Goal: Task Accomplishment & Management: Manage account settings

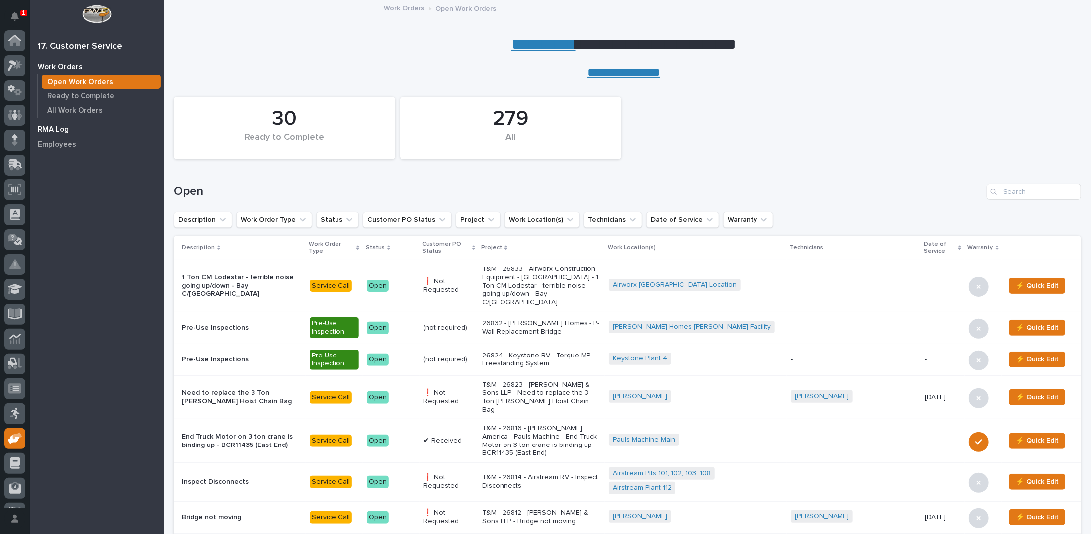
scroll to position [44, 0]
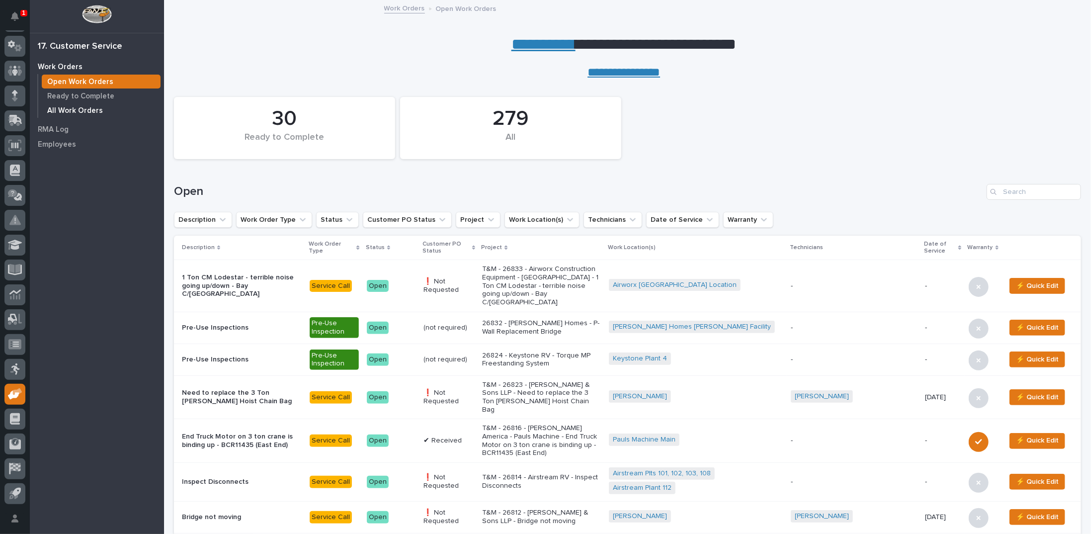
click at [69, 111] on p "All Work Orders" at bounding box center [75, 110] width 56 height 9
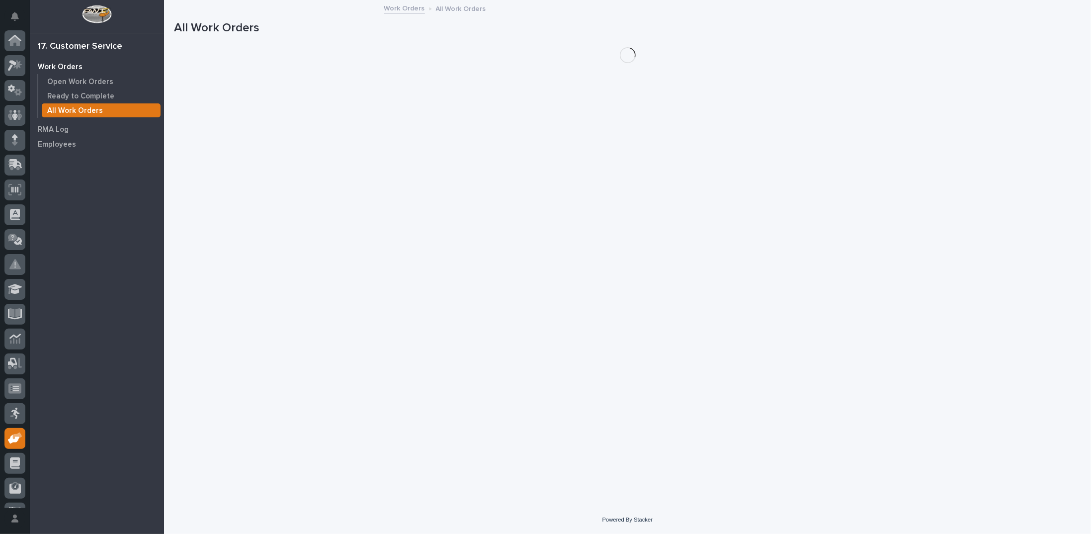
scroll to position [44, 0]
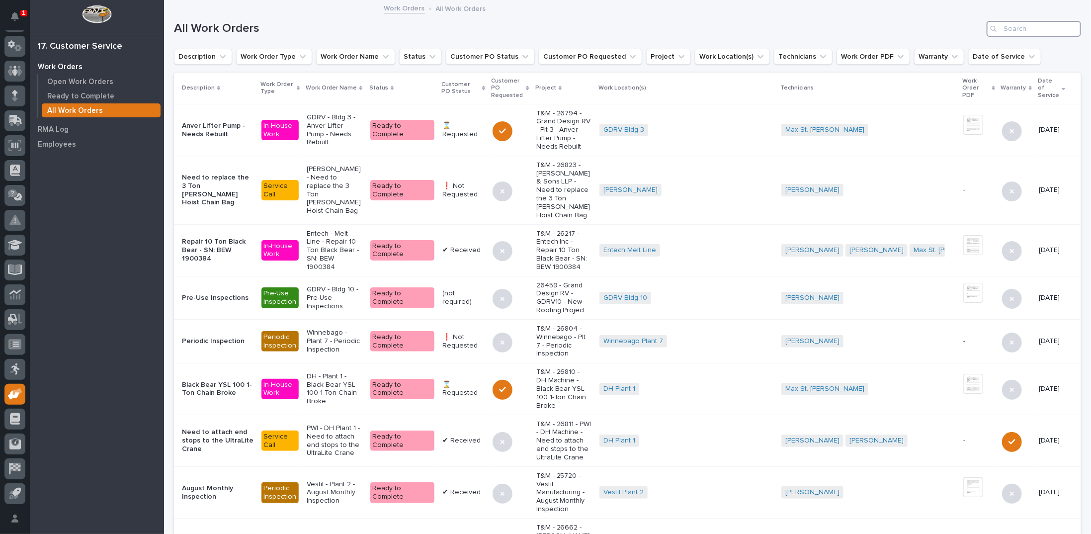
click at [1017, 26] on input "Search" at bounding box center [1034, 29] width 94 height 16
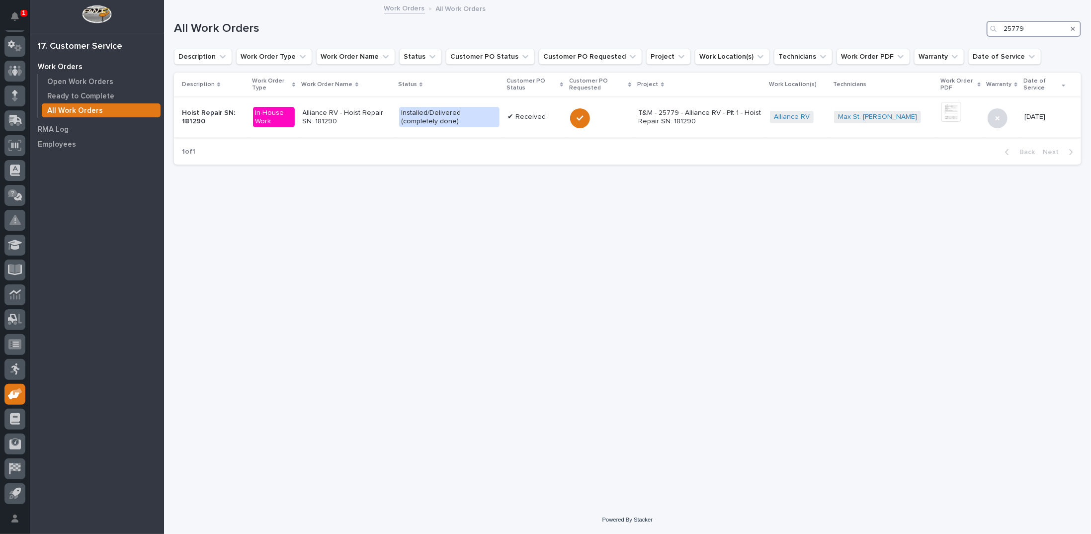
type input "25779"
click at [373, 111] on p "Alliance RV - Hoist Repair SN: 181290" at bounding box center [347, 117] width 89 height 17
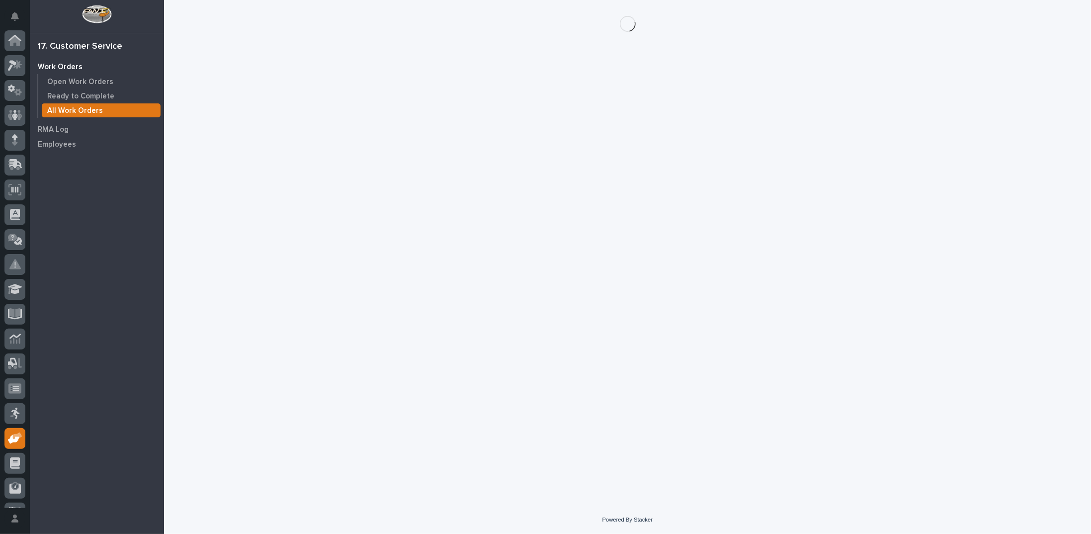
scroll to position [44, 0]
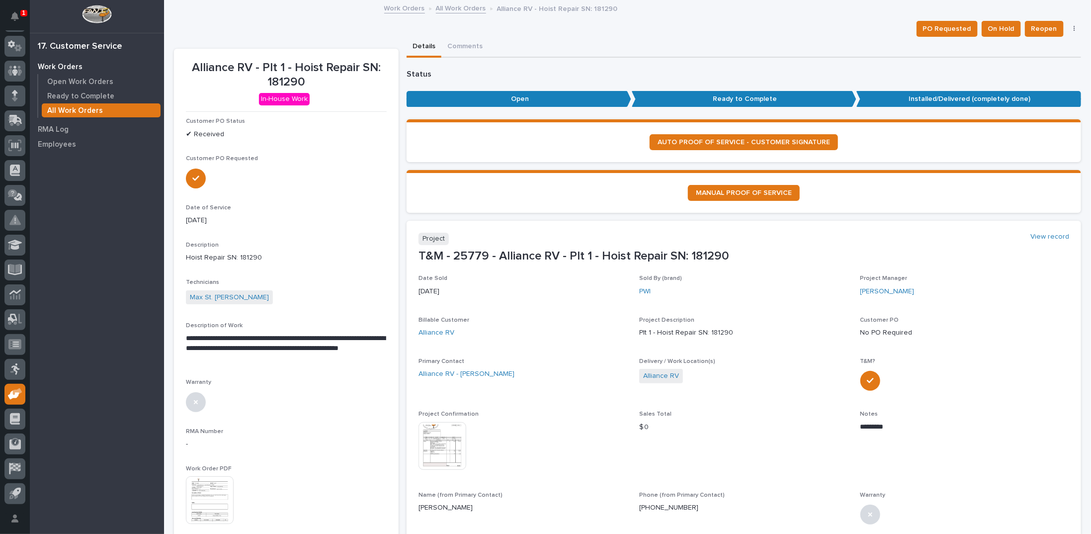
click at [442, 448] on img at bounding box center [443, 446] width 48 height 48
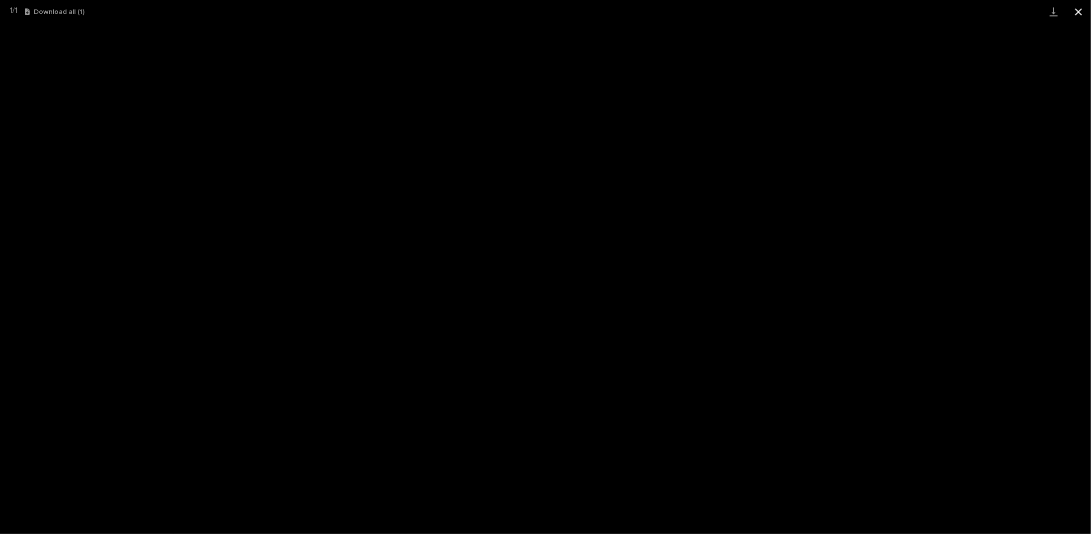
click at [1083, 12] on button "Close gallery" at bounding box center [1078, 11] width 25 height 23
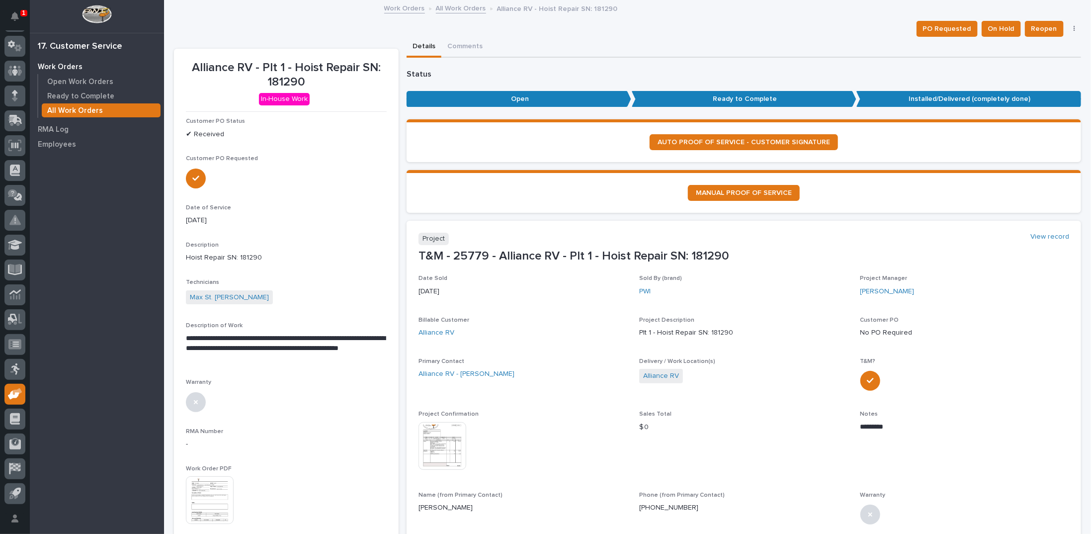
click at [456, 9] on link "All Work Orders" at bounding box center [461, 7] width 50 height 11
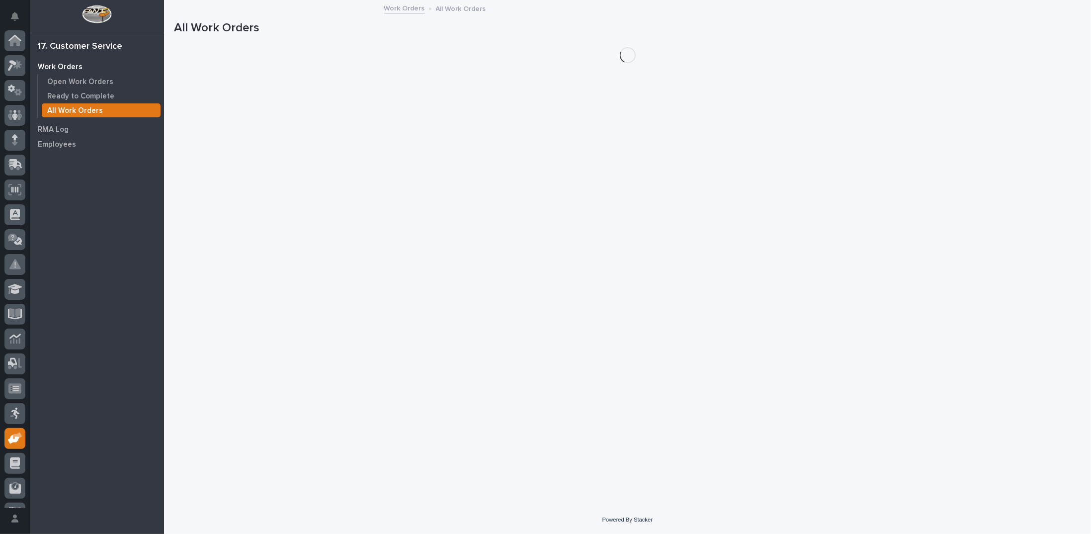
scroll to position [44, 0]
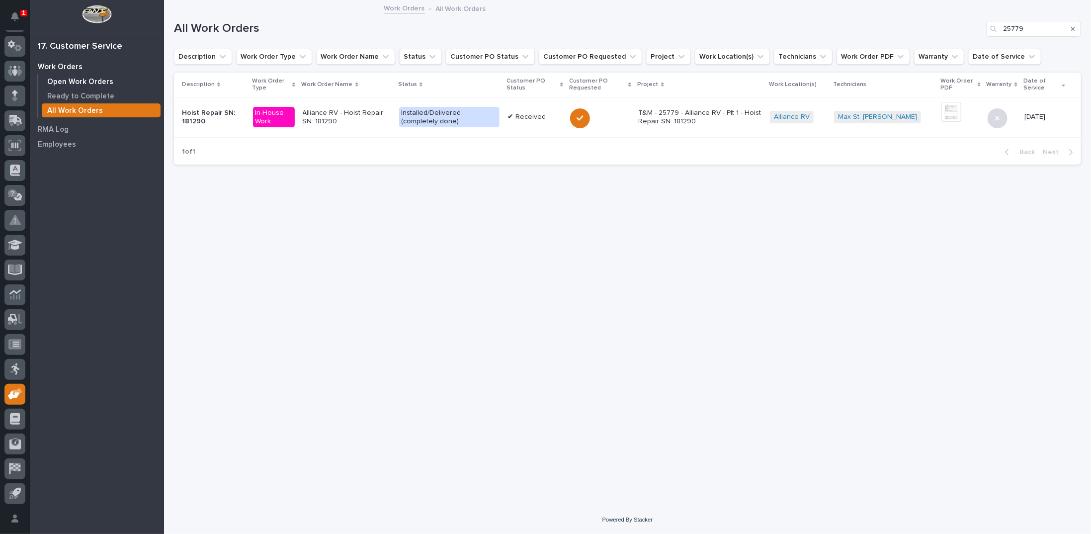
click at [108, 79] on p "Open Work Orders" at bounding box center [80, 82] width 66 height 9
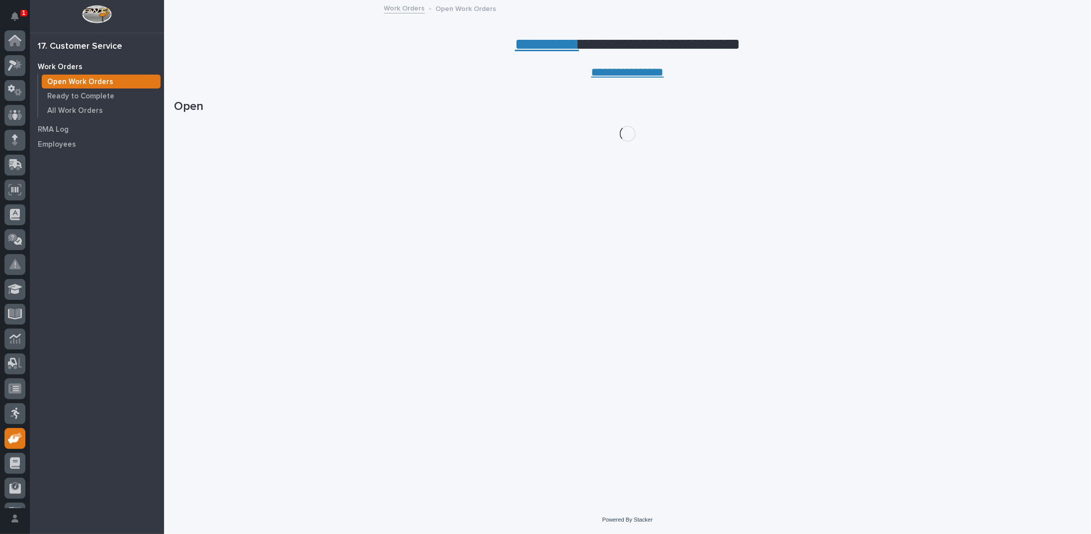
scroll to position [44, 0]
click at [537, 45] on link "**********" at bounding box center [547, 44] width 64 height 16
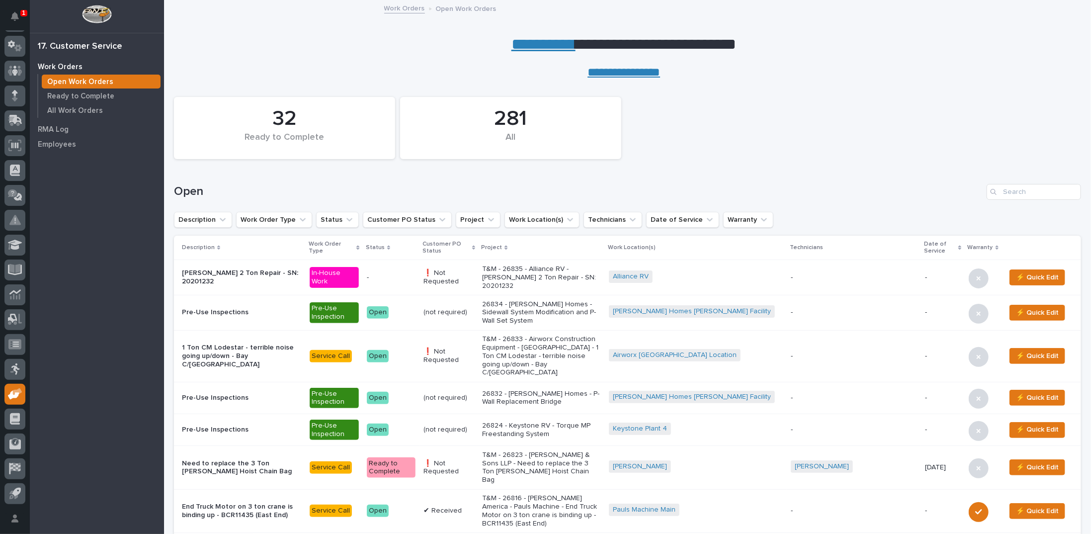
click at [519, 46] on link "**********" at bounding box center [544, 44] width 64 height 16
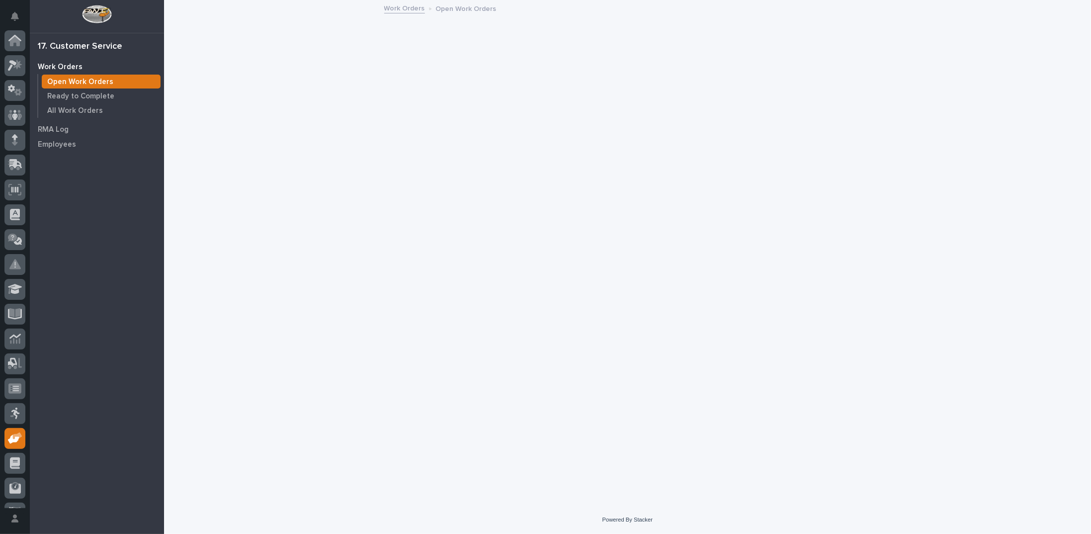
scroll to position [44, 0]
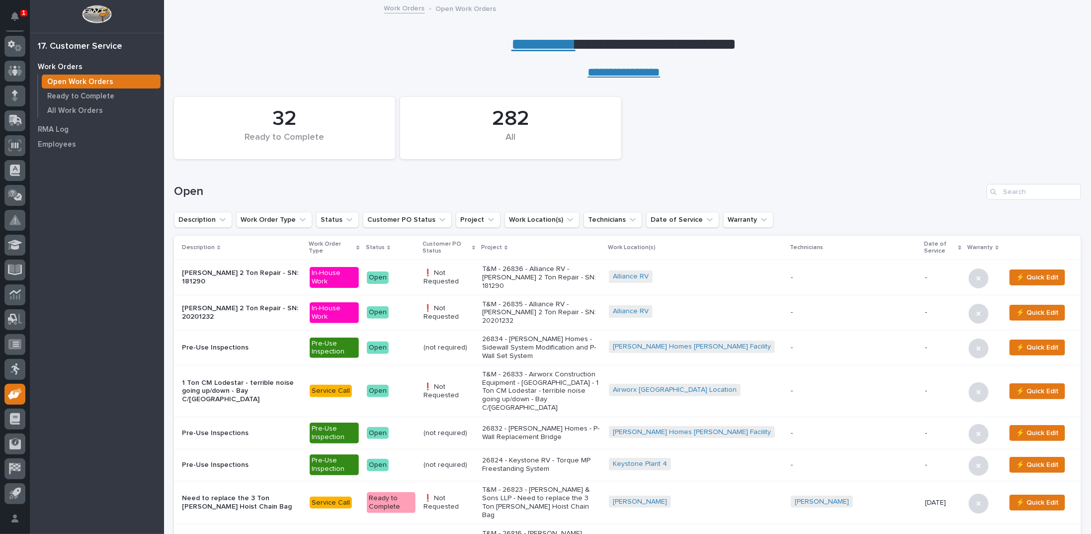
click at [537, 303] on p "T&M - 26835 - Alliance RV - [PERSON_NAME] 2 Ton Repair - SN: 20201232" at bounding box center [541, 312] width 119 height 25
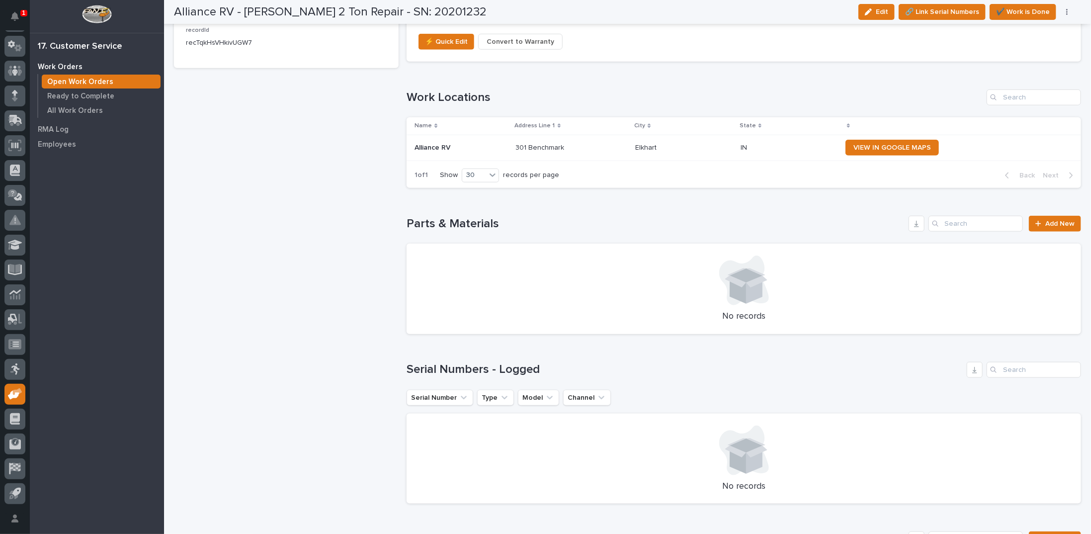
scroll to position [796, 0]
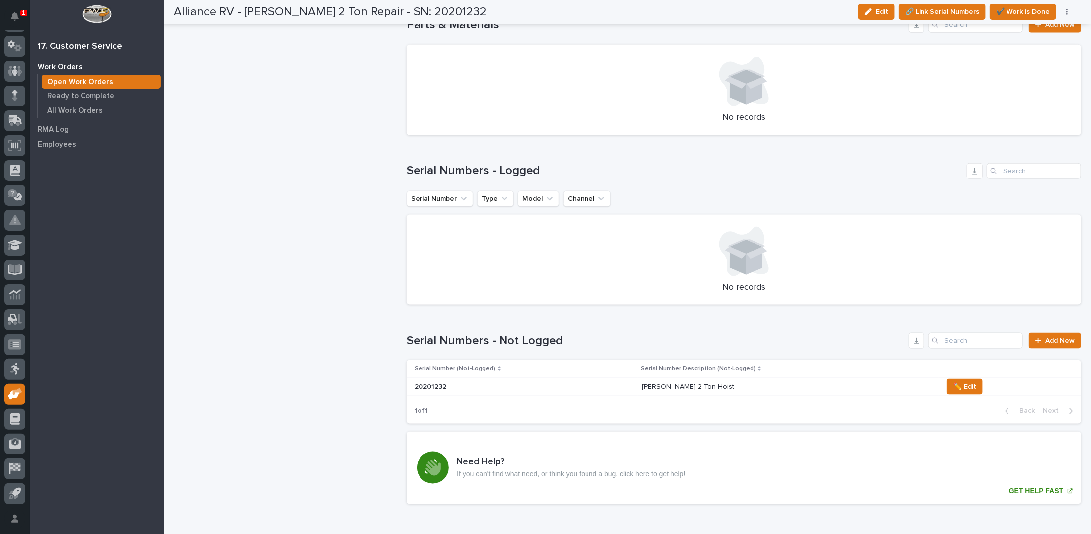
click at [677, 384] on p "[PERSON_NAME] 2 Ton Hoist" at bounding box center [689, 386] width 94 height 10
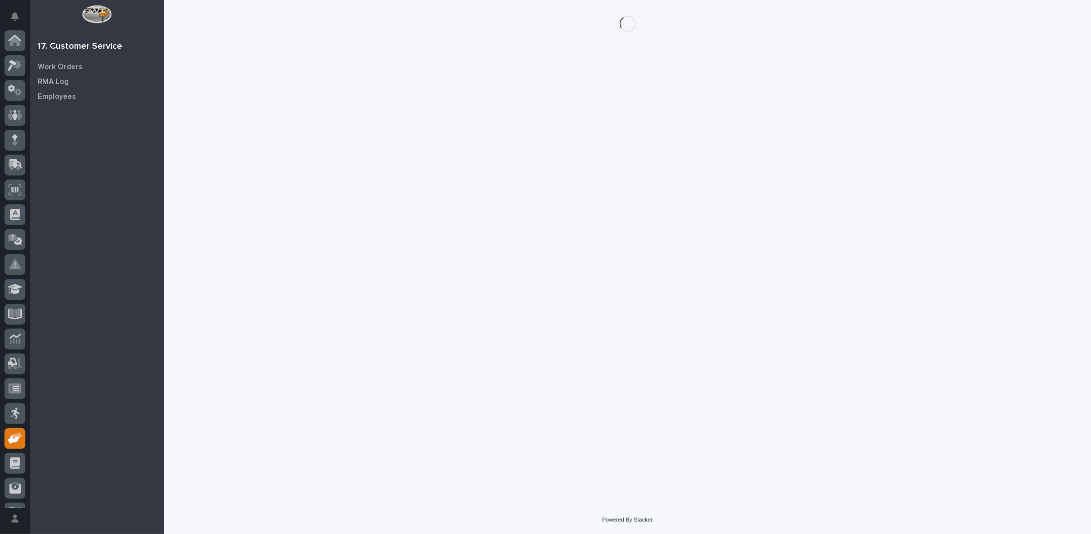
scroll to position [44, 0]
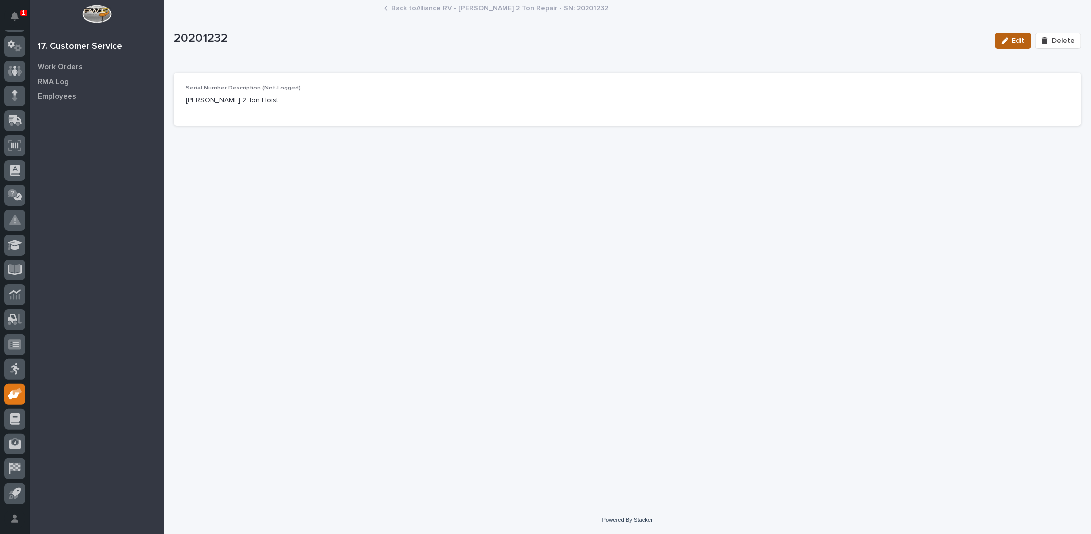
click at [1021, 38] on span "Edit" at bounding box center [1019, 40] width 12 height 9
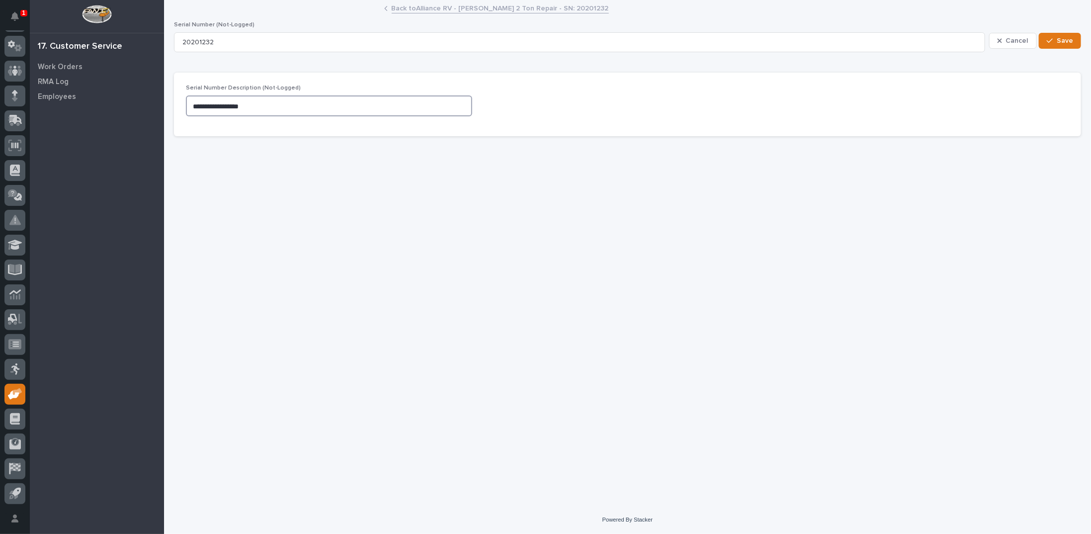
click at [326, 104] on textarea "**********" at bounding box center [329, 105] width 286 height 21
type textarea "**********"
click at [1052, 40] on icon "button" at bounding box center [1050, 40] width 6 height 7
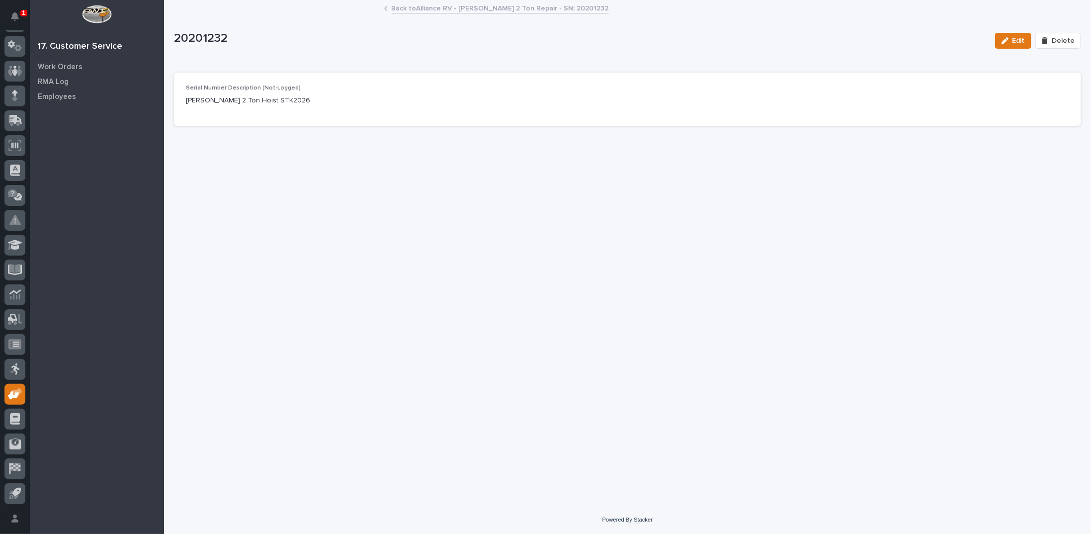
click at [473, 6] on link "Back to Alliance RV - [PERSON_NAME] 2 Ton Repair - SN: 20201232" at bounding box center [500, 7] width 217 height 11
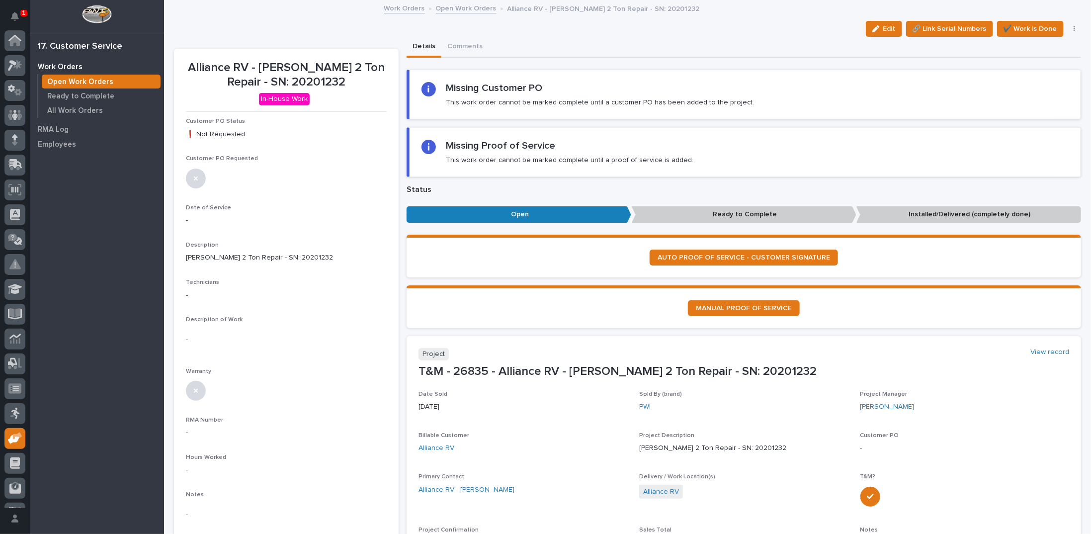
scroll to position [44, 0]
click at [452, 8] on link "Open Work Orders" at bounding box center [466, 7] width 61 height 11
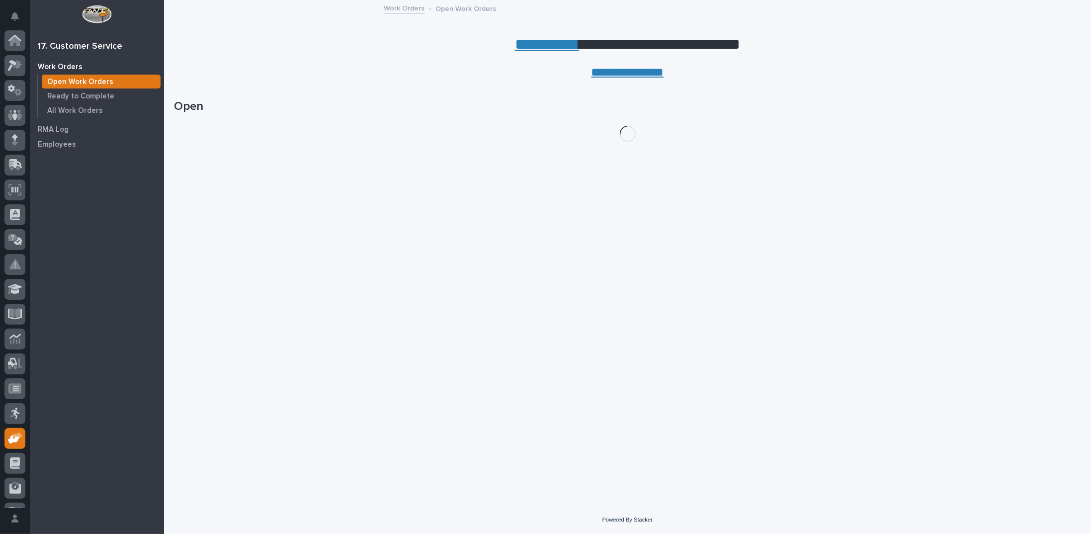
scroll to position [44, 0]
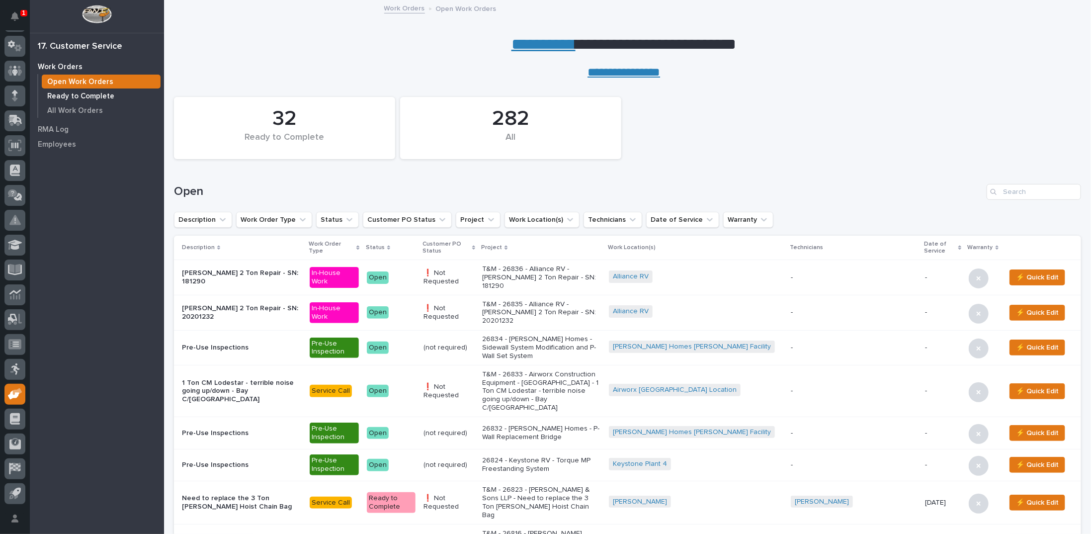
click at [92, 96] on p "Ready to Complete" at bounding box center [80, 96] width 67 height 9
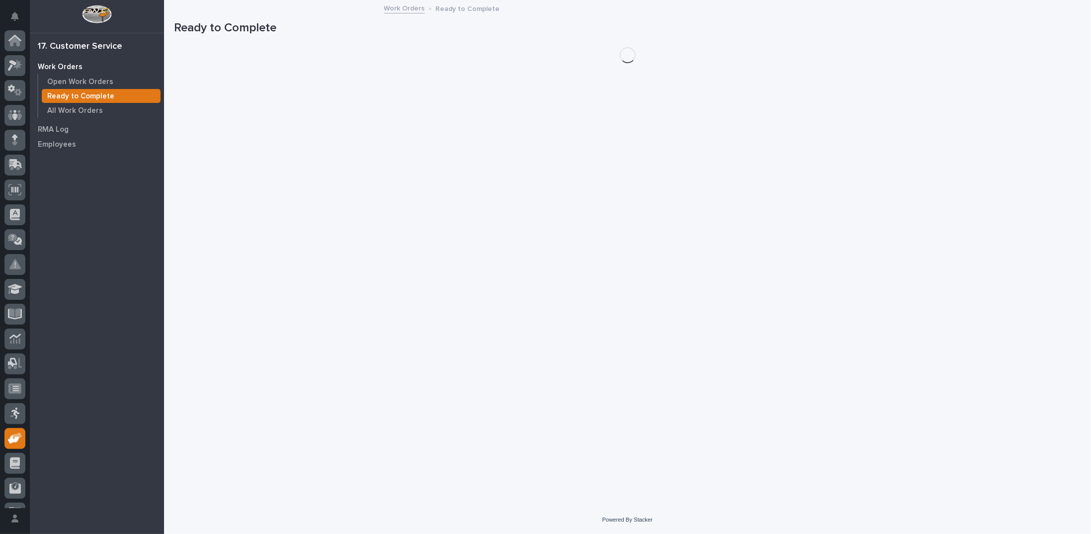
scroll to position [44, 0]
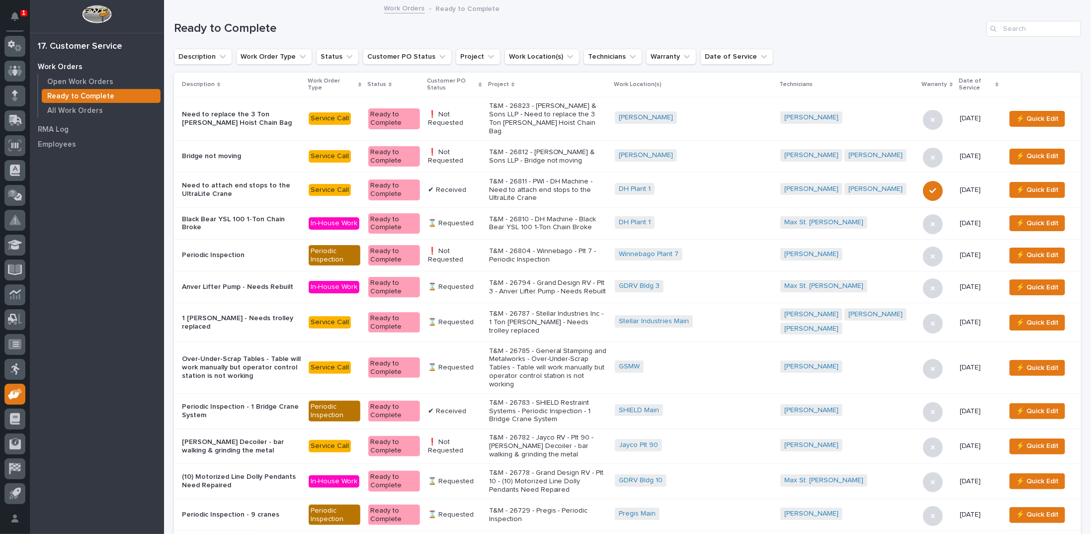
click at [482, 84] on icon at bounding box center [480, 85] width 3 height 4
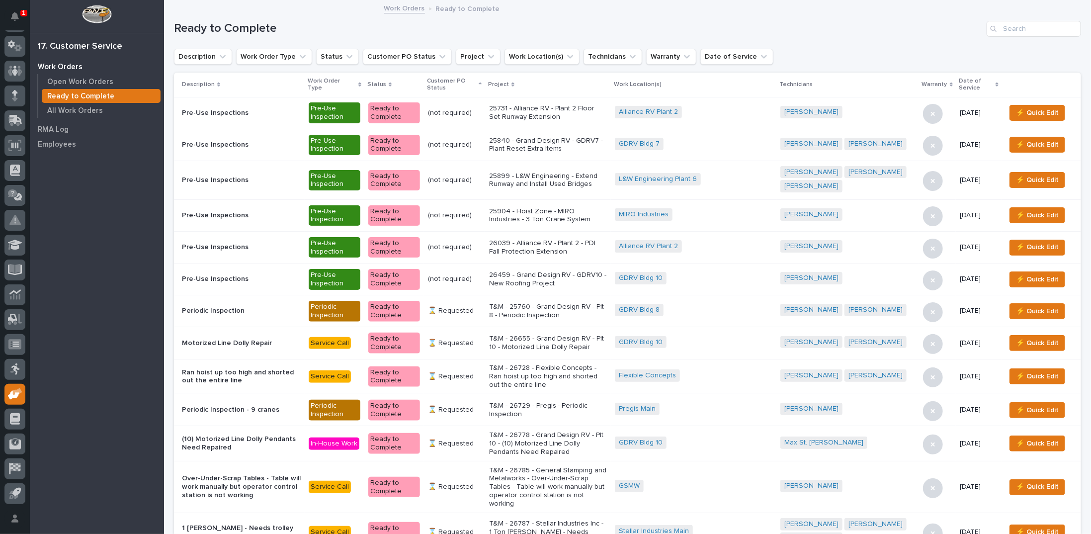
click at [571, 369] on p "T&M - 26728 - Flexible Concepts - Ran hoist up too high and shorted out the ent…" at bounding box center [548, 376] width 118 height 25
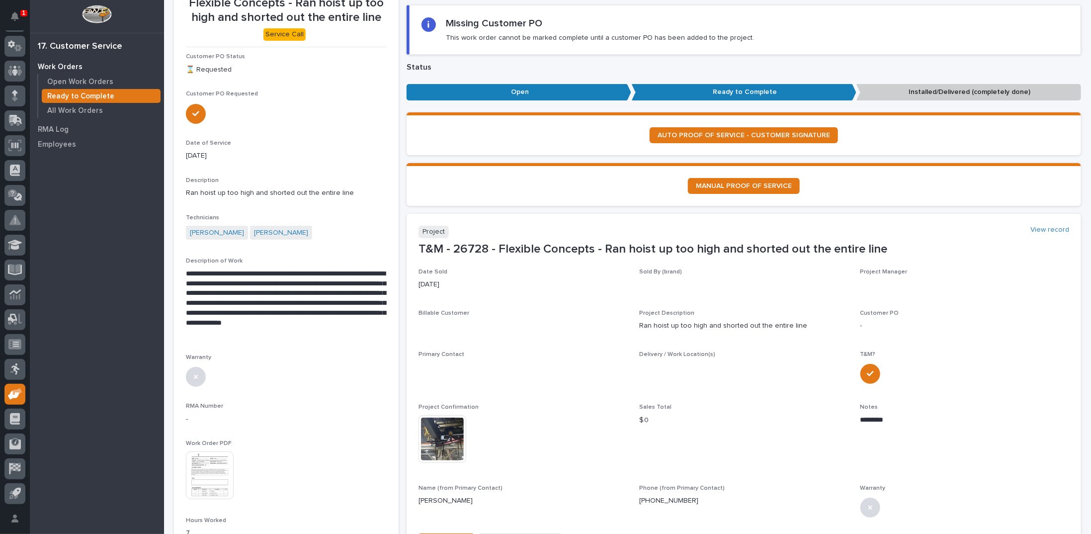
scroll to position [149, 0]
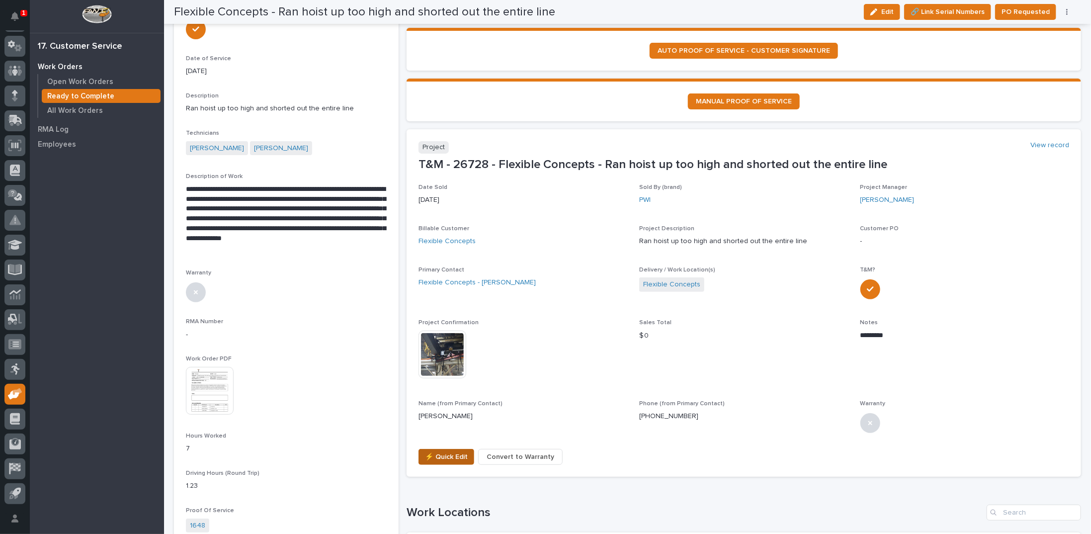
click at [434, 454] on span "⚡ Quick Edit" at bounding box center [446, 457] width 43 height 12
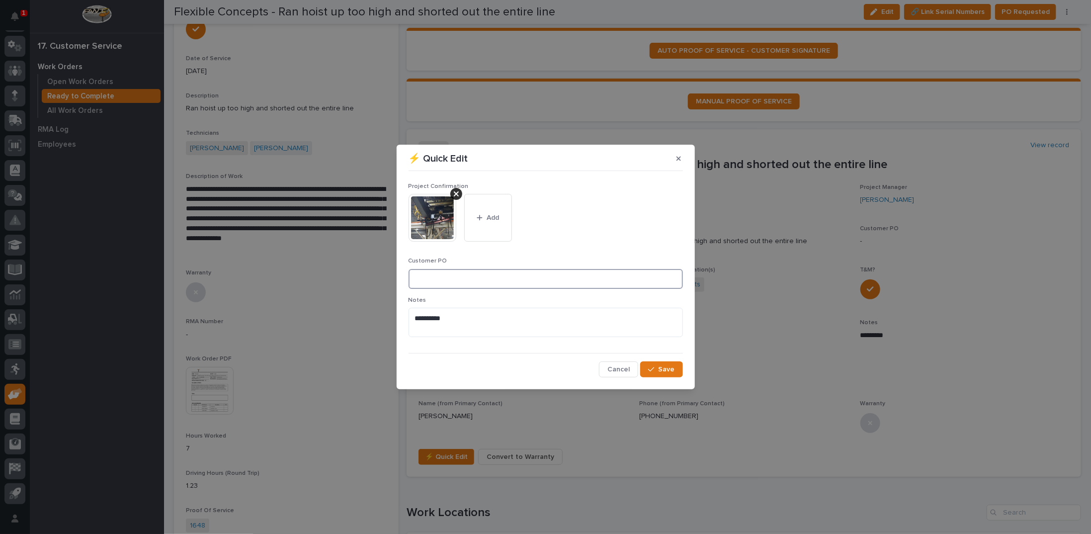
click at [444, 273] on input at bounding box center [546, 279] width 274 height 20
type input "No PO Required"
click at [483, 217] on div "button" at bounding box center [482, 217] width 10 height 7
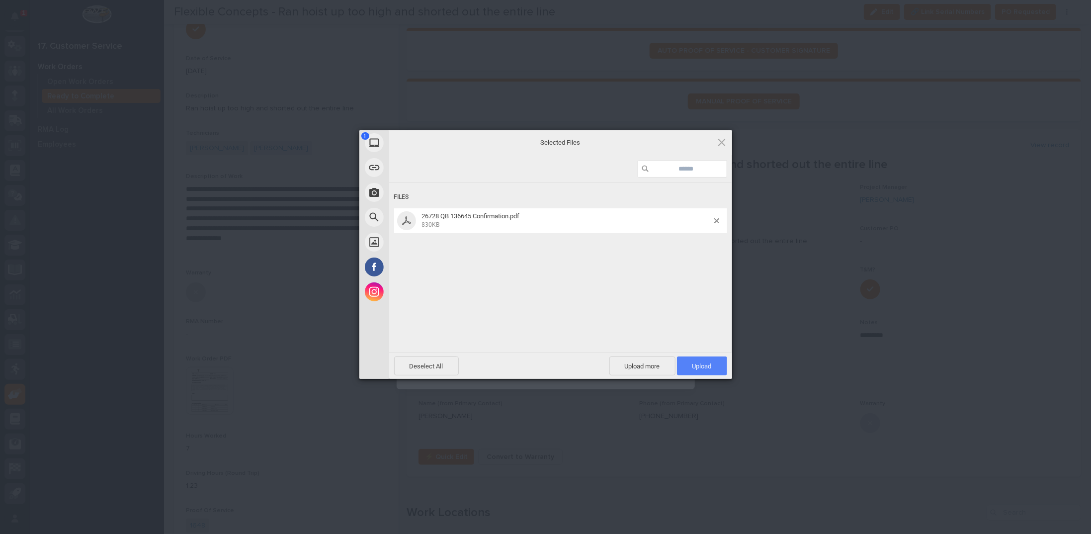
click at [703, 370] on span "Upload 1" at bounding box center [702, 365] width 50 height 19
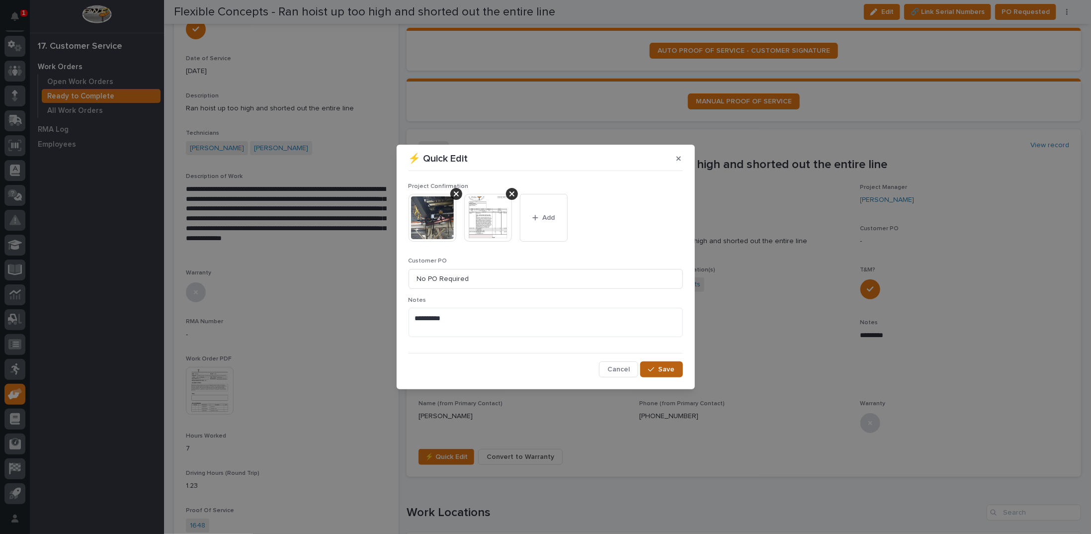
click at [668, 372] on span "Save" at bounding box center [667, 369] width 16 height 9
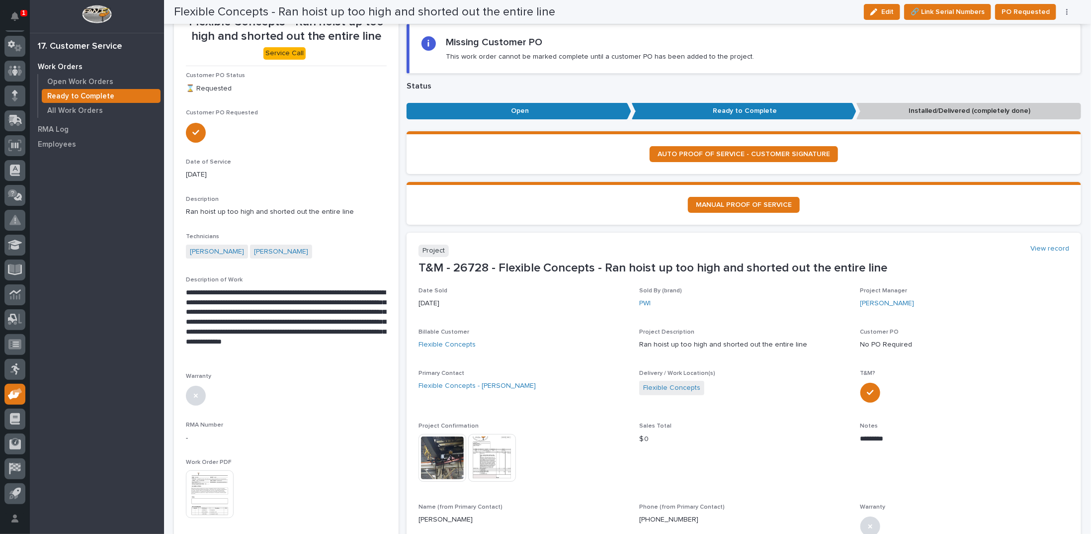
scroll to position [0, 0]
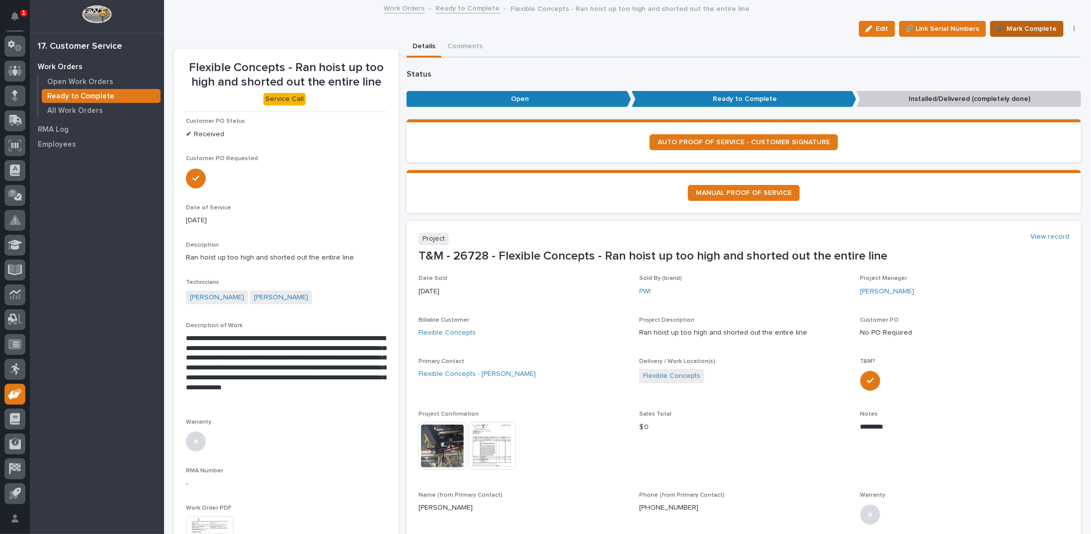
click at [1020, 27] on span "✔️ Mark Complete" at bounding box center [1027, 29] width 61 height 12
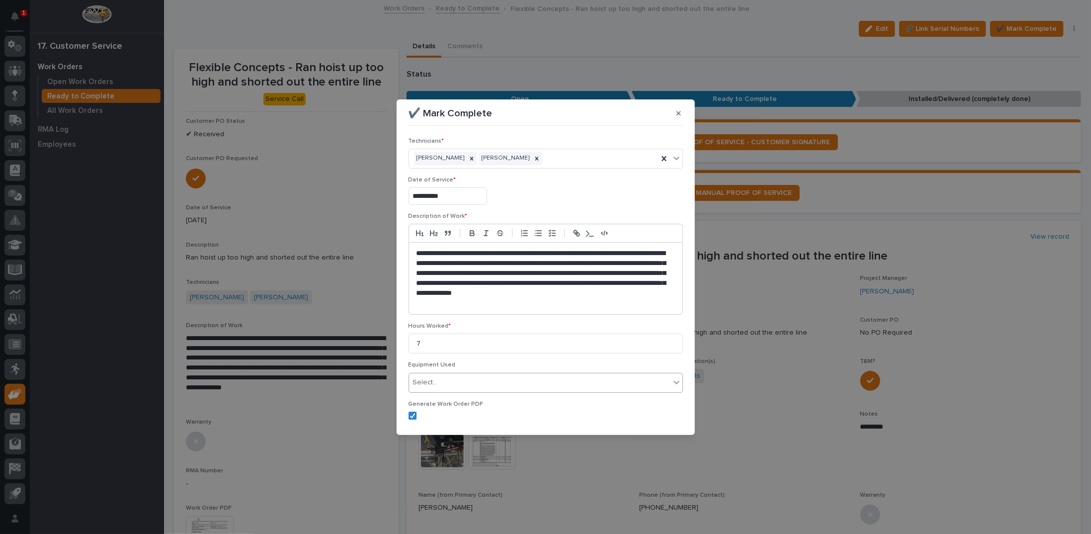
scroll to position [73, 0]
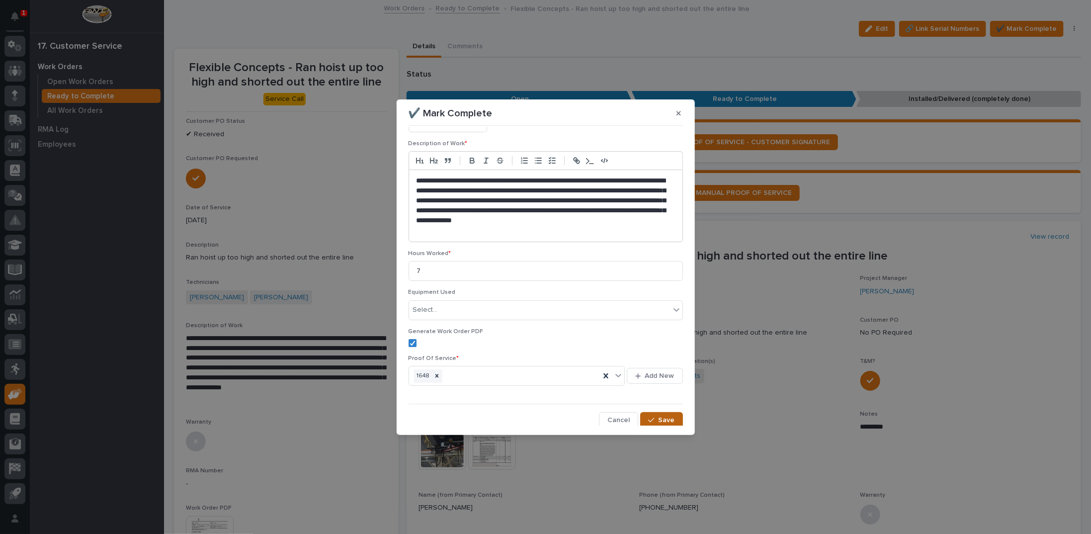
click at [653, 419] on div "button" at bounding box center [653, 420] width 10 height 7
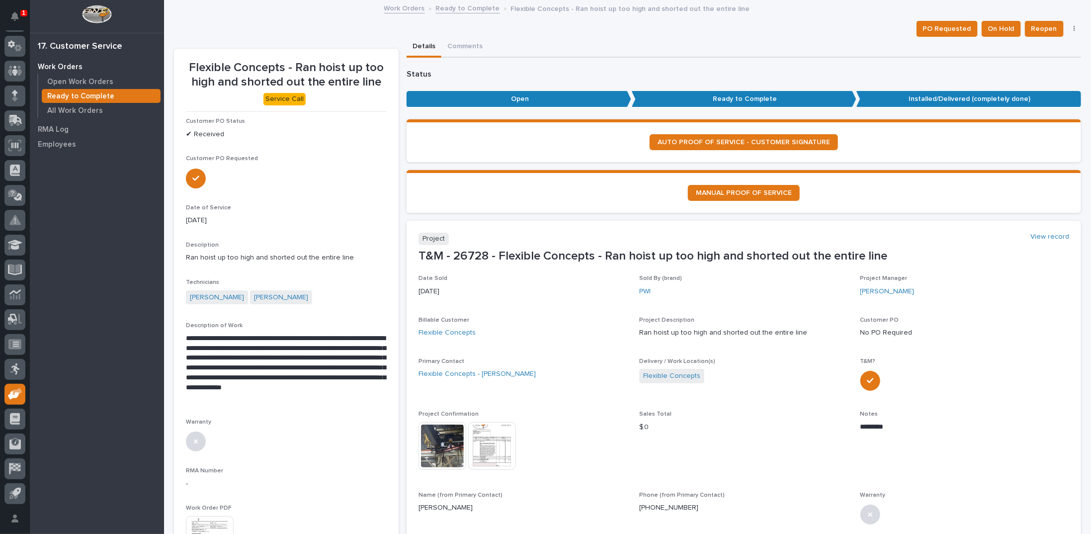
click at [457, 7] on link "Ready to Complete" at bounding box center [468, 7] width 64 height 11
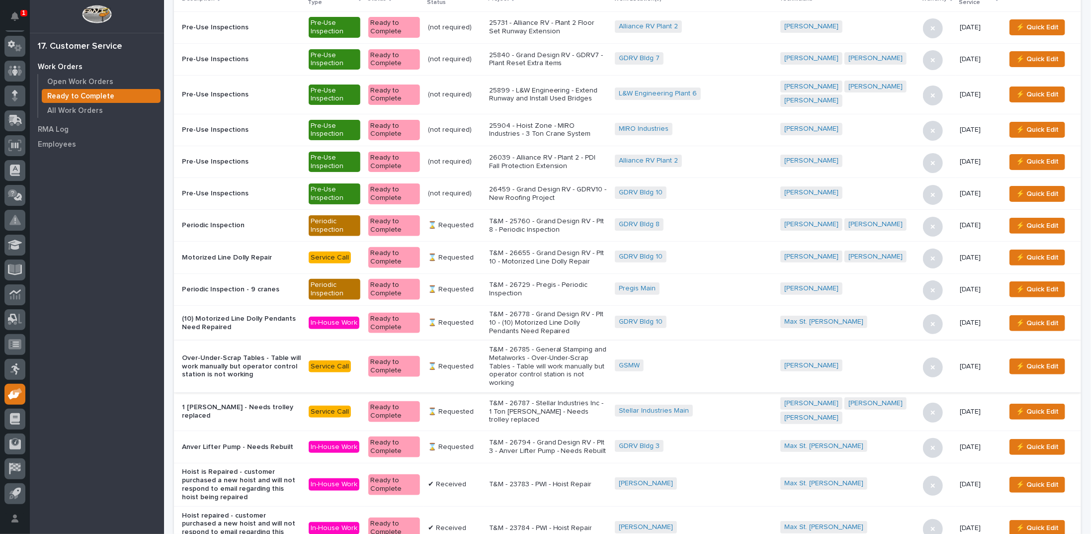
scroll to position [99, 0]
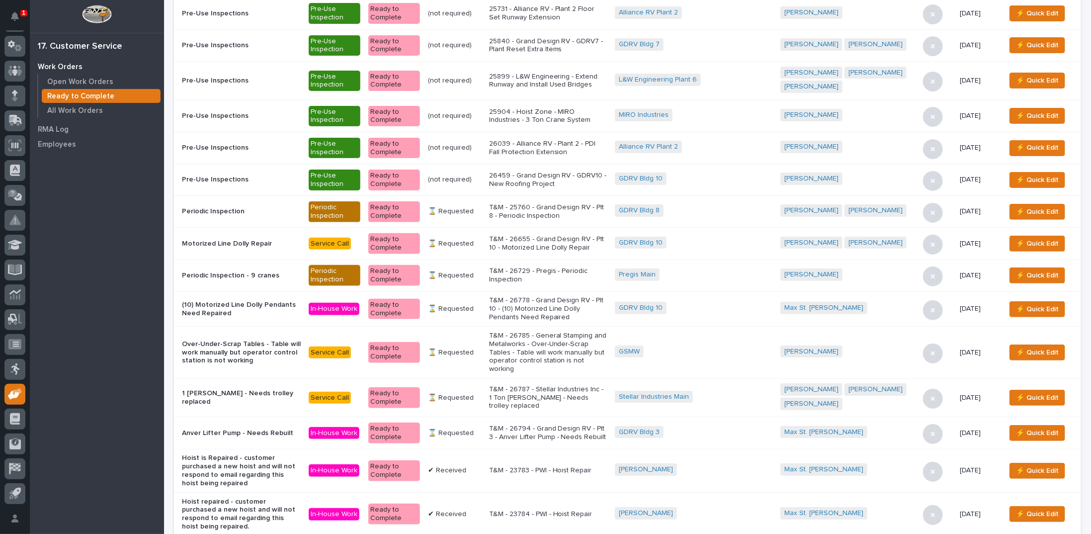
click at [548, 425] on p "T&M - 26794 - Grand Design RV - Plt 3 - Anver Lifter Pump - Needs Rebuilt" at bounding box center [548, 433] width 118 height 17
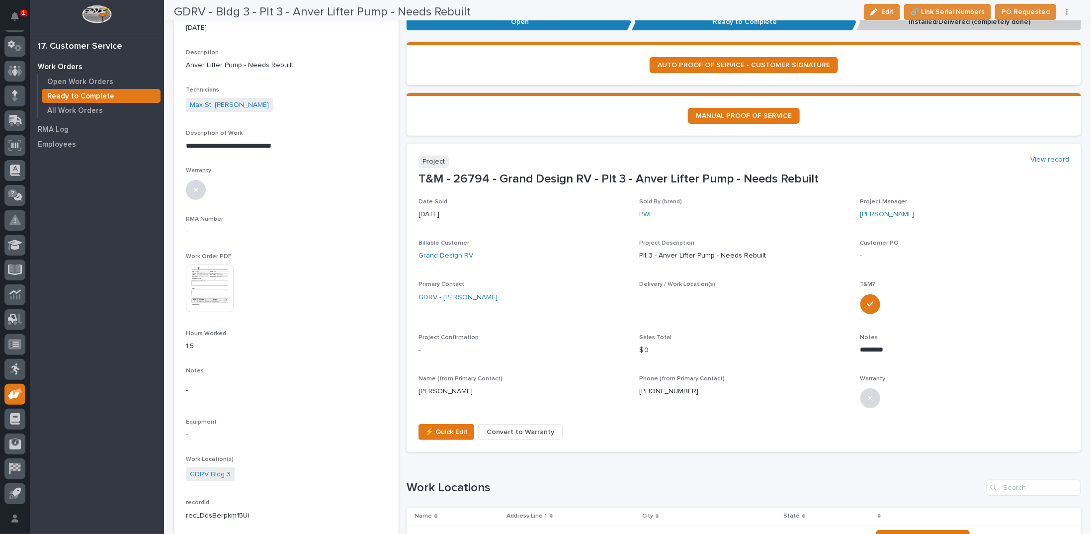
scroll to position [199, 0]
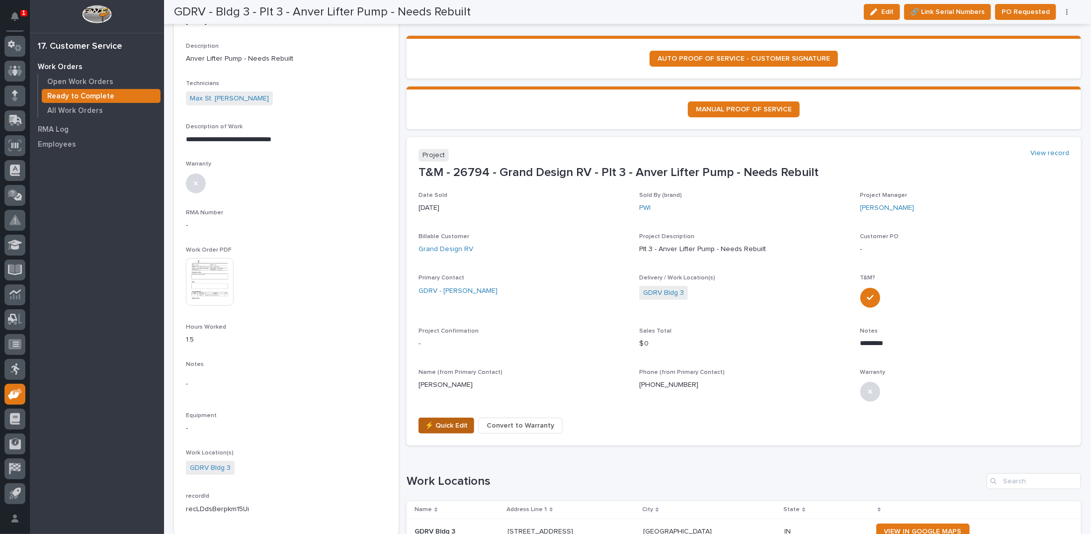
click at [436, 424] on span "⚡ Quick Edit" at bounding box center [446, 426] width 43 height 12
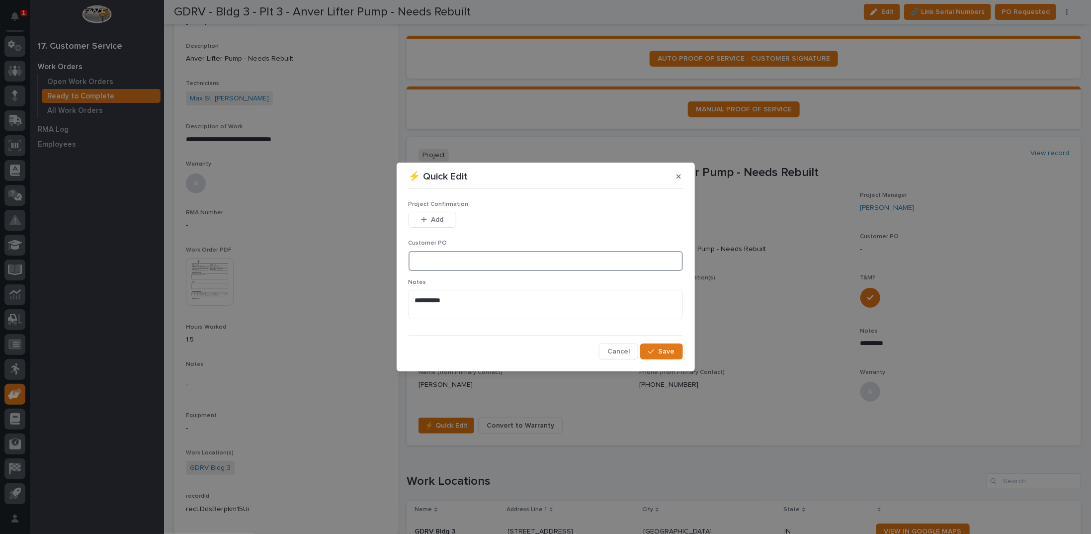
click at [434, 256] on input at bounding box center [546, 261] width 274 height 20
type input "CP3-1050114"
click at [434, 223] on span "Add" at bounding box center [437, 219] width 12 height 9
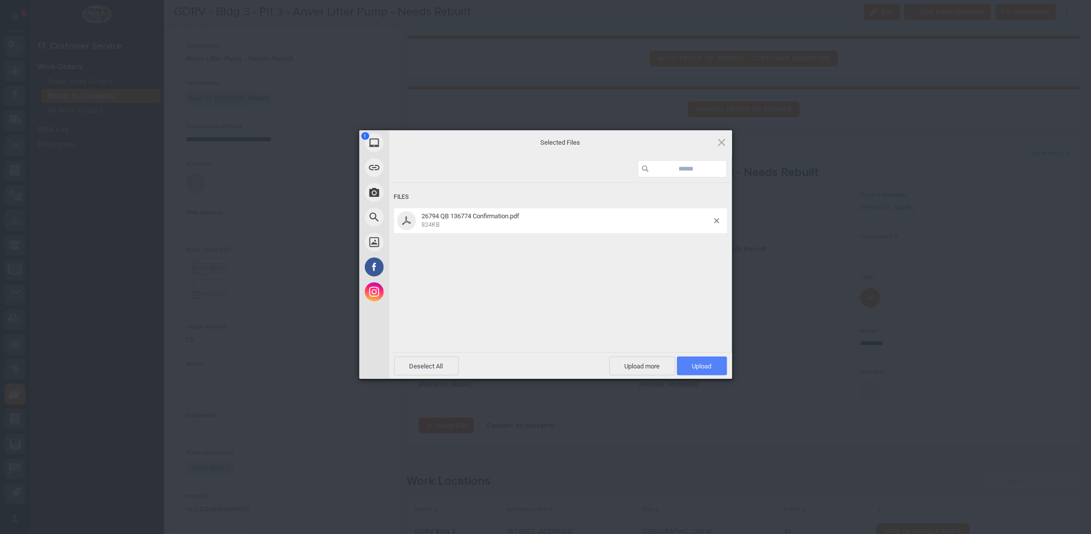
click at [707, 365] on span "Upload 1" at bounding box center [702, 365] width 19 height 7
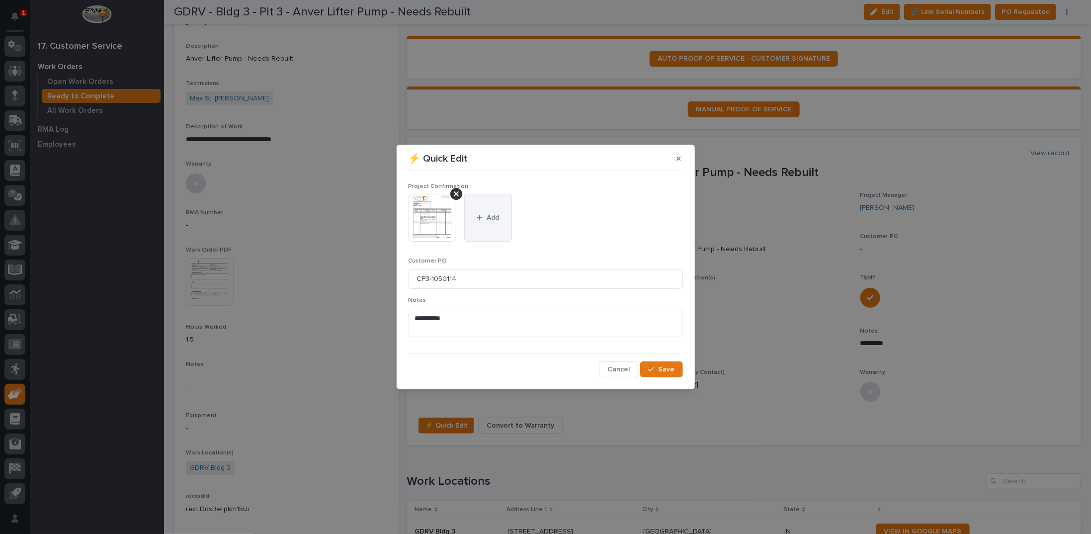
click at [482, 217] on icon "button" at bounding box center [480, 217] width 6 height 7
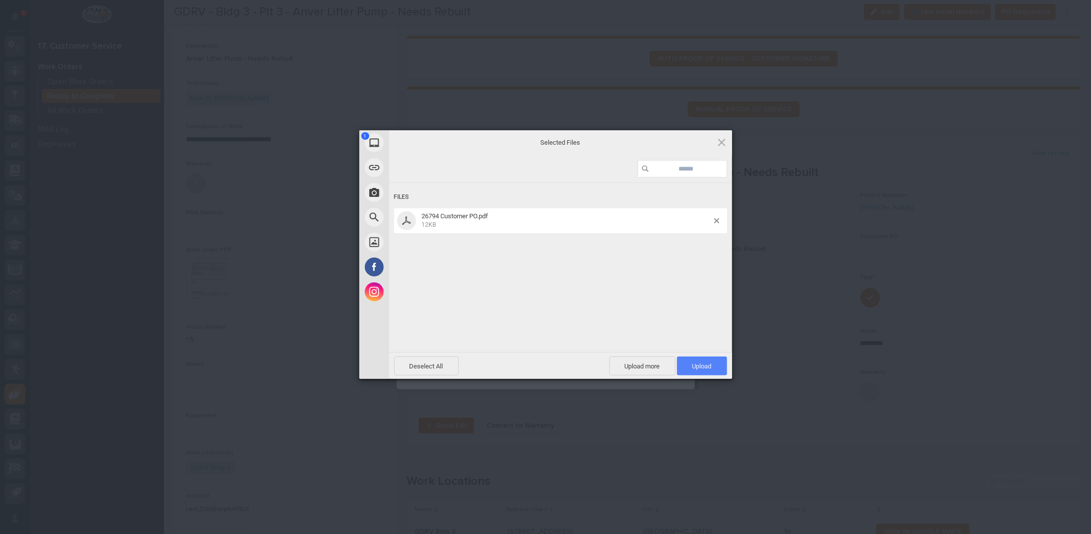
click at [706, 365] on span "Upload 1" at bounding box center [702, 365] width 19 height 7
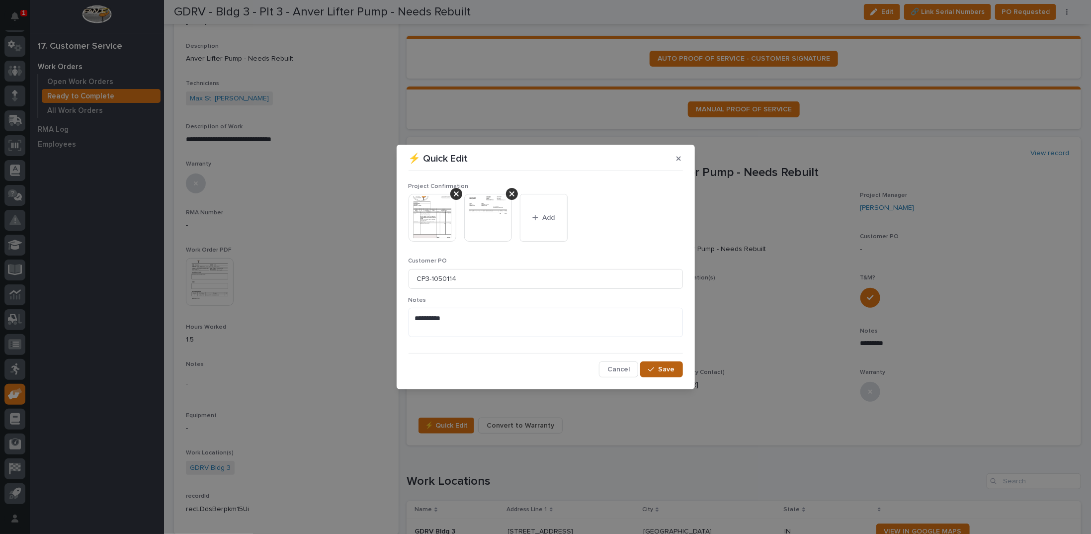
click at [670, 371] on span "Save" at bounding box center [667, 369] width 16 height 9
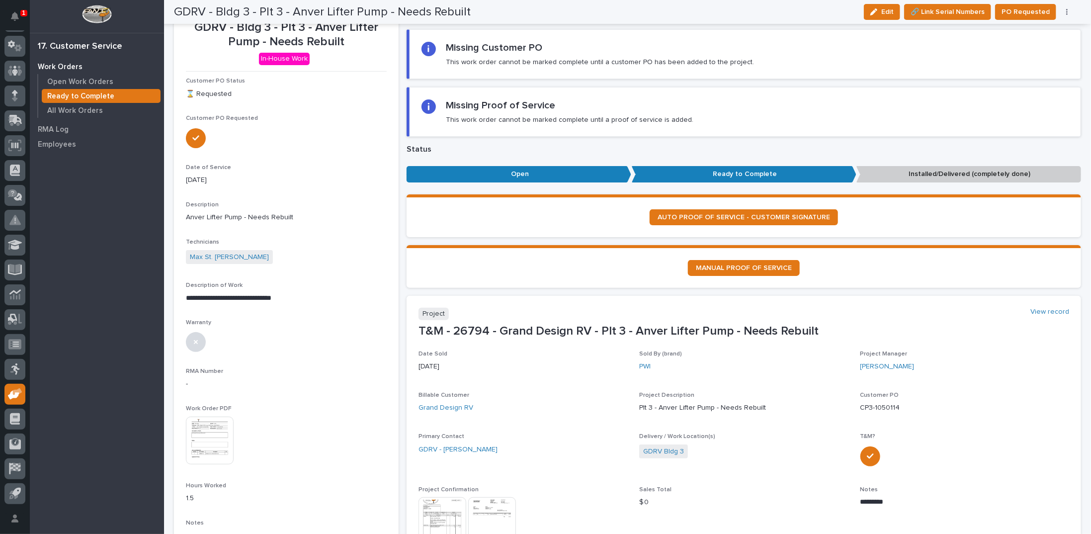
scroll to position [0, 0]
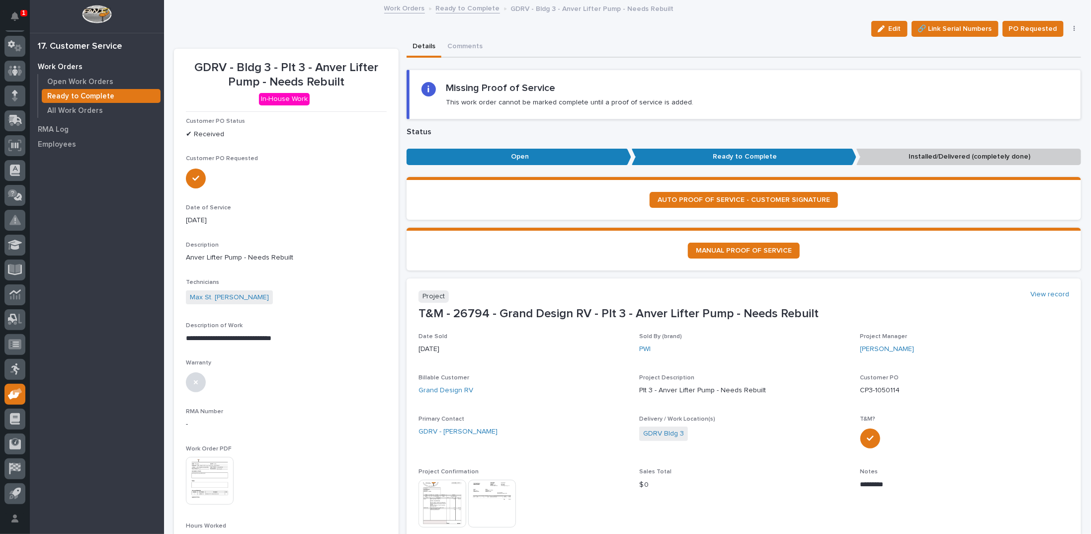
click at [466, 8] on link "Ready to Complete" at bounding box center [468, 7] width 64 height 11
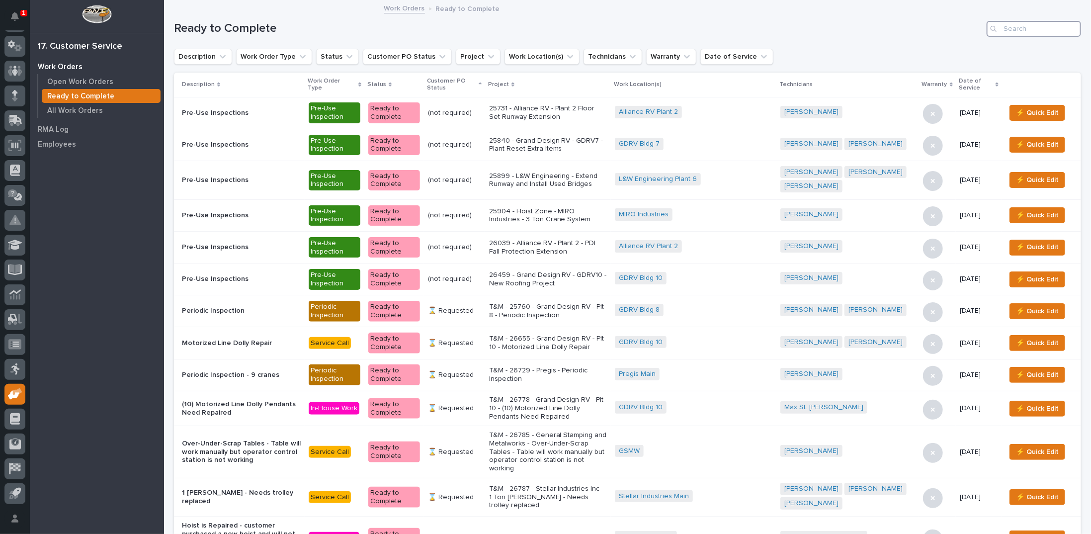
click at [1016, 26] on input "Search" at bounding box center [1034, 29] width 94 height 16
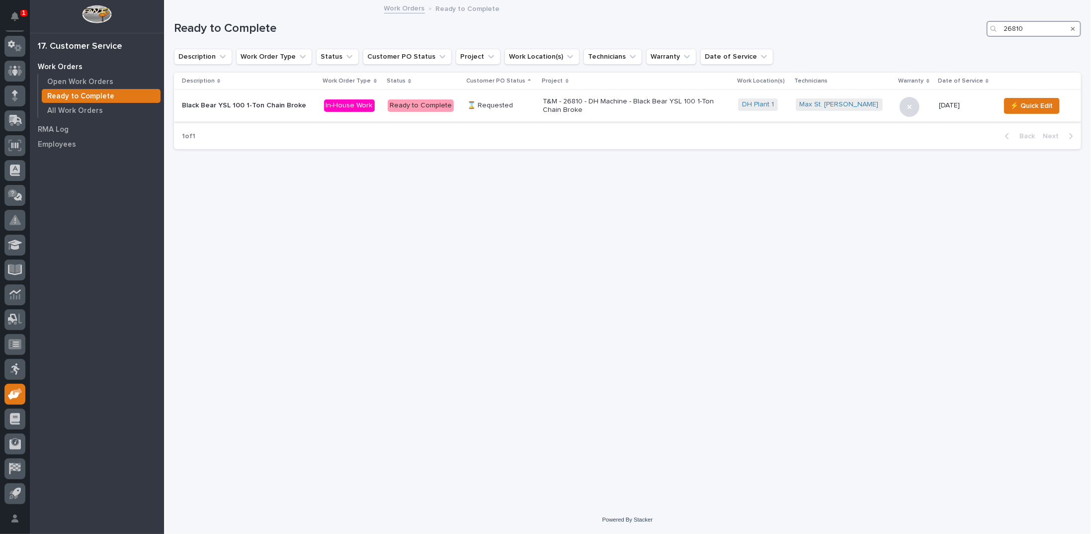
type input "26810"
click at [614, 99] on p "T&M - 26810 - DH Machine - Black Bear YSL 100 1-Ton Chain Broke" at bounding box center [630, 105] width 174 height 17
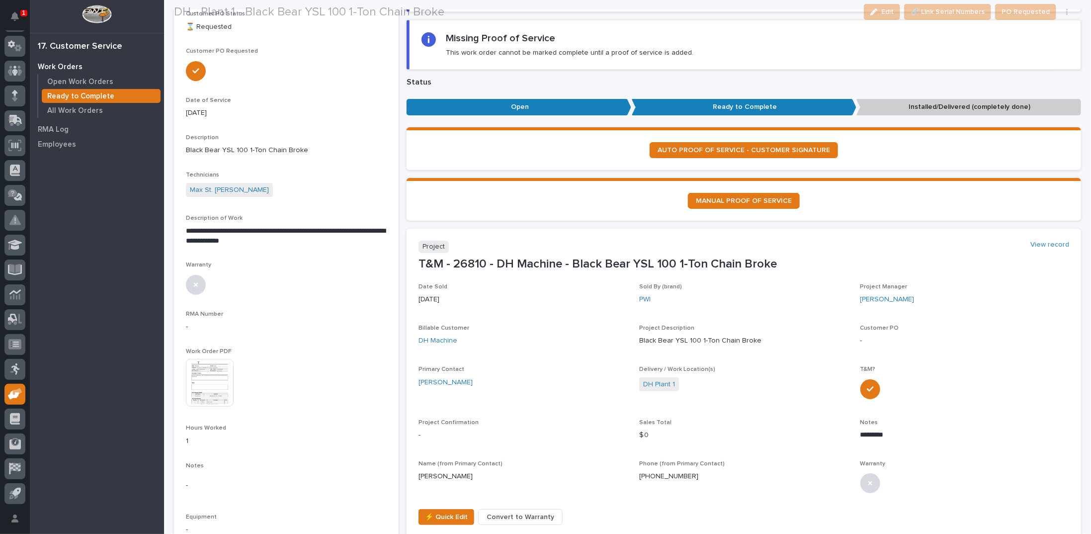
scroll to position [199, 0]
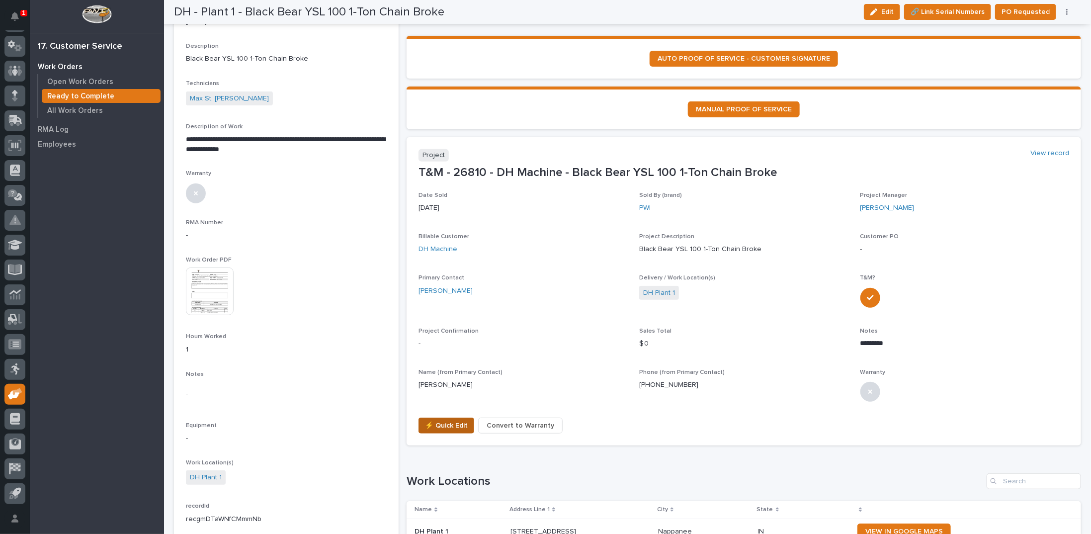
click at [425, 426] on span "⚡ Quick Edit" at bounding box center [446, 426] width 43 height 12
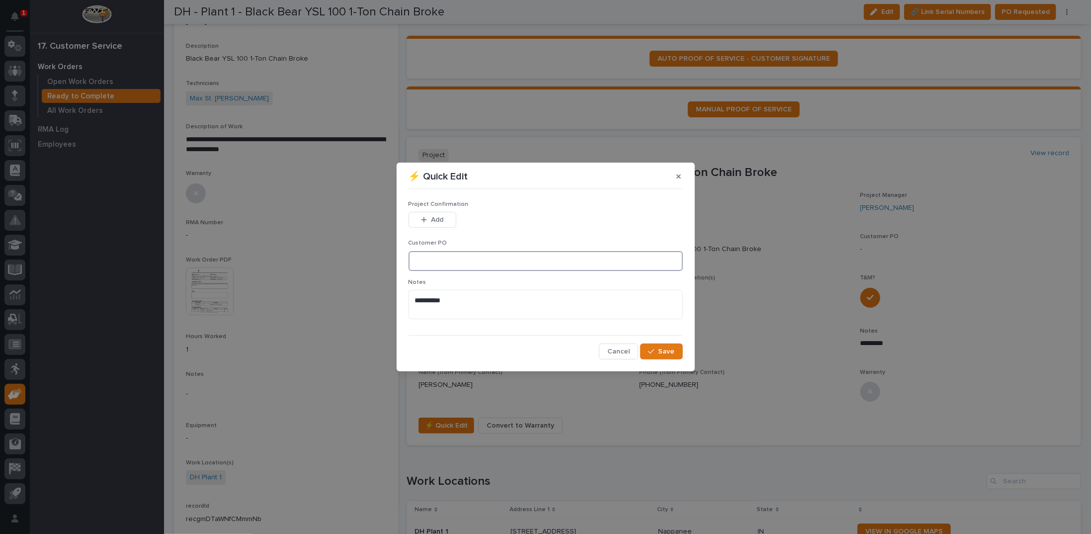
click at [440, 262] on input at bounding box center [546, 261] width 274 height 20
type input "RM [DATE]"
click at [442, 220] on span "Add" at bounding box center [437, 219] width 12 height 9
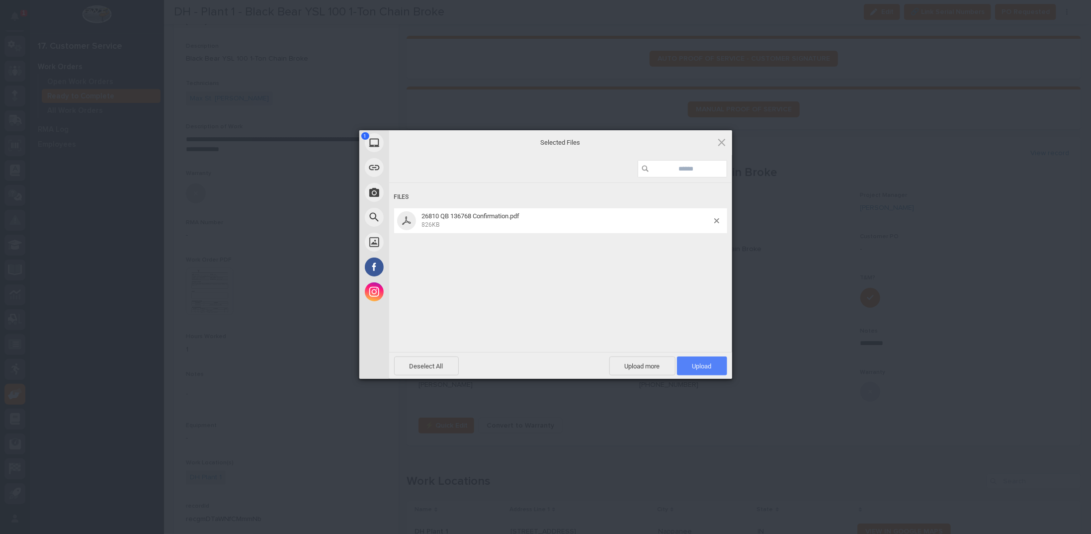
click at [690, 364] on span "Upload 1" at bounding box center [702, 365] width 50 height 19
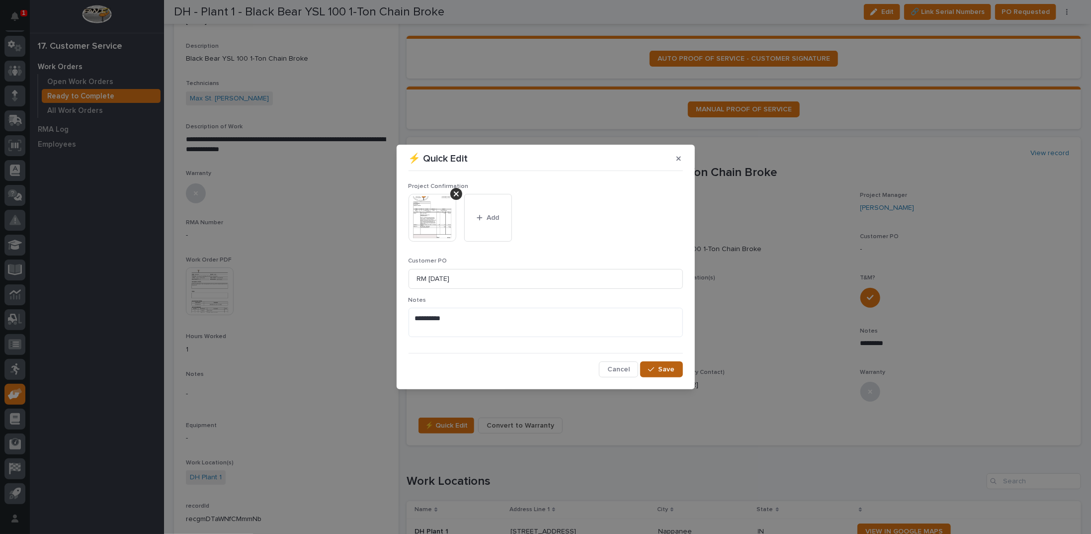
click at [666, 372] on span "Save" at bounding box center [667, 369] width 16 height 9
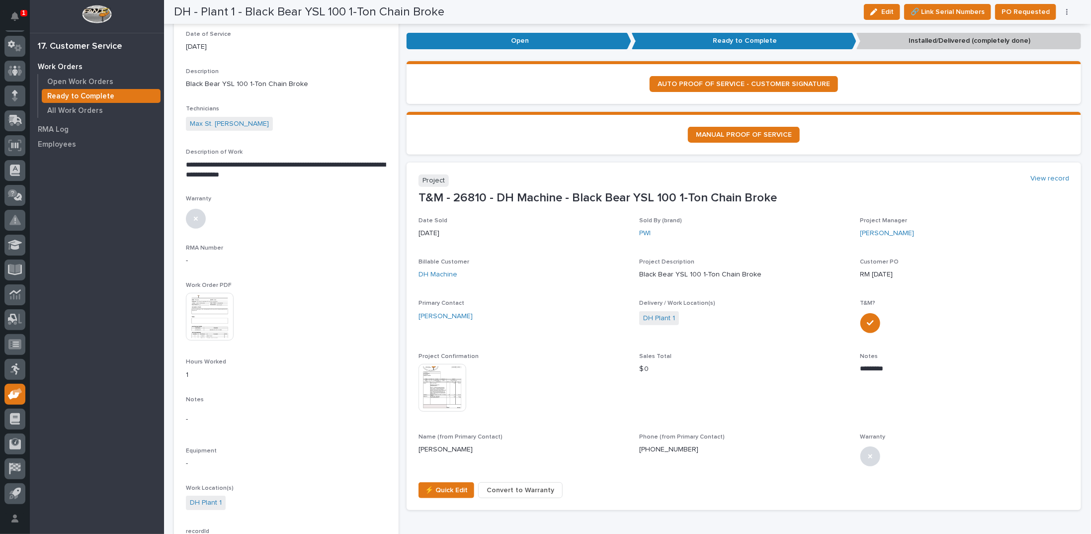
scroll to position [0, 0]
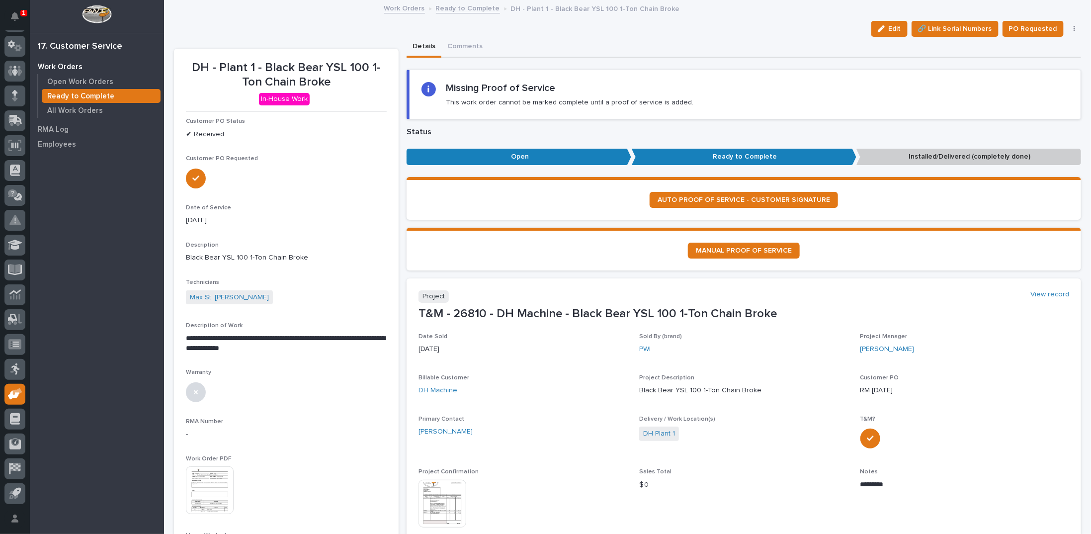
click at [454, 6] on link "Ready to Complete" at bounding box center [468, 7] width 64 height 11
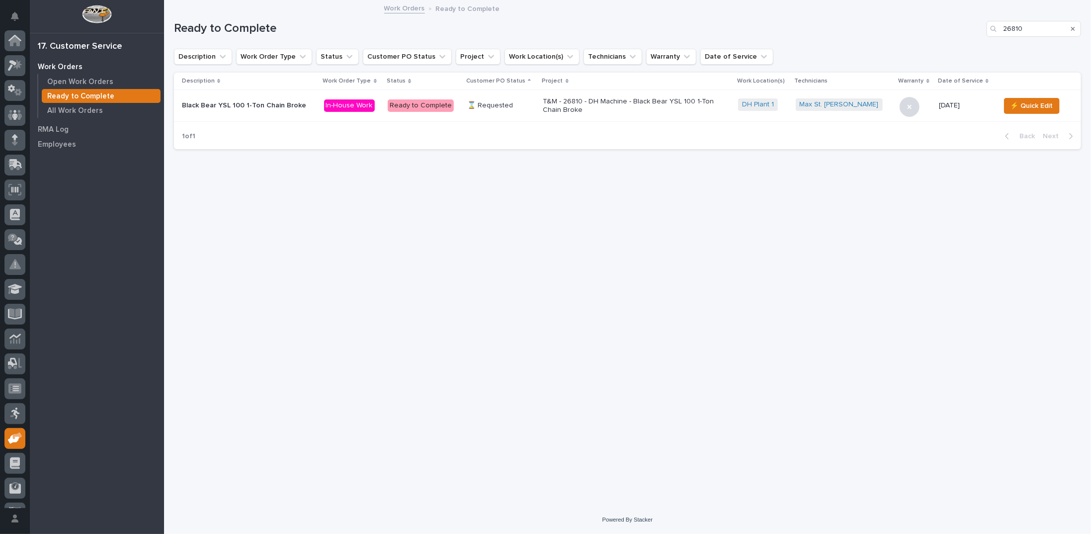
scroll to position [44, 0]
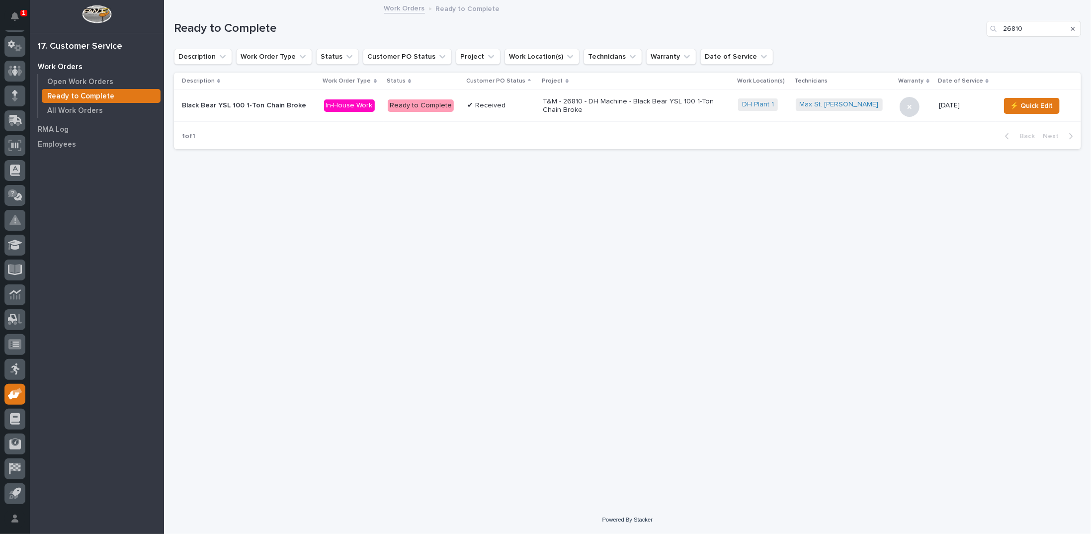
click at [1074, 27] on icon "Search" at bounding box center [1073, 29] width 4 height 6
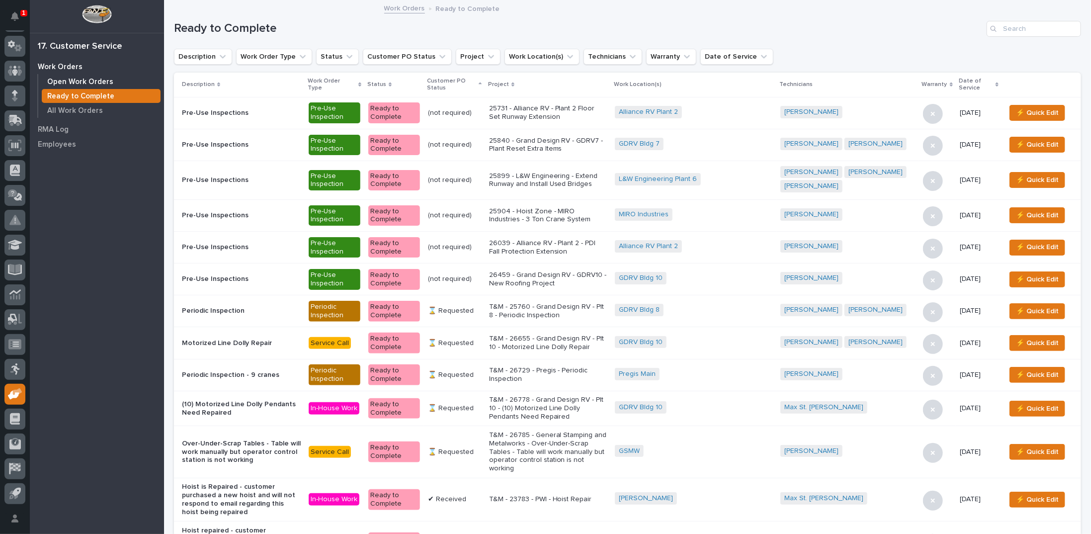
click at [99, 82] on p "Open Work Orders" at bounding box center [80, 82] width 66 height 9
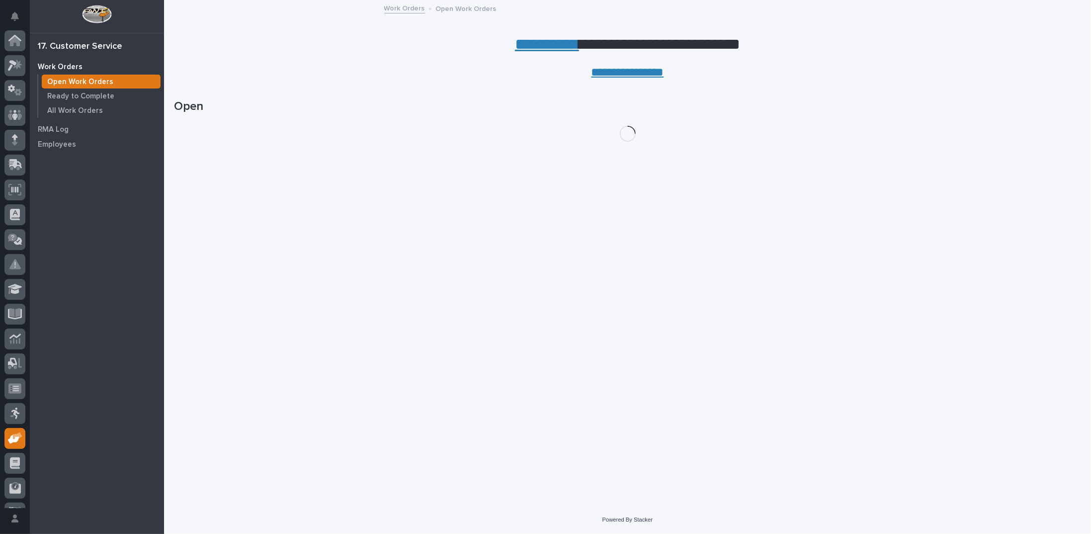
scroll to position [44, 0]
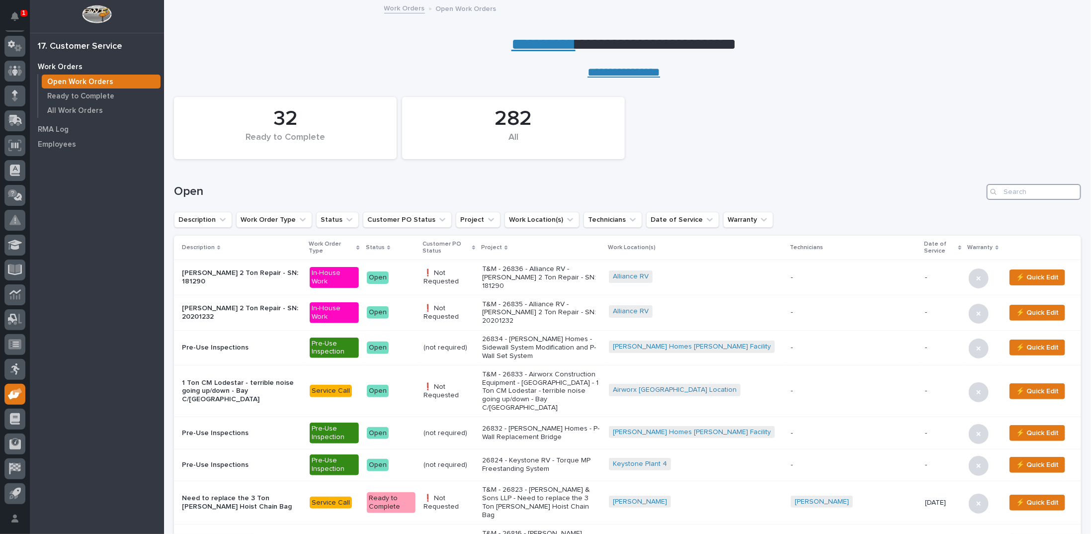
click at [1043, 192] on input "Search" at bounding box center [1034, 192] width 94 height 16
type input "26835"
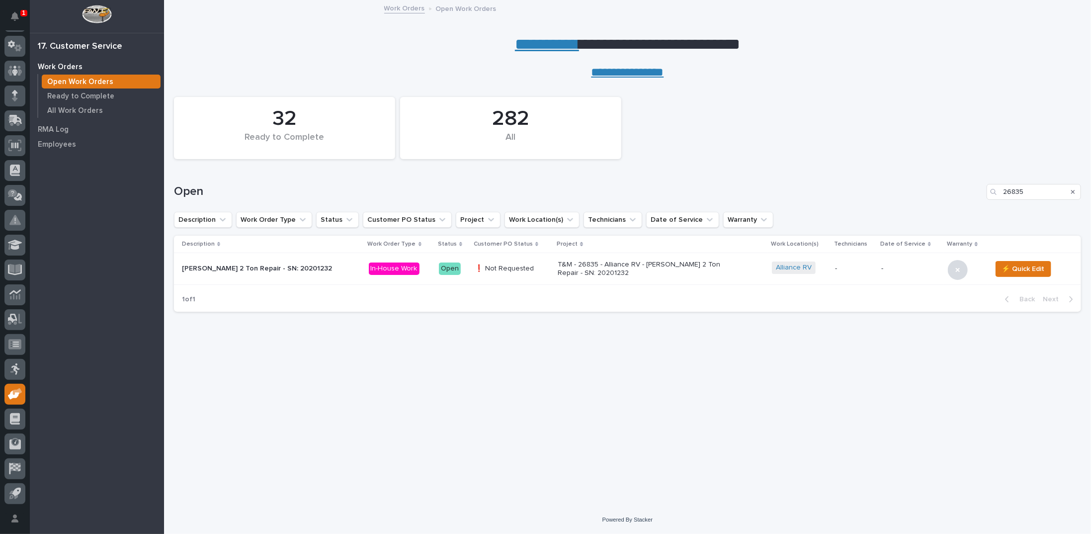
click at [605, 259] on div "T&M - 26835 - Alliance RV - [PERSON_NAME] 2 Ton Repair - SN: 20201232" at bounding box center [645, 268] width 174 height 19
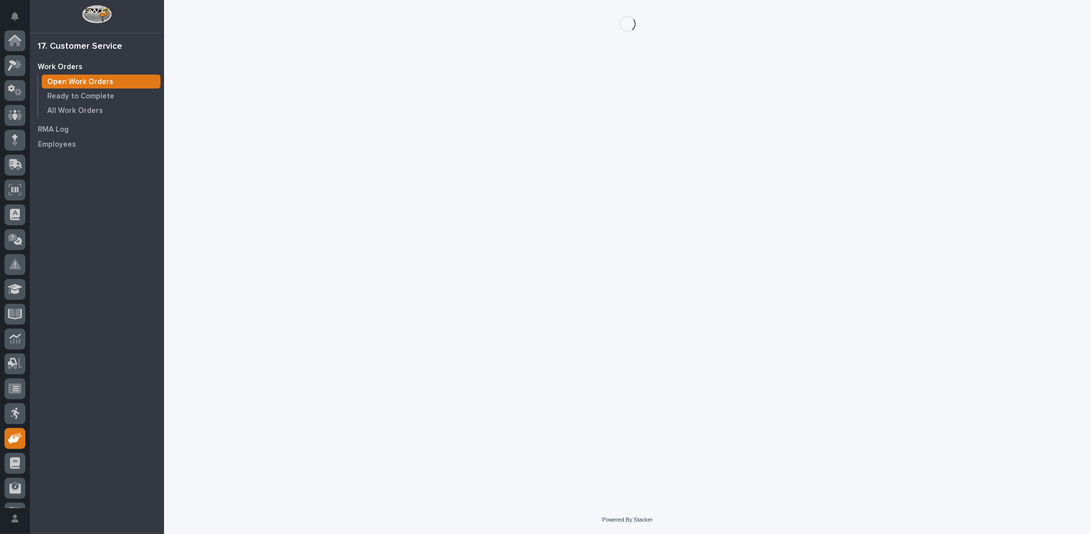
scroll to position [44, 0]
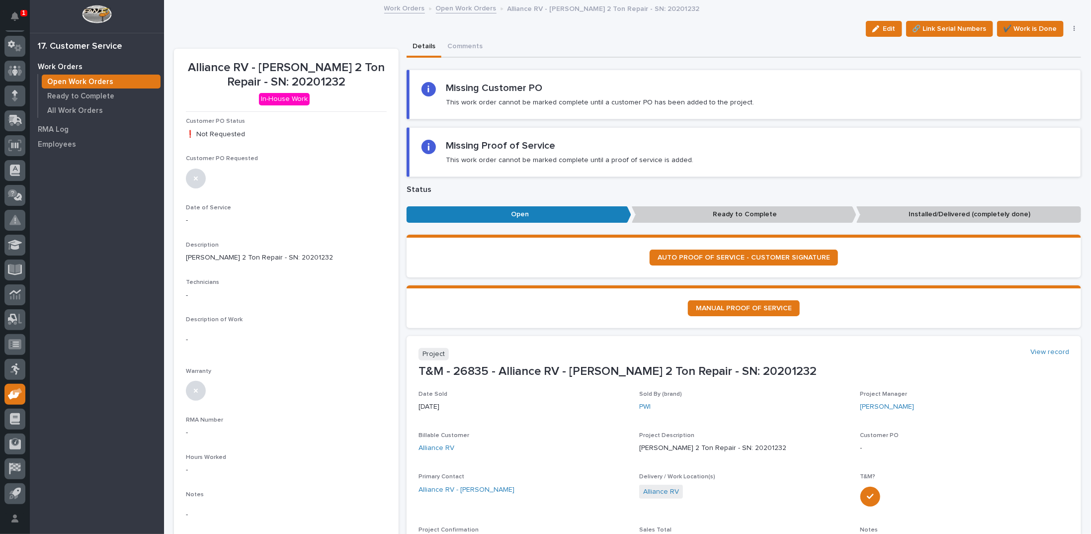
click at [884, 31] on span "Edit" at bounding box center [890, 28] width 12 height 9
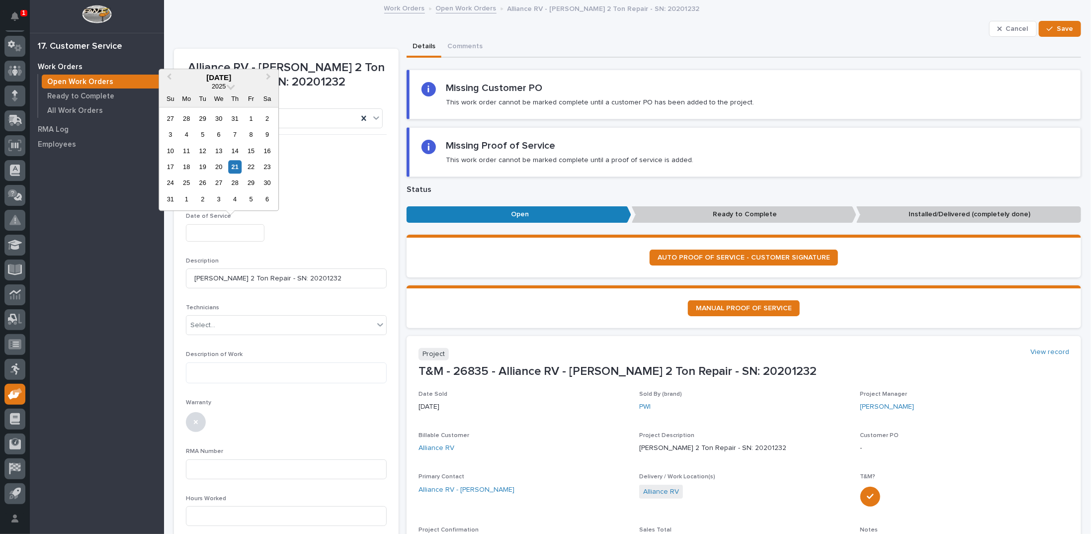
click at [215, 235] on input "text" at bounding box center [225, 232] width 79 height 17
click at [235, 165] on div "21" at bounding box center [234, 166] width 13 height 13
type input "**********"
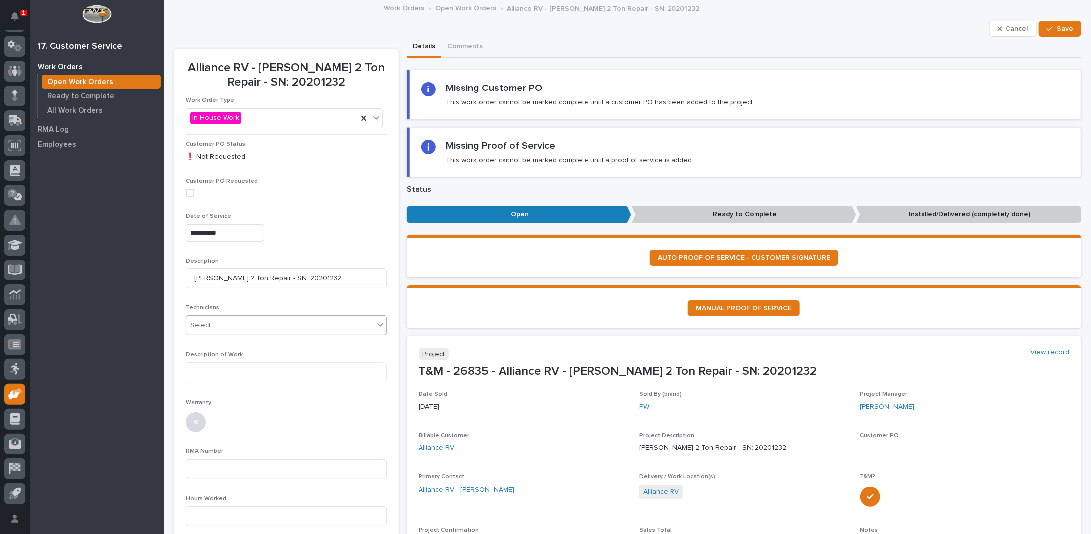
click at [227, 320] on div "Select..." at bounding box center [279, 325] width 187 height 16
click at [222, 466] on div "Max St. [PERSON_NAME]" at bounding box center [285, 469] width 198 height 17
click at [220, 369] on textarea at bounding box center [286, 372] width 201 height 21
type textarea "**********"
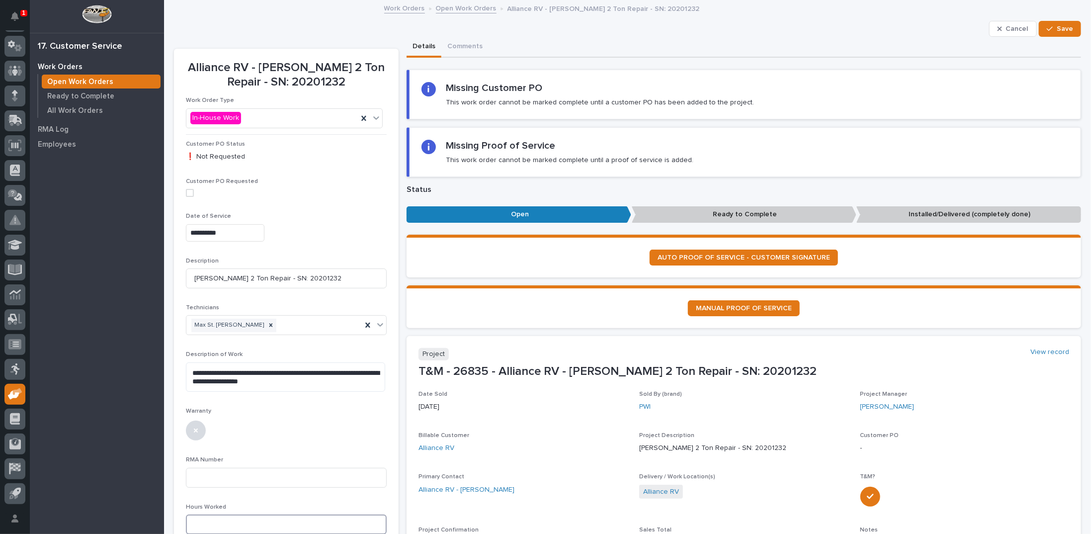
click at [240, 520] on input at bounding box center [286, 525] width 201 height 20
type input "2"
click at [1049, 25] on div "button" at bounding box center [1052, 28] width 10 height 7
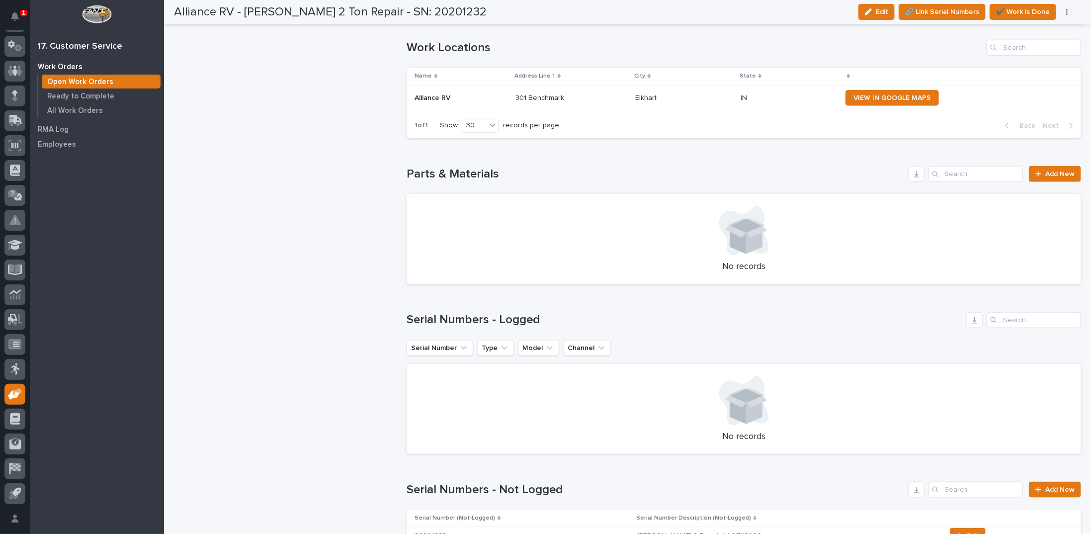
scroll to position [746, 0]
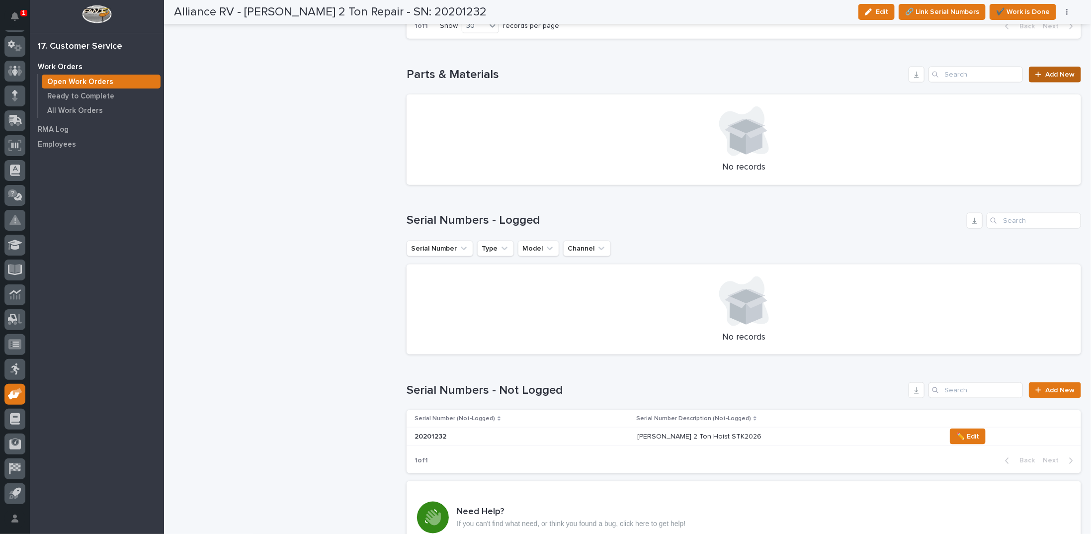
click at [1044, 68] on link "Add New" at bounding box center [1055, 75] width 52 height 16
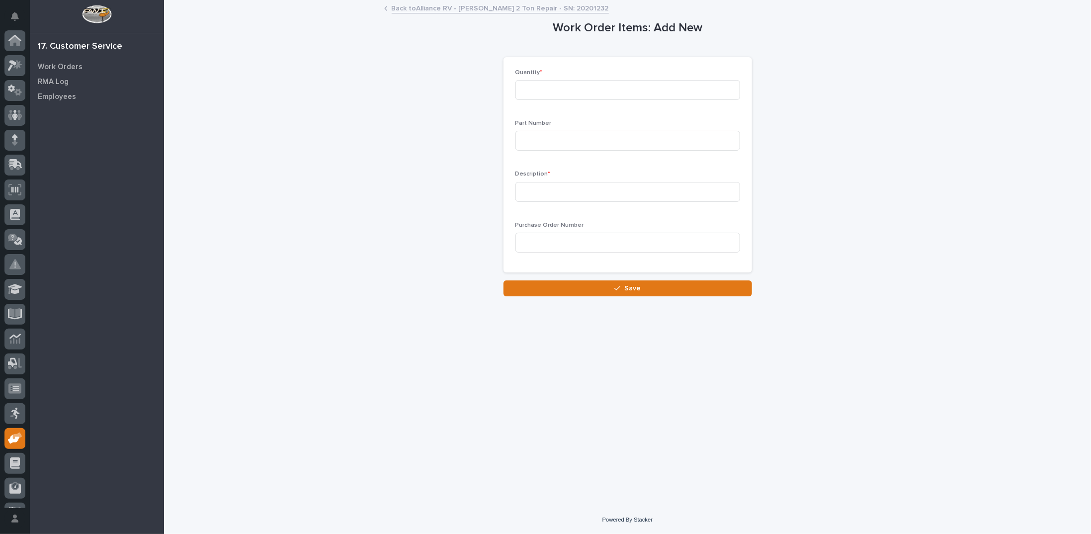
scroll to position [44, 0]
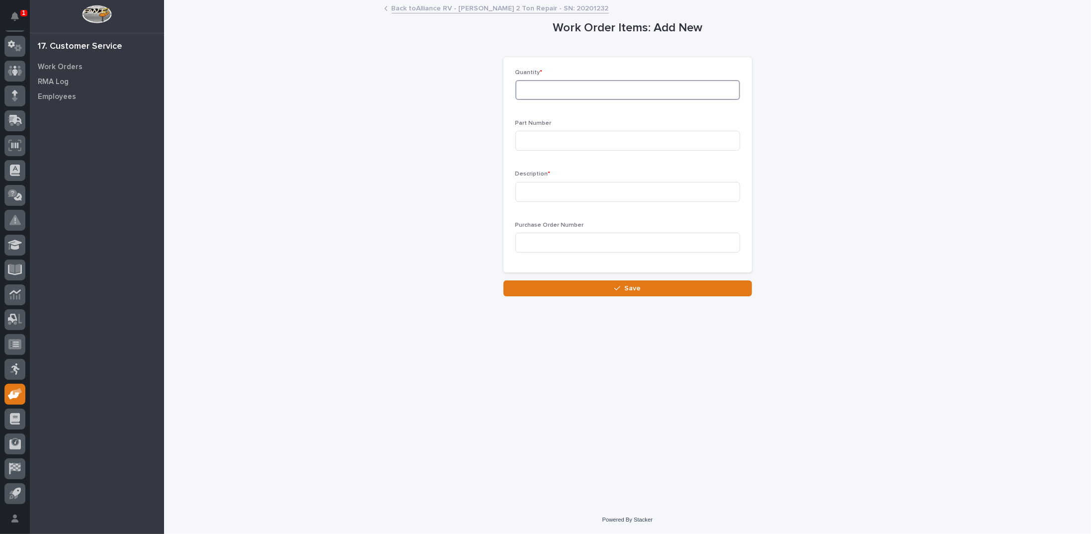
click at [690, 88] on input at bounding box center [628, 90] width 225 height 20
type input "1"
type input "600-60061"
type input "10 pin pendant plug"
click at [637, 282] on button "Save" at bounding box center [628, 288] width 249 height 16
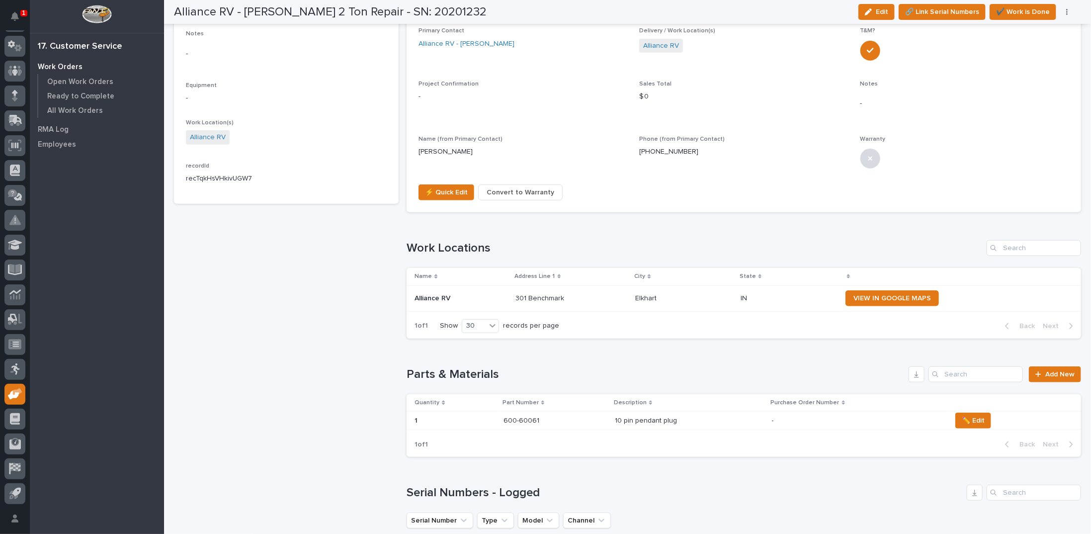
scroll to position [447, 0]
click at [1036, 370] on icon at bounding box center [1039, 372] width 6 height 7
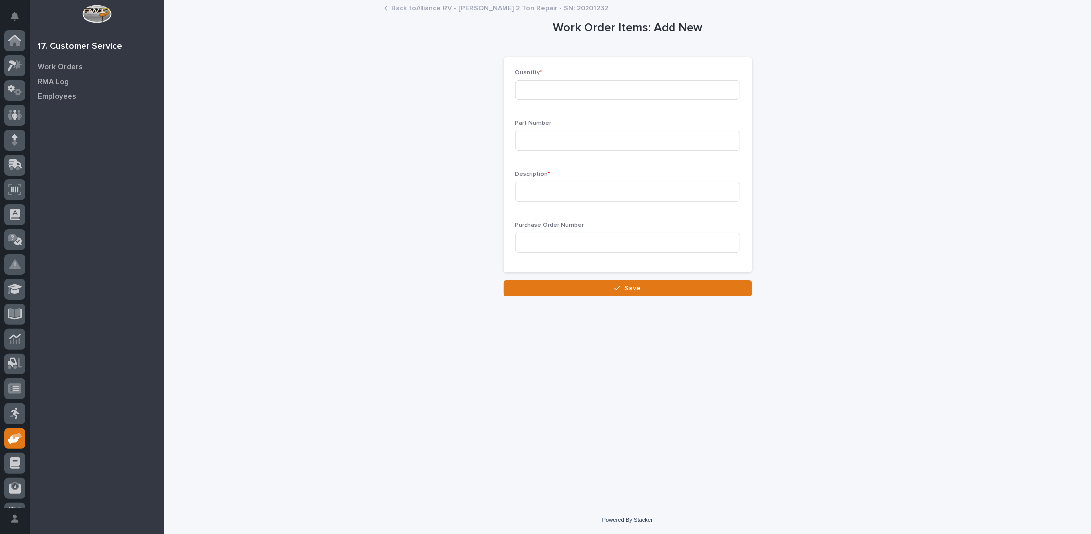
scroll to position [44, 0]
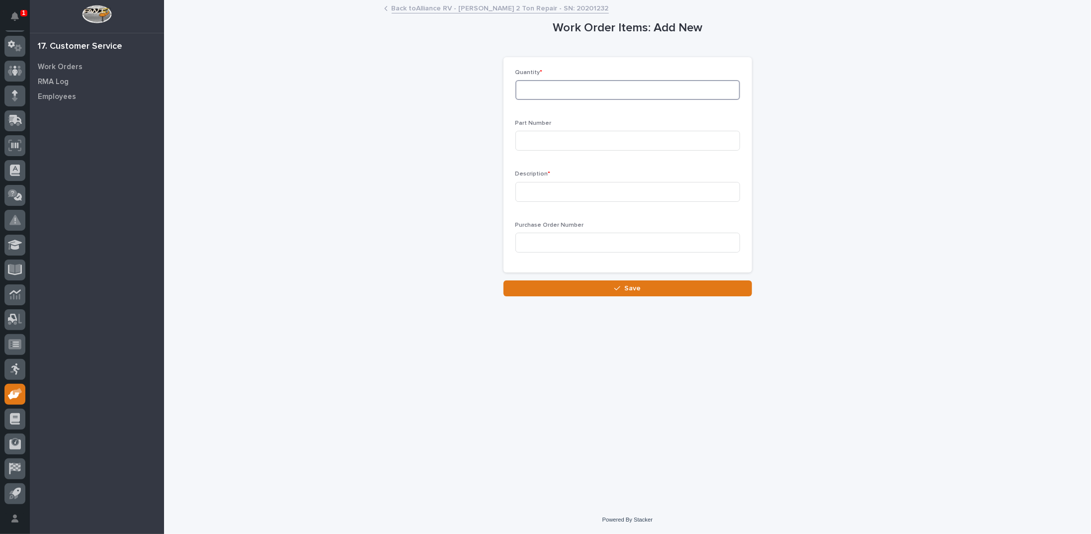
click at [545, 88] on input at bounding box center [628, 90] width 225 height 20
type input "1"
type input "600-50025"
type input "2 Ton Lower Hook"
click at [662, 286] on button "Save" at bounding box center [628, 288] width 249 height 16
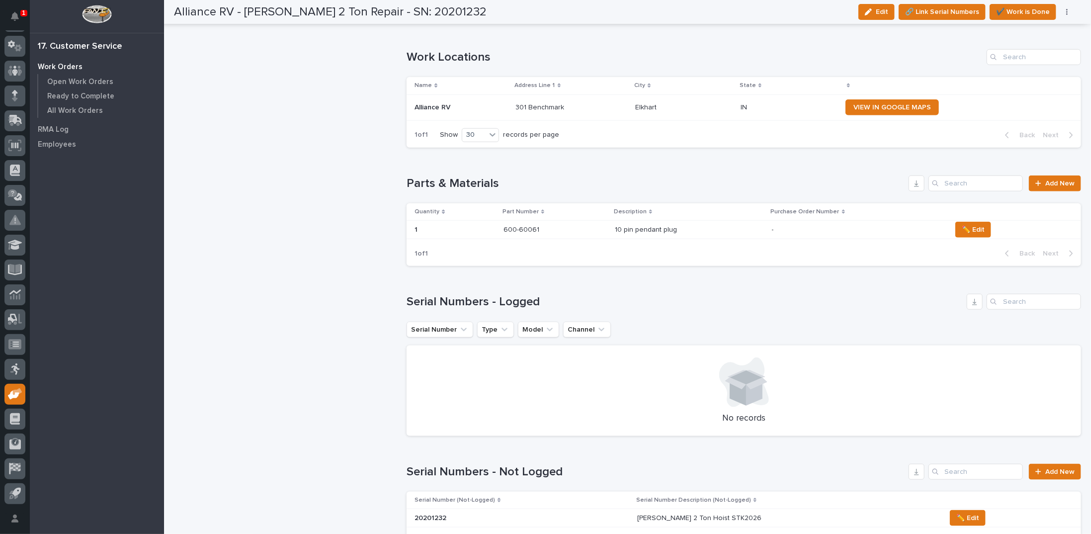
scroll to position [646, 0]
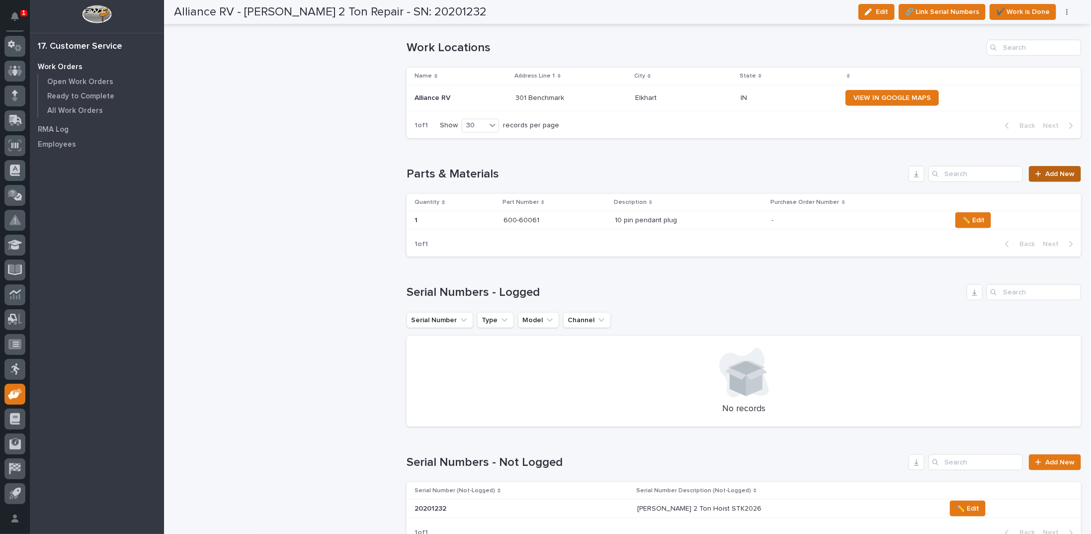
click at [1036, 171] on icon at bounding box center [1039, 174] width 6 height 7
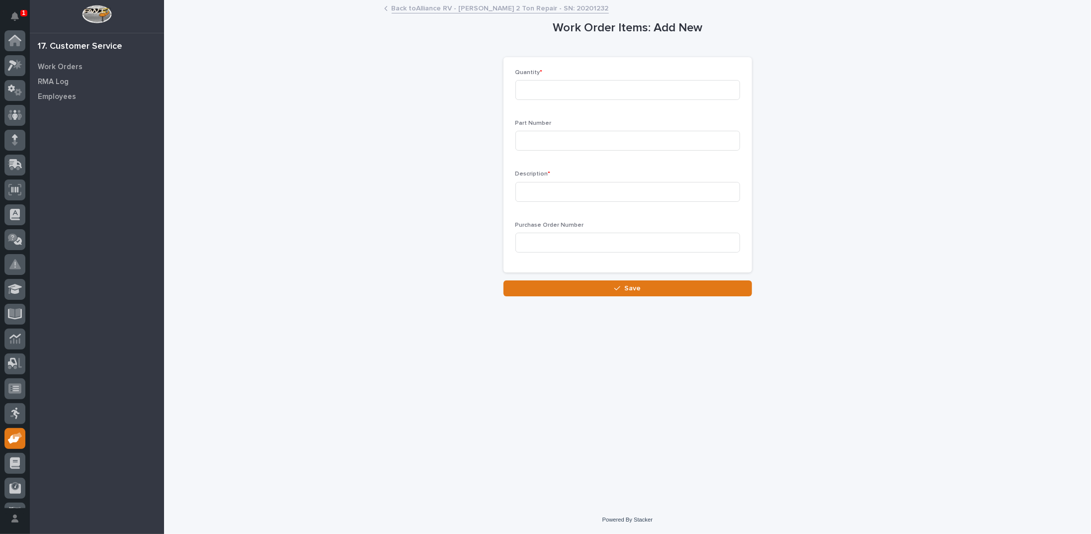
scroll to position [44, 0]
click at [551, 91] on input at bounding box center [628, 90] width 225 height 20
type input "1"
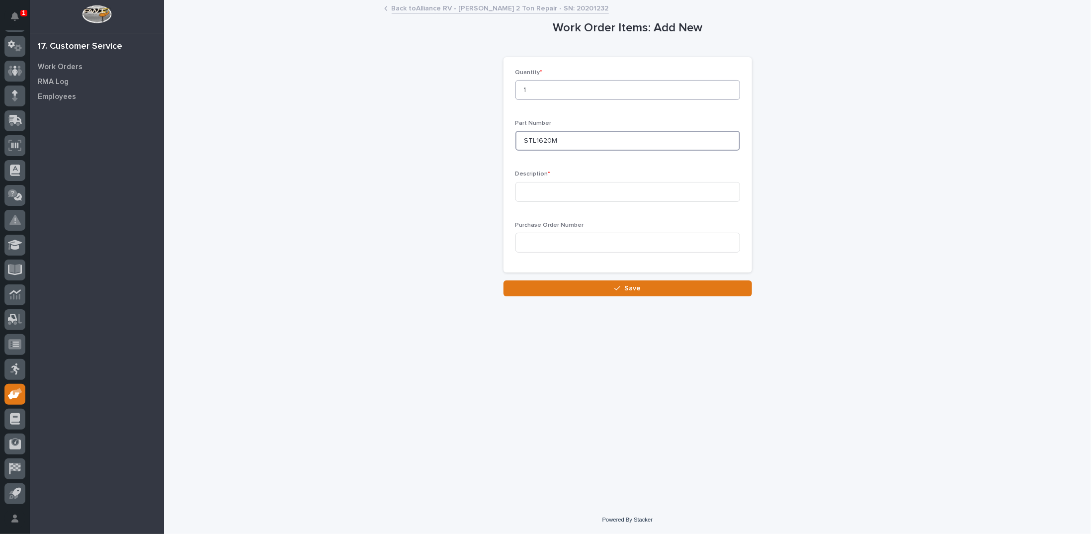
type input "STL1620M"
type input "[DEMOGRAPHIC_DATA] Plug"
click at [597, 286] on button "Save" at bounding box center [628, 288] width 249 height 16
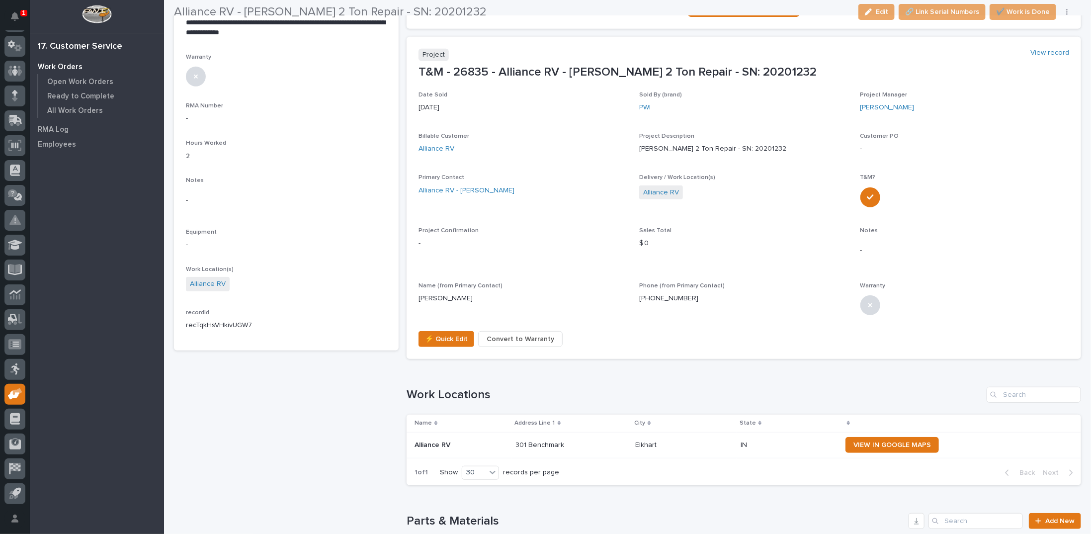
scroll to position [307, 0]
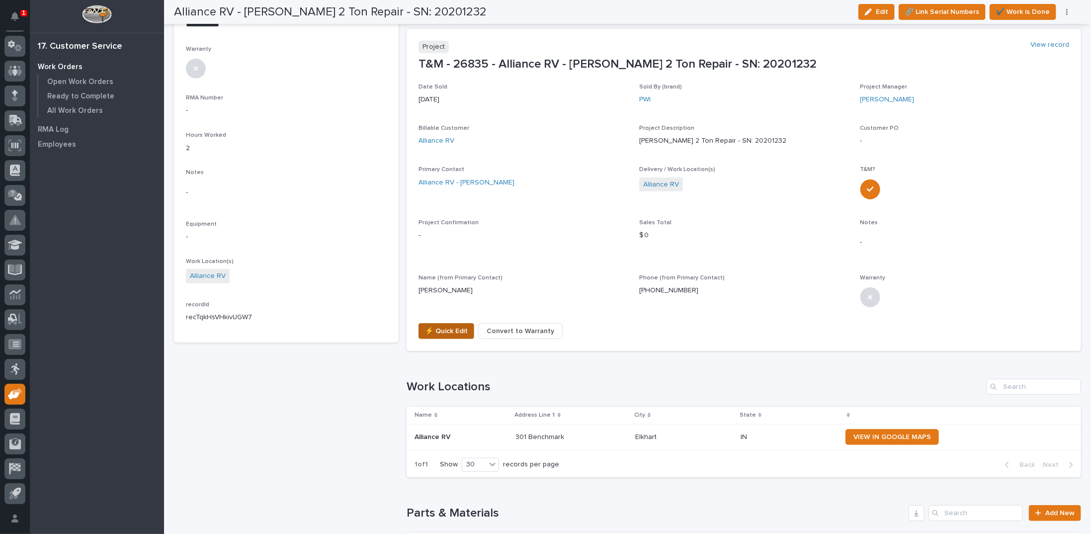
click at [458, 327] on span "⚡ Quick Edit" at bounding box center [446, 331] width 43 height 12
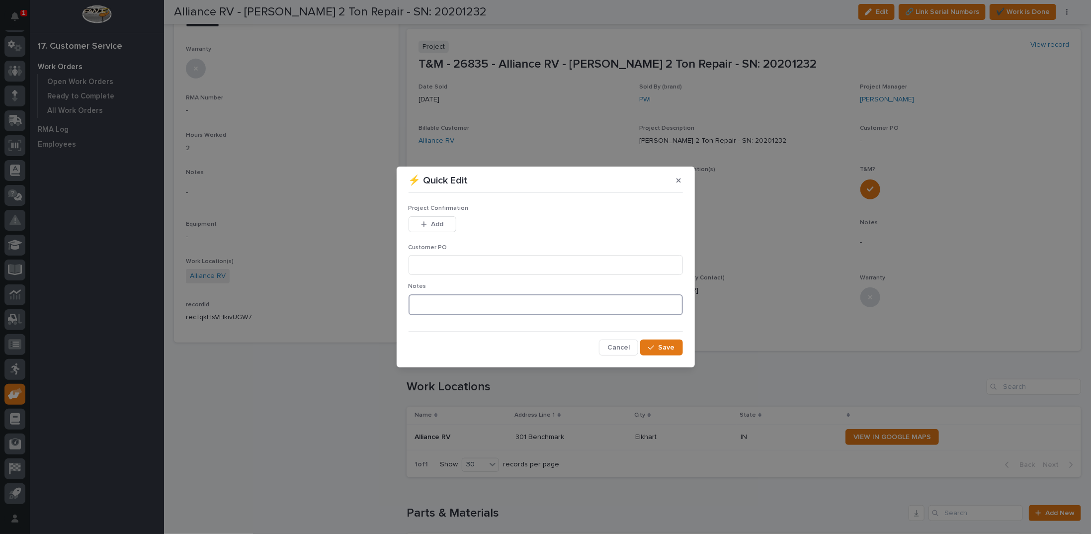
click at [428, 308] on textarea at bounding box center [546, 304] width 274 height 21
type textarea "*********"
click at [512, 268] on input at bounding box center [546, 265] width 274 height 20
type input "No PO Required"
click at [432, 223] on span "Add" at bounding box center [437, 224] width 12 height 9
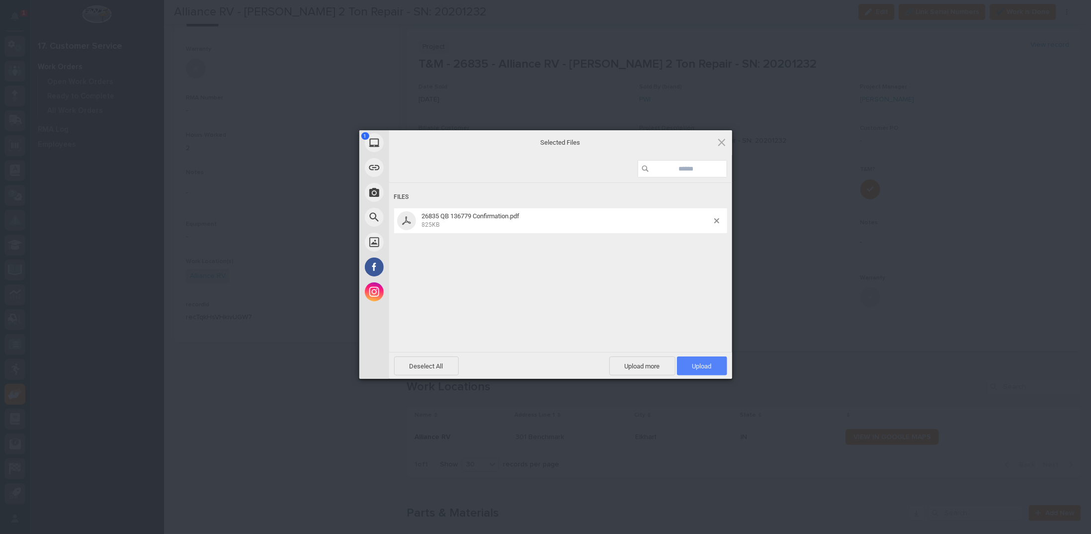
click at [693, 360] on span "Upload 1" at bounding box center [702, 365] width 50 height 19
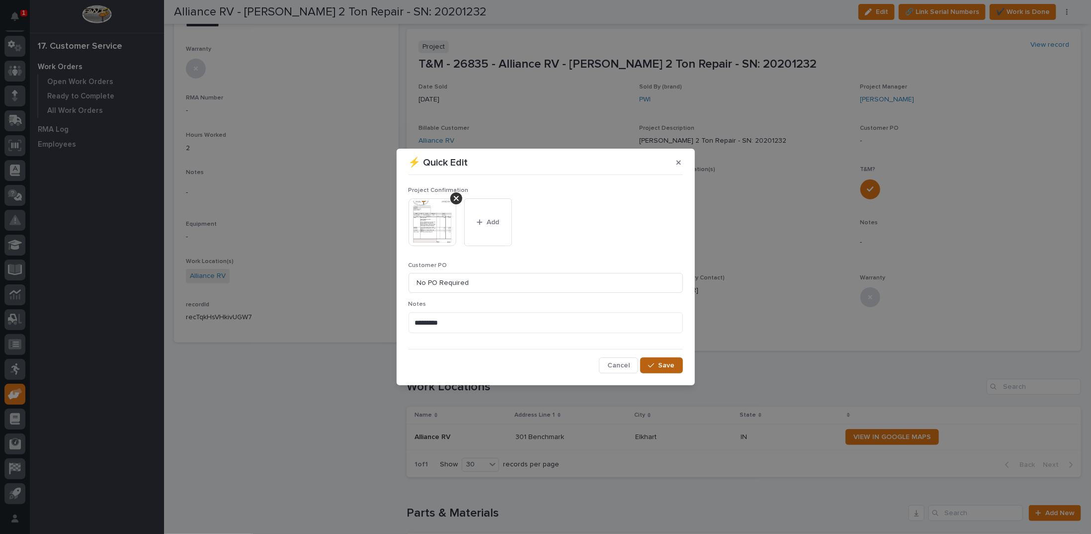
click at [653, 365] on icon "button" at bounding box center [651, 365] width 6 height 4
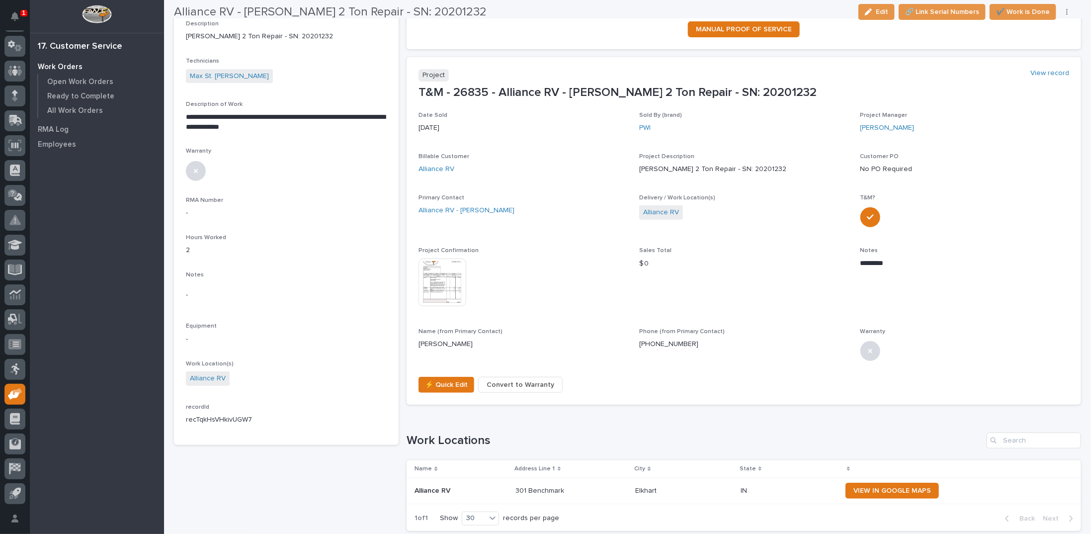
scroll to position [249, 0]
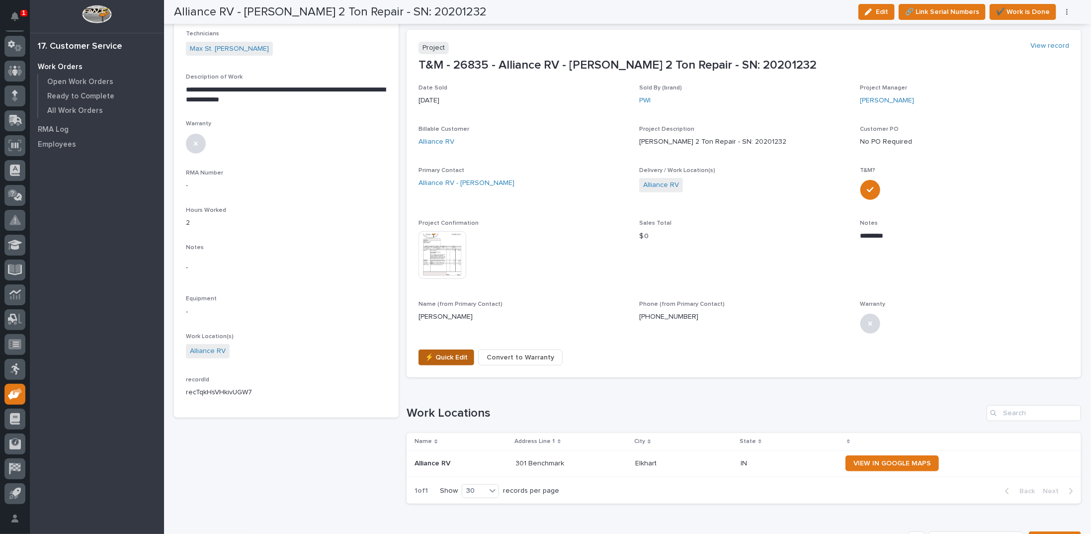
click at [448, 358] on span "⚡ Quick Edit" at bounding box center [446, 358] width 43 height 12
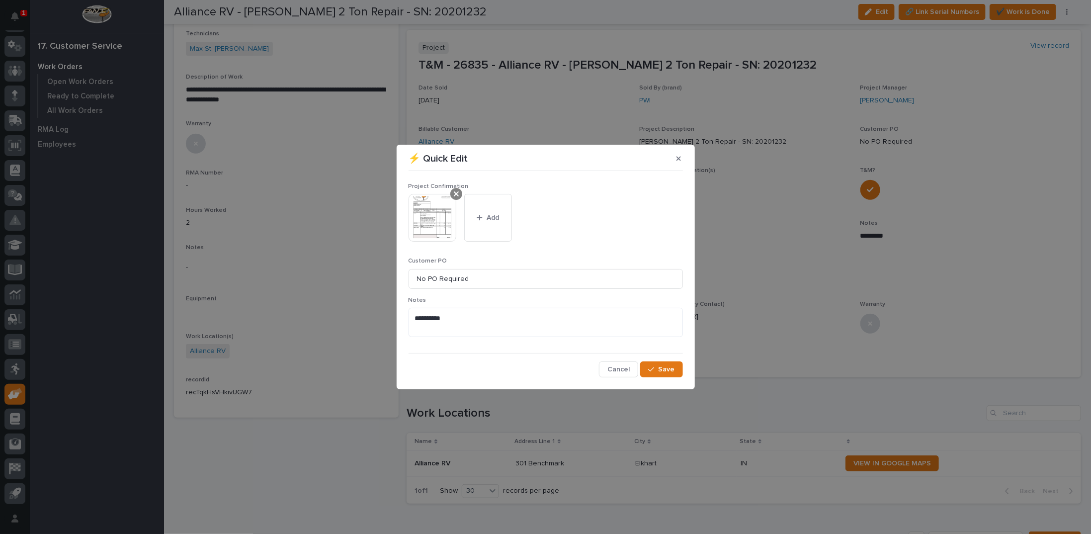
click at [455, 193] on icon at bounding box center [456, 193] width 5 height 5
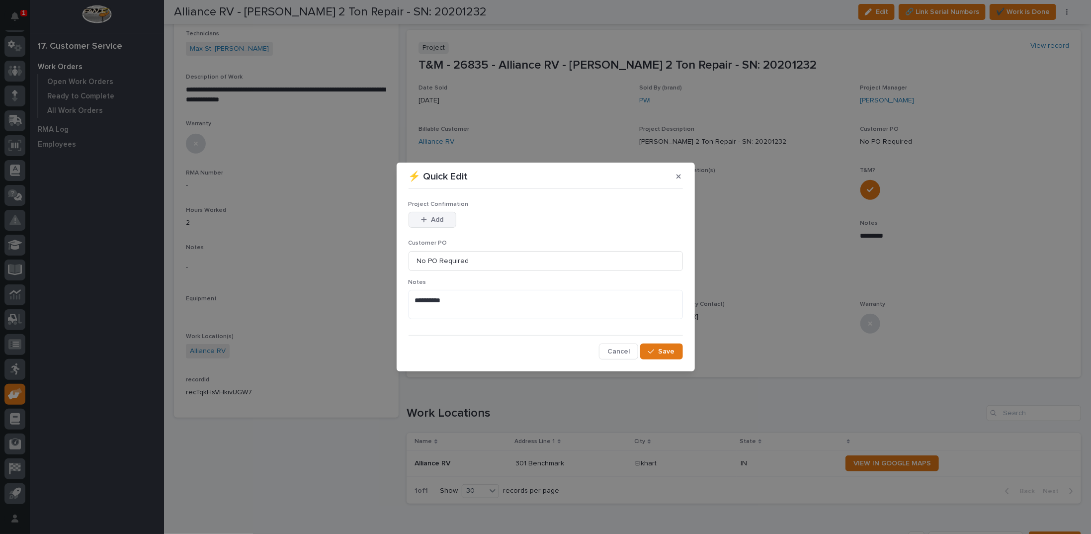
click at [426, 219] on icon "button" at bounding box center [424, 219] width 6 height 7
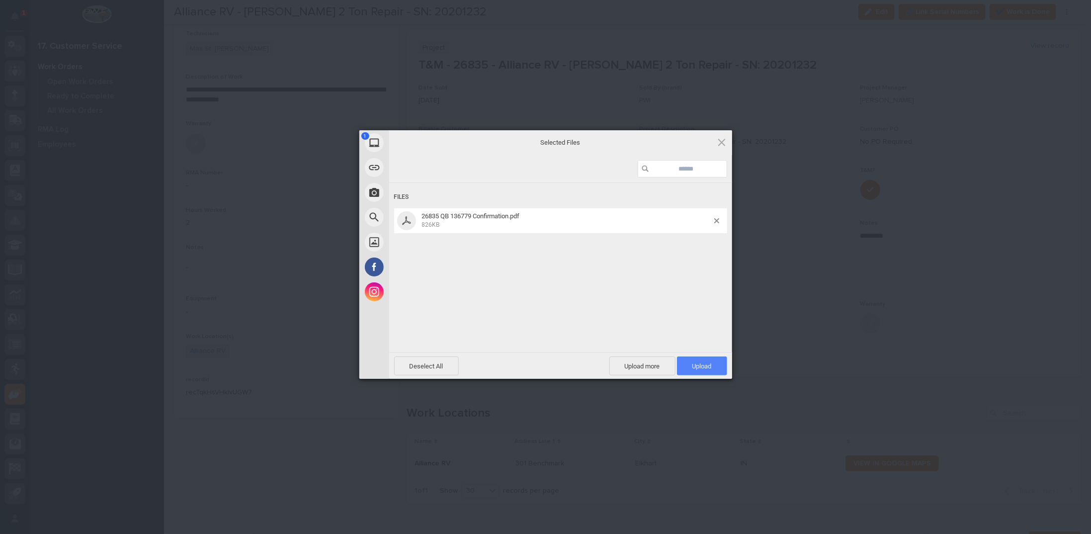
click at [702, 369] on span "Upload 1" at bounding box center [702, 365] width 19 height 7
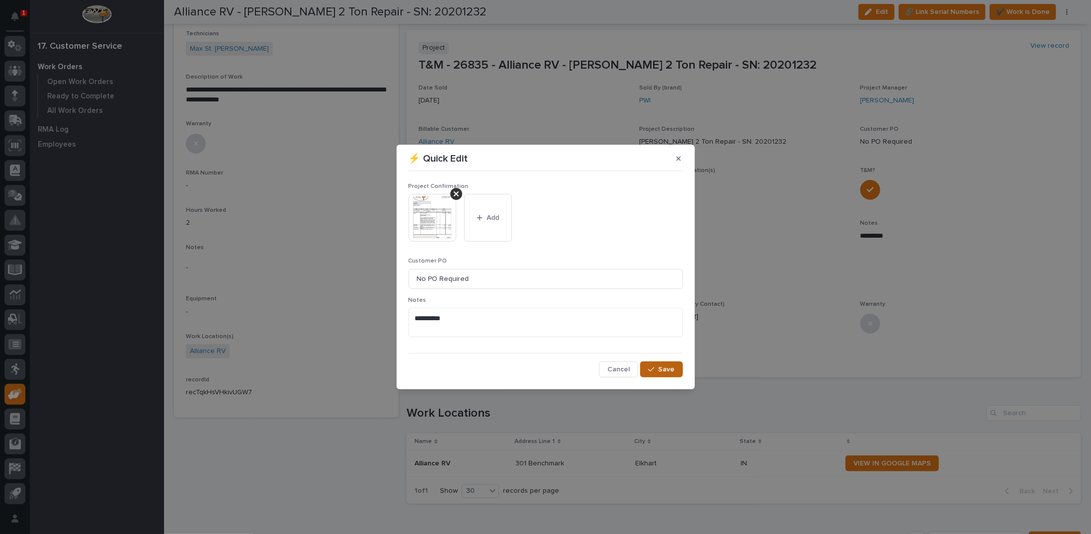
click at [668, 373] on span "Save" at bounding box center [667, 369] width 16 height 9
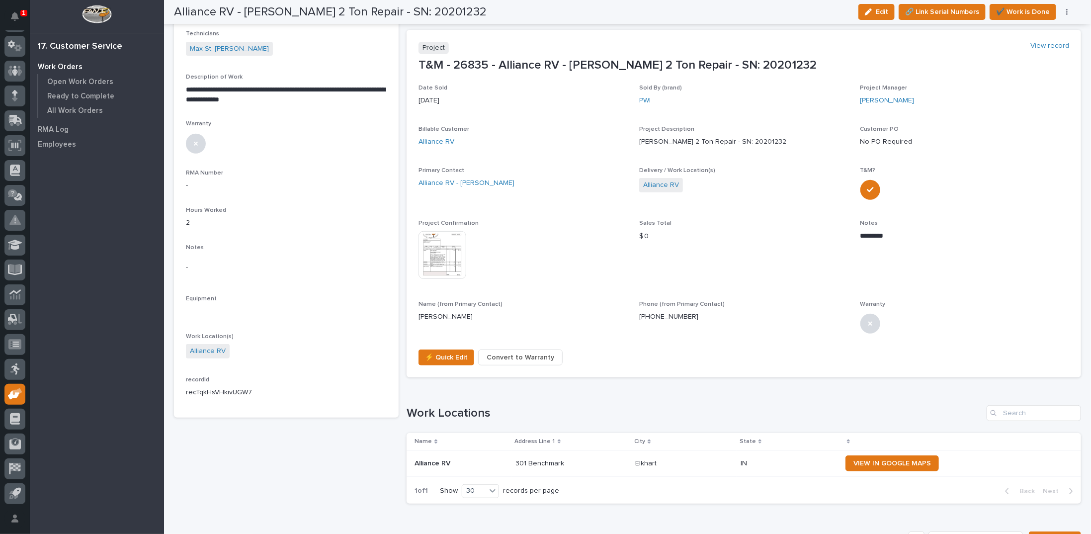
scroll to position [0, 0]
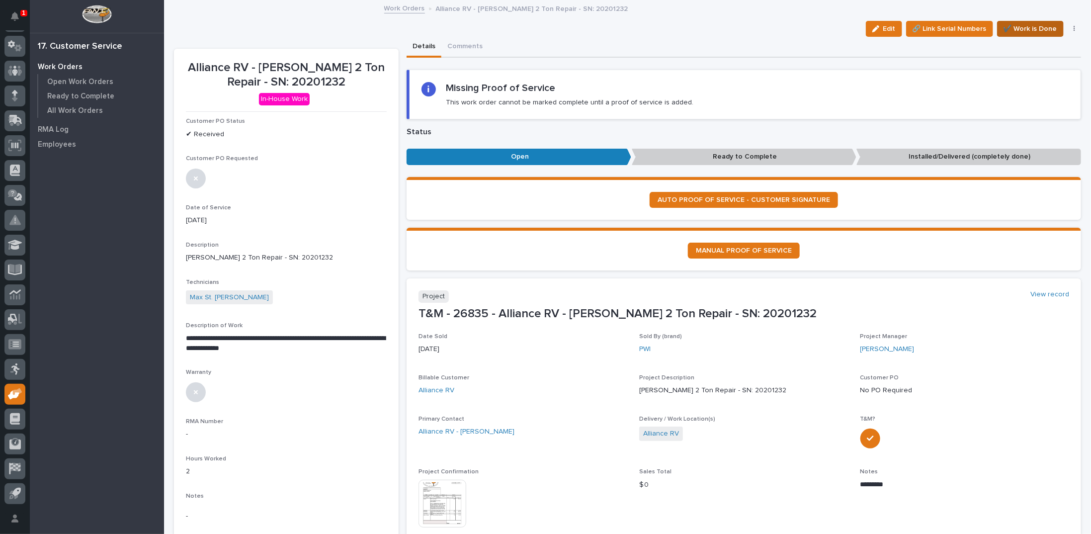
click at [1014, 23] on span "✔️ Work is Done" at bounding box center [1031, 29] width 54 height 12
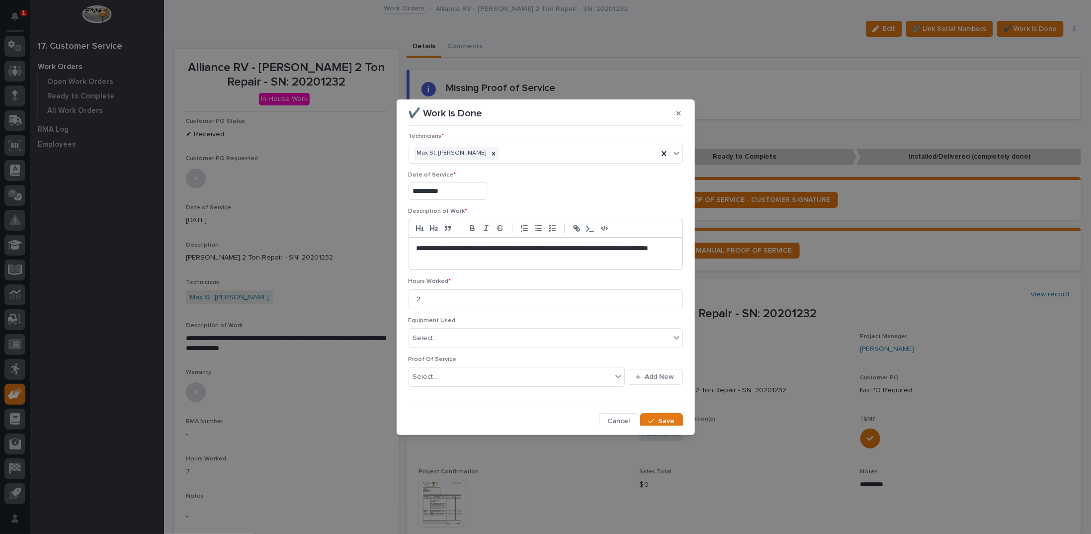
scroll to position [6, 0]
click at [648, 418] on icon "button" at bounding box center [651, 419] width 6 height 7
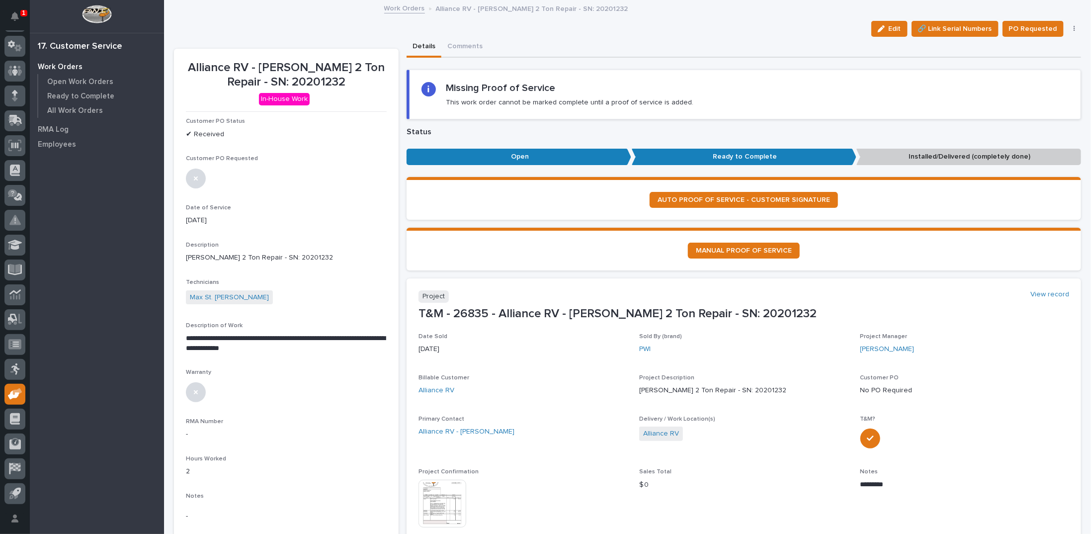
click at [1068, 29] on button "button" at bounding box center [1075, 28] width 14 height 7
click at [1050, 80] on span "Regenerate PDF" at bounding box center [1043, 81] width 53 height 12
drag, startPoint x: 881, startPoint y: 23, endPoint x: 279, endPoint y: 337, distance: 678.7
click at [881, 23] on button "Edit" at bounding box center [890, 29] width 36 height 16
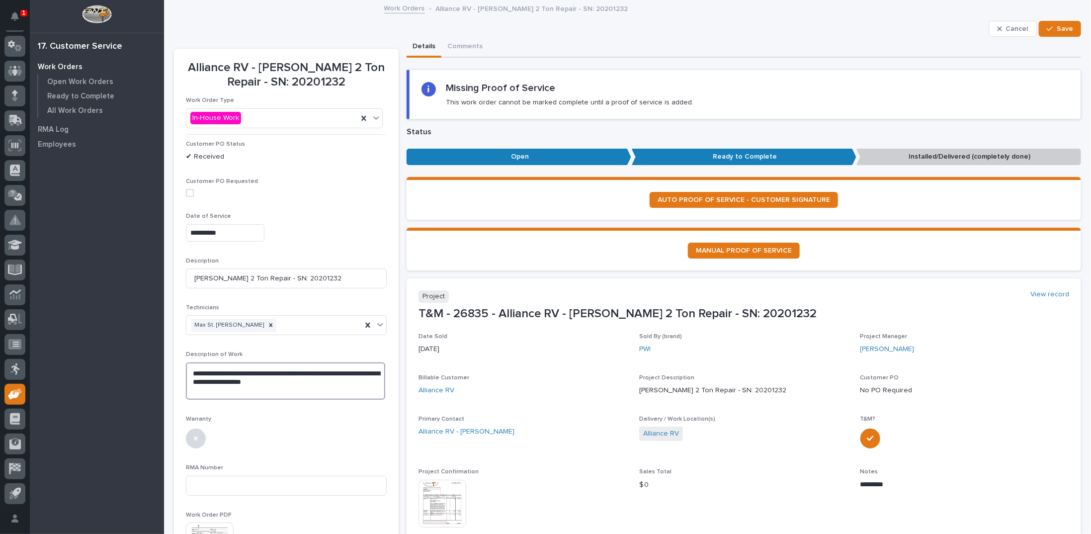
drag, startPoint x: 190, startPoint y: 369, endPoint x: 329, endPoint y: 383, distance: 139.4
click at [329, 383] on textarea "**********" at bounding box center [285, 380] width 199 height 37
paste textarea "**********"
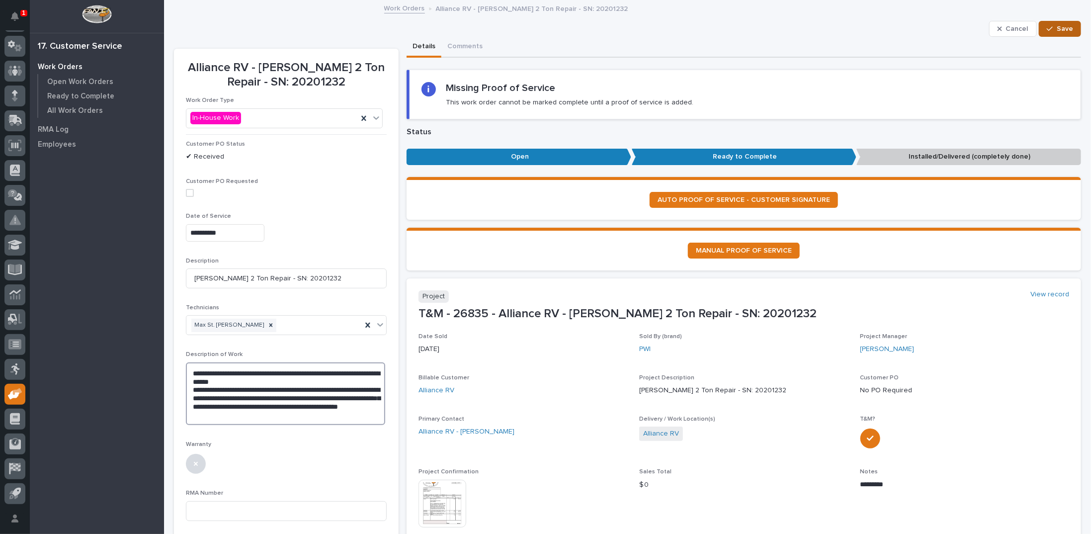
type textarea "**********"
click at [1047, 28] on icon "button" at bounding box center [1050, 28] width 6 height 7
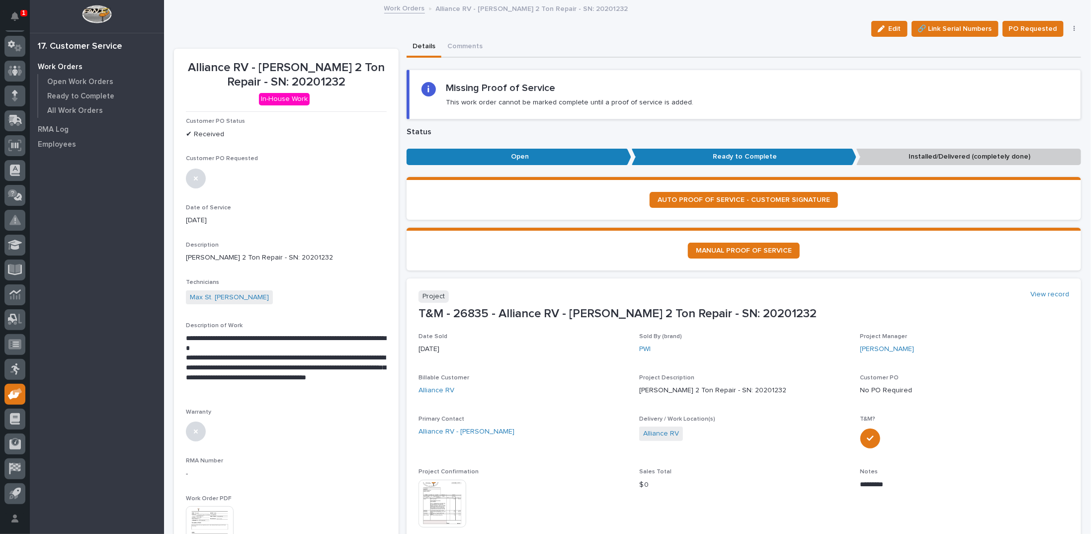
click at [396, 7] on link "Work Orders" at bounding box center [404, 7] width 41 height 11
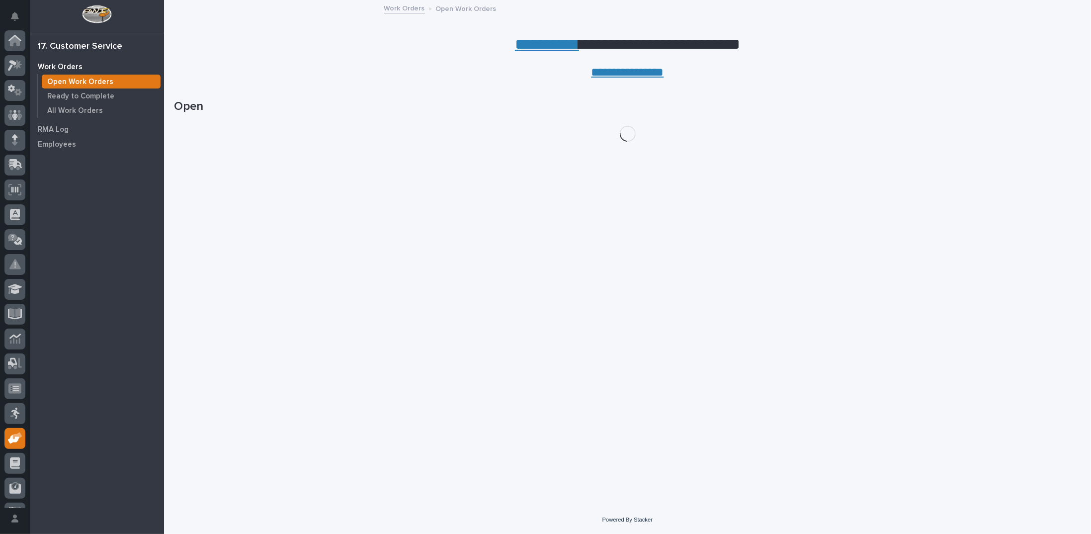
scroll to position [44, 0]
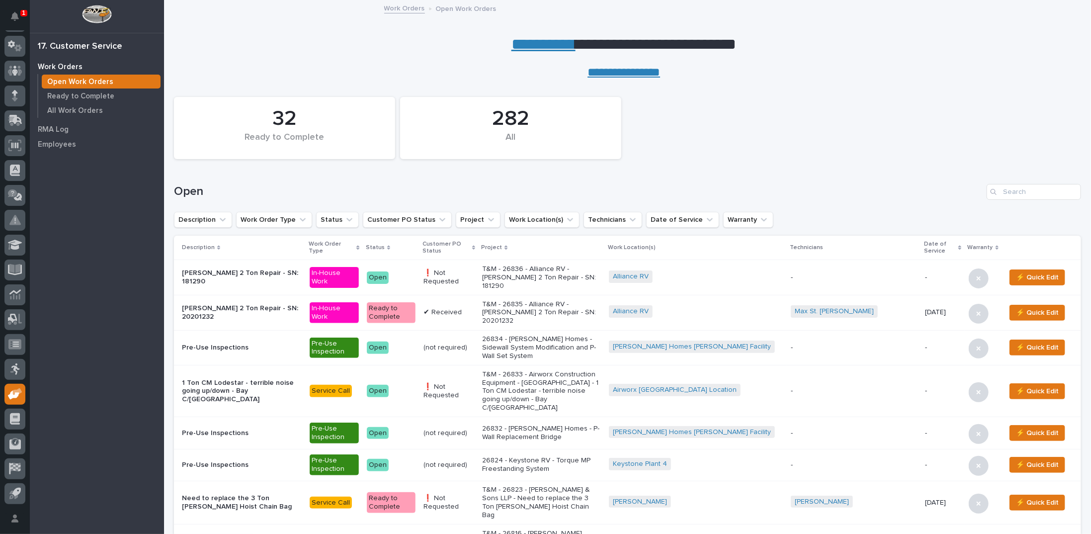
click at [525, 38] on link "**********" at bounding box center [544, 44] width 64 height 16
click at [1017, 191] on input "Search" at bounding box center [1034, 192] width 94 height 16
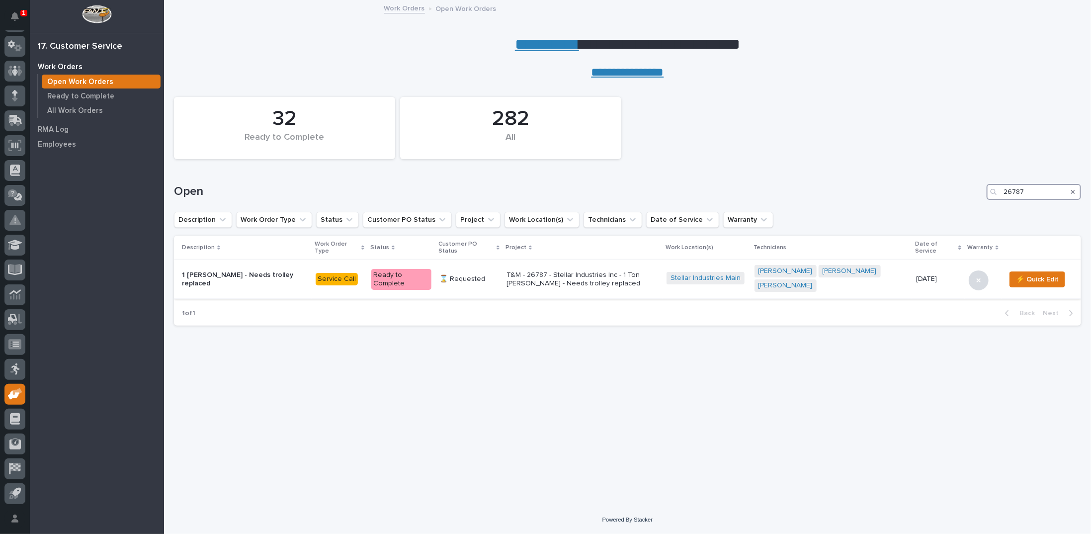
type input "26787"
click at [560, 271] on p "T&M - 26787 - Stellar Industries Inc - 1 Ton [PERSON_NAME] - Needs trolley repl…" at bounding box center [583, 279] width 152 height 17
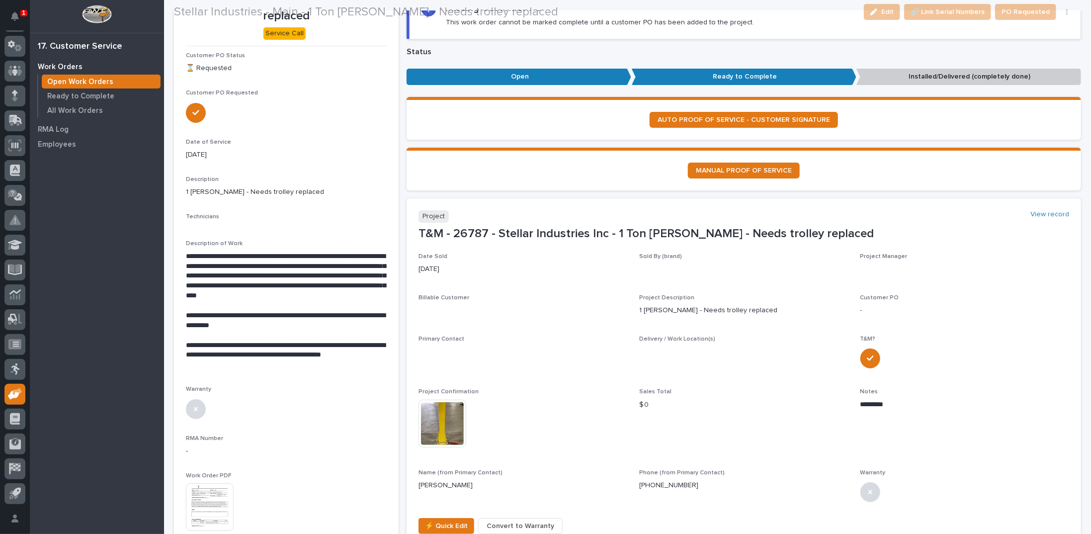
scroll to position [367, 0]
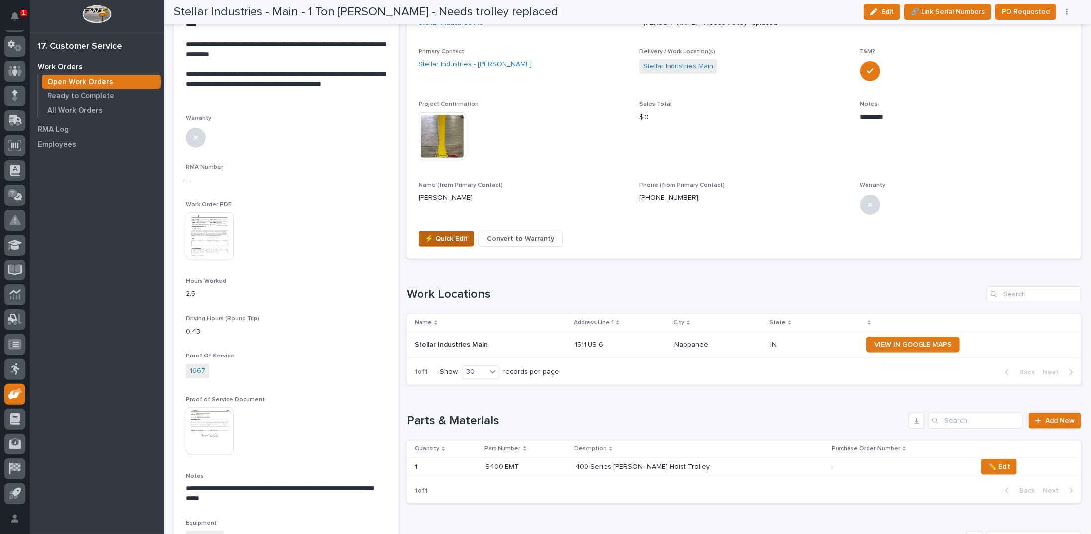
click at [446, 235] on span "⚡ Quick Edit" at bounding box center [446, 239] width 43 height 12
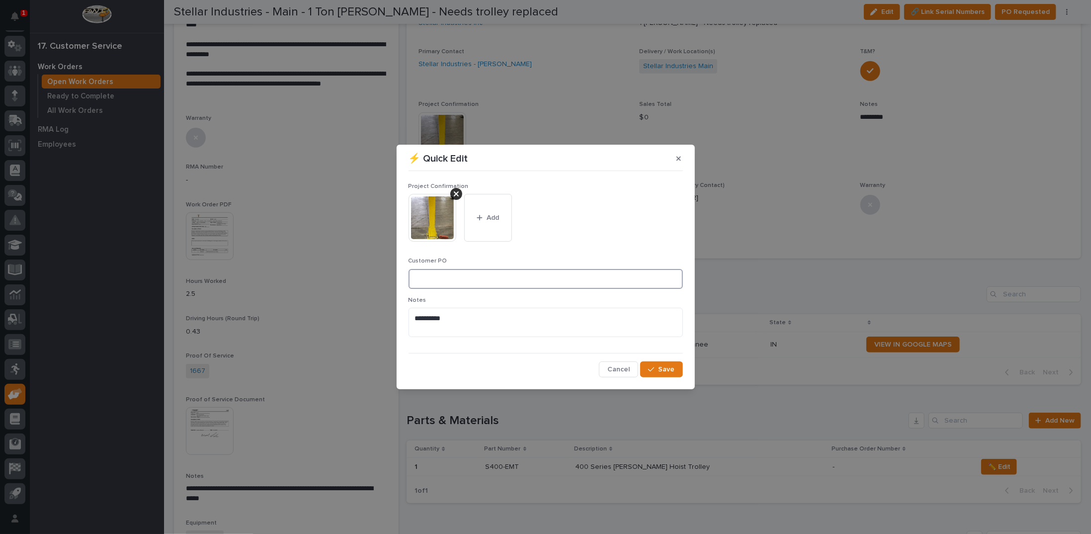
click at [452, 276] on input at bounding box center [546, 279] width 274 height 20
type input "No PO Required"
click at [494, 213] on span "Add" at bounding box center [493, 217] width 12 height 9
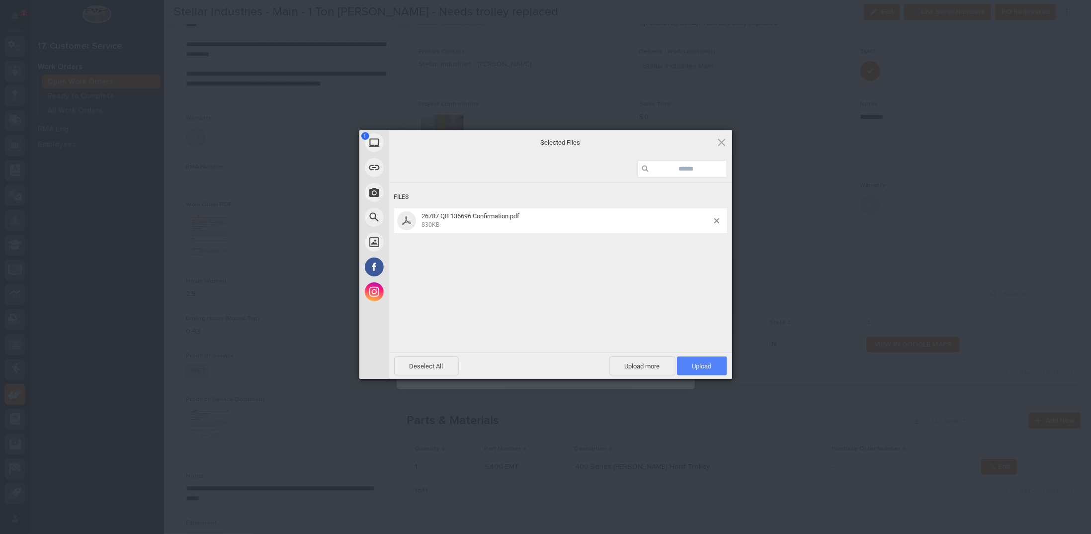
click at [693, 368] on span "Upload 1" at bounding box center [702, 365] width 19 height 7
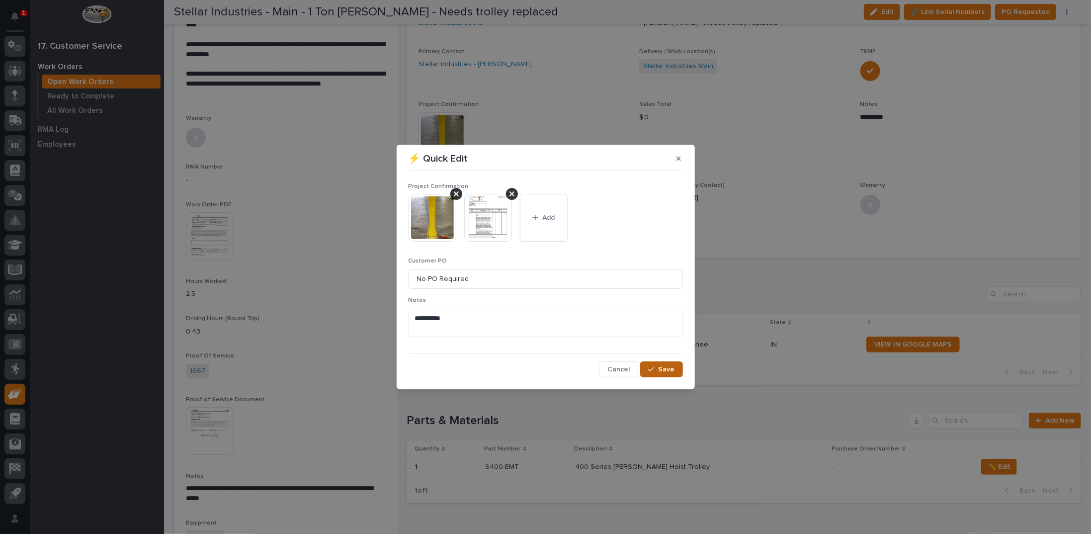
click at [664, 367] on span "Save" at bounding box center [667, 369] width 16 height 9
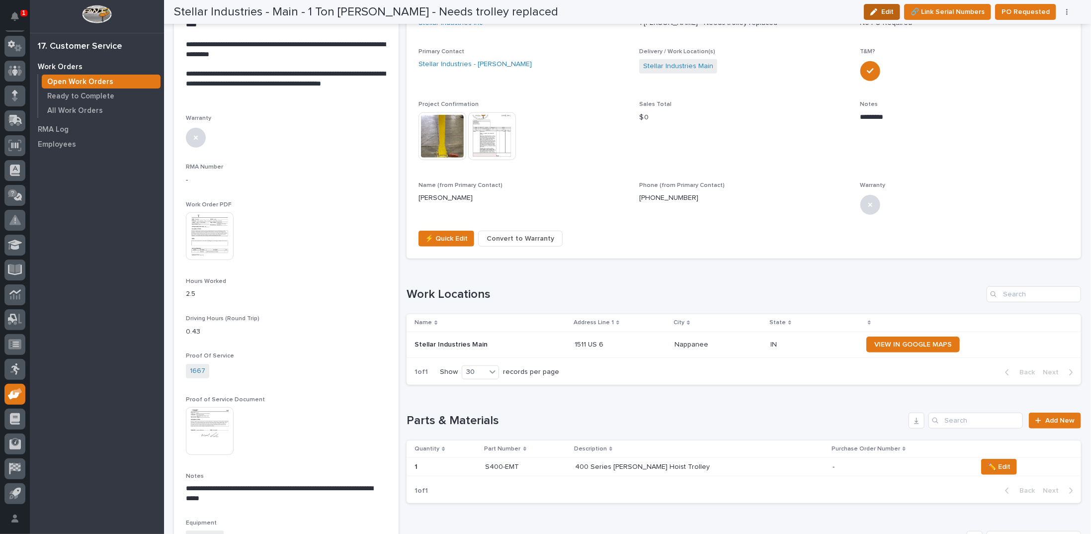
click at [888, 7] on span "Edit" at bounding box center [888, 11] width 12 height 9
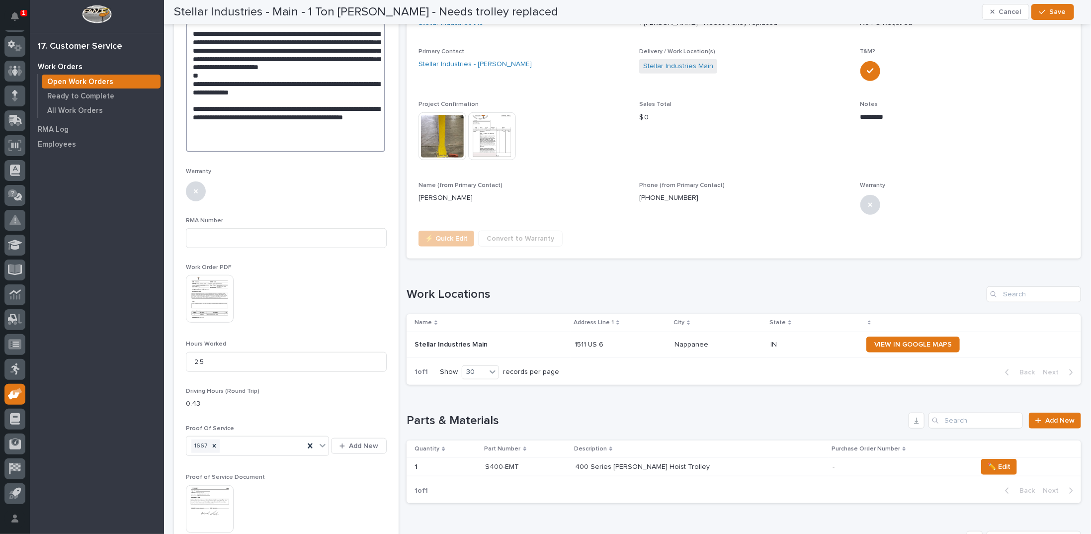
click at [358, 103] on textarea "**********" at bounding box center [285, 87] width 199 height 129
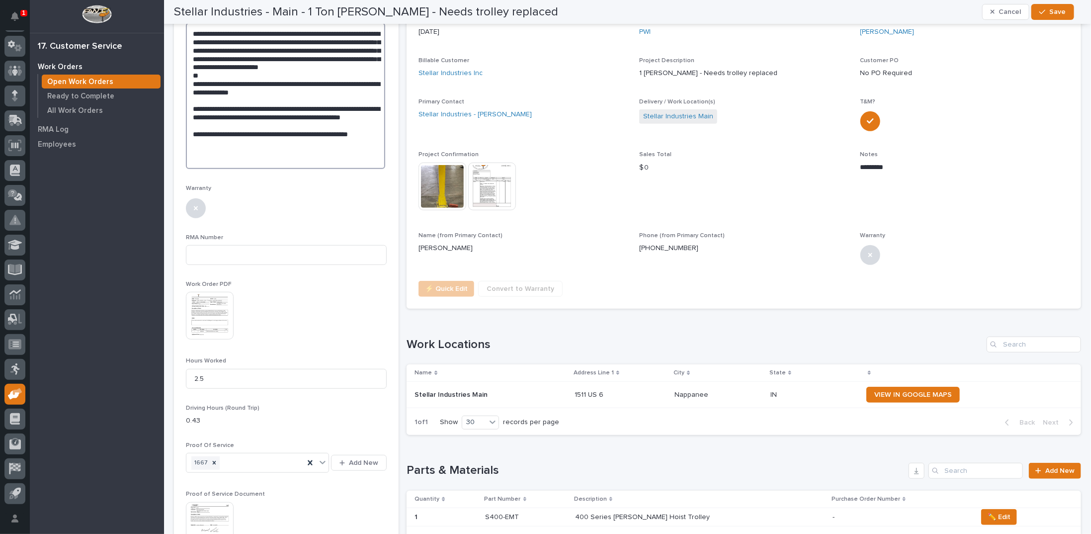
scroll to position [392, 0]
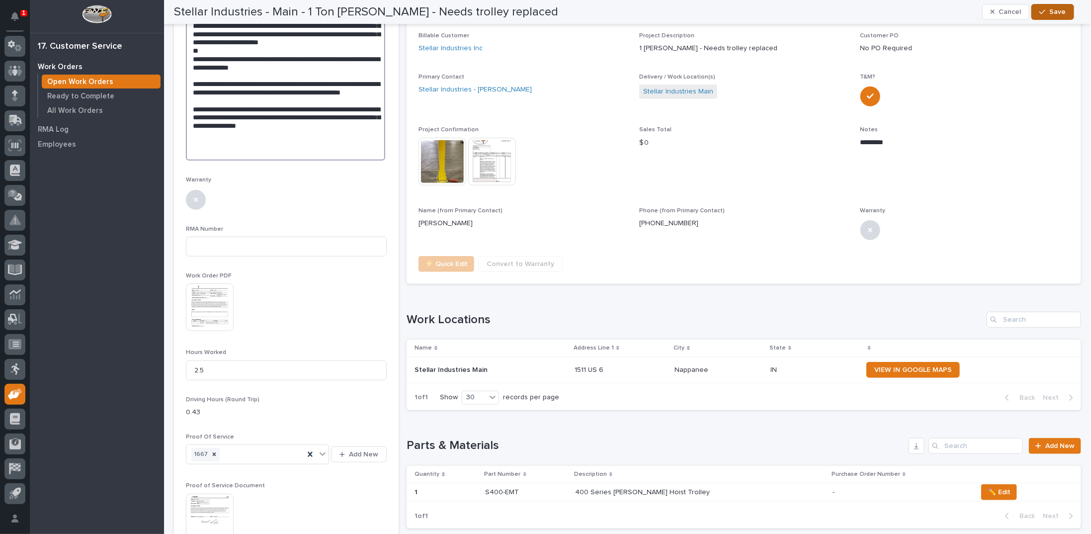
type textarea "**********"
click at [1063, 13] on span "Save" at bounding box center [1058, 11] width 16 height 9
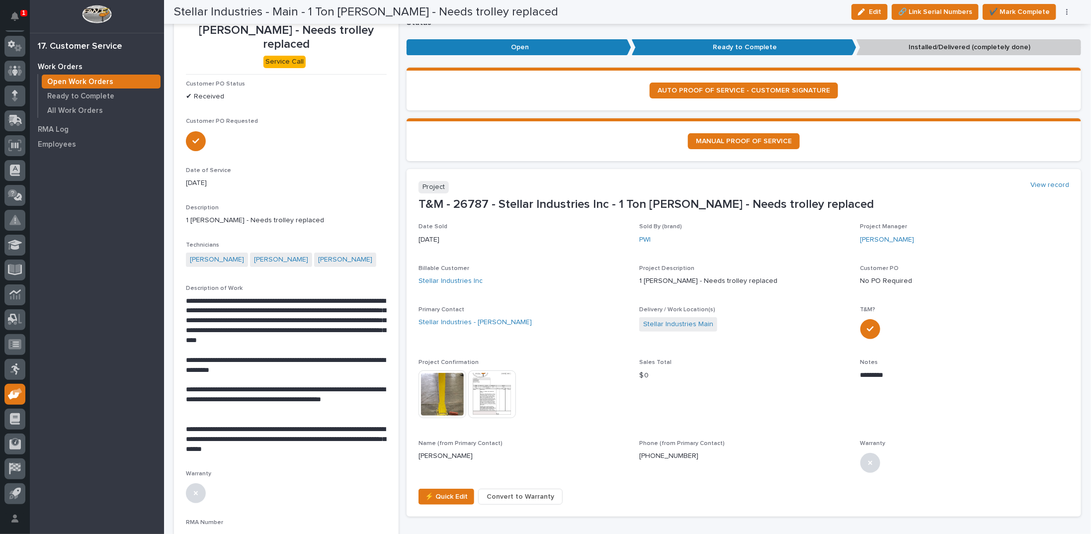
scroll to position [0, 0]
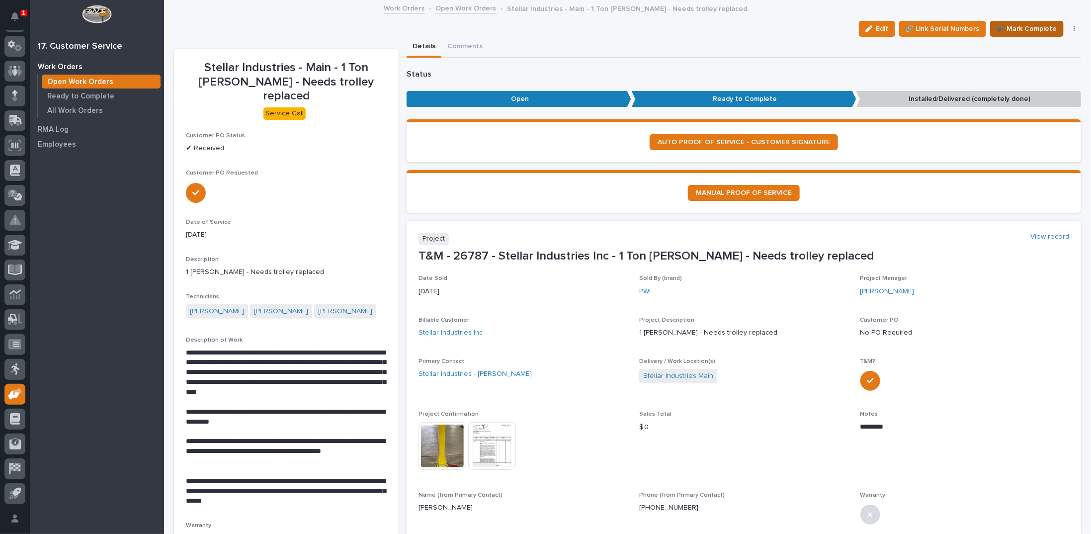
click at [1021, 27] on span "✔️ Mark Complete" at bounding box center [1027, 29] width 61 height 12
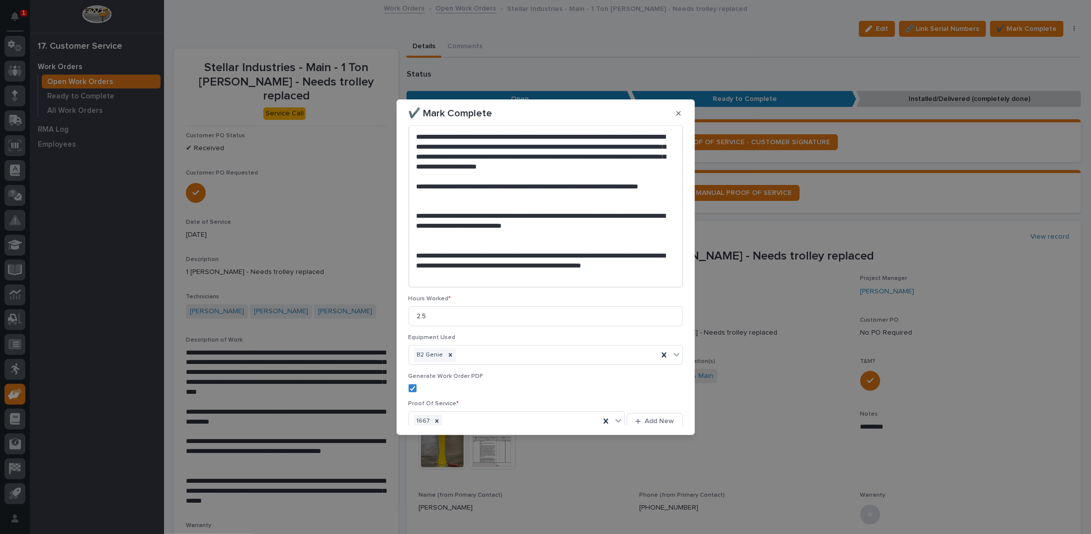
scroll to position [162, 0]
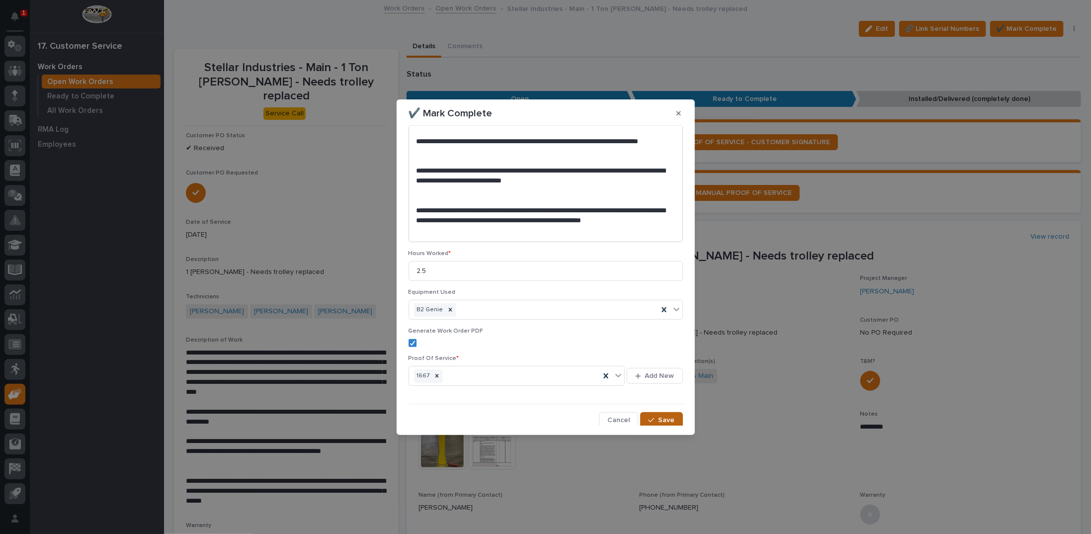
click at [649, 417] on icon "button" at bounding box center [651, 420] width 6 height 7
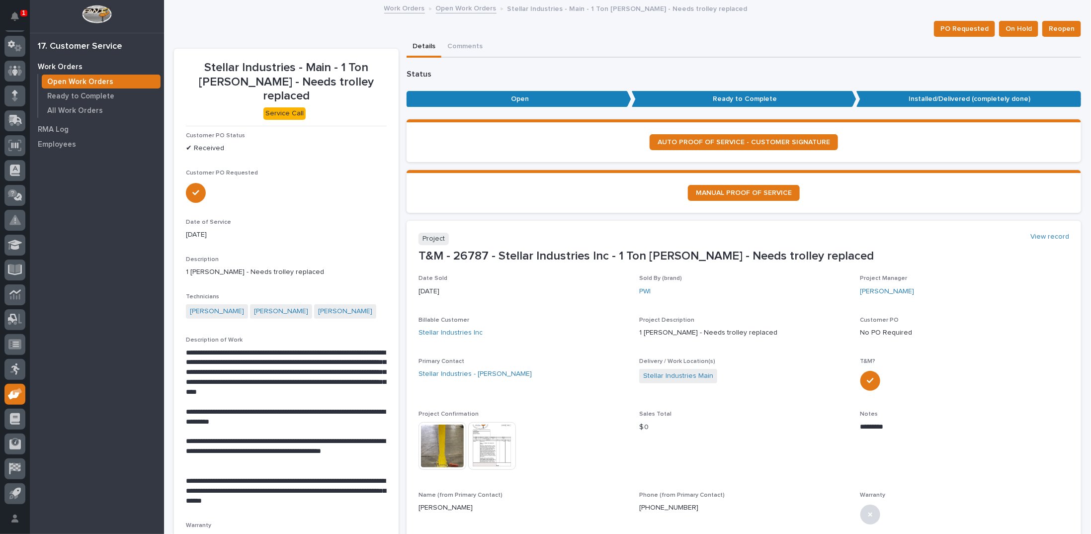
click at [450, 9] on link "Open Work Orders" at bounding box center [466, 7] width 61 height 11
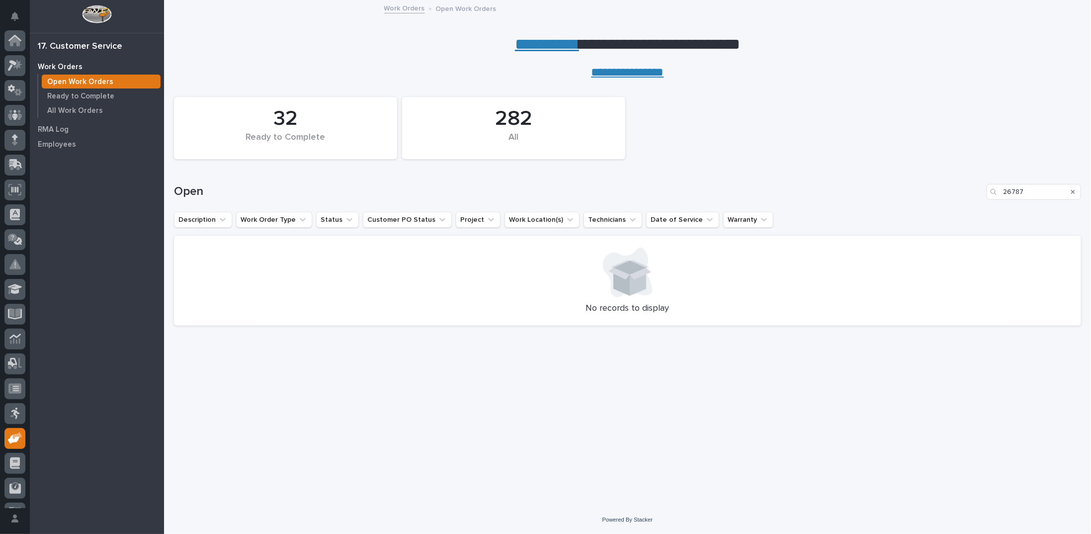
scroll to position [44, 0]
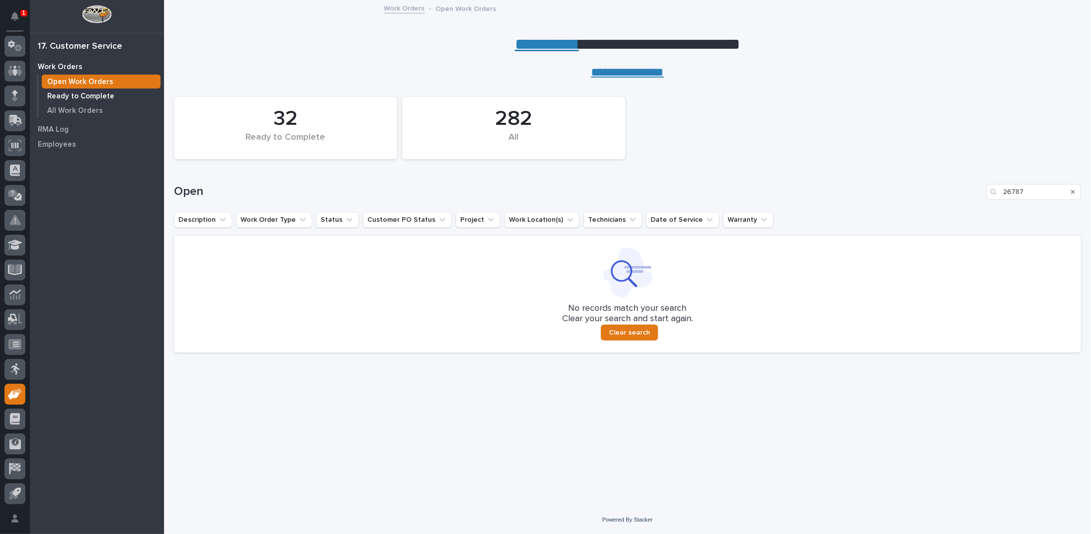
click at [69, 95] on p "Ready to Complete" at bounding box center [80, 96] width 67 height 9
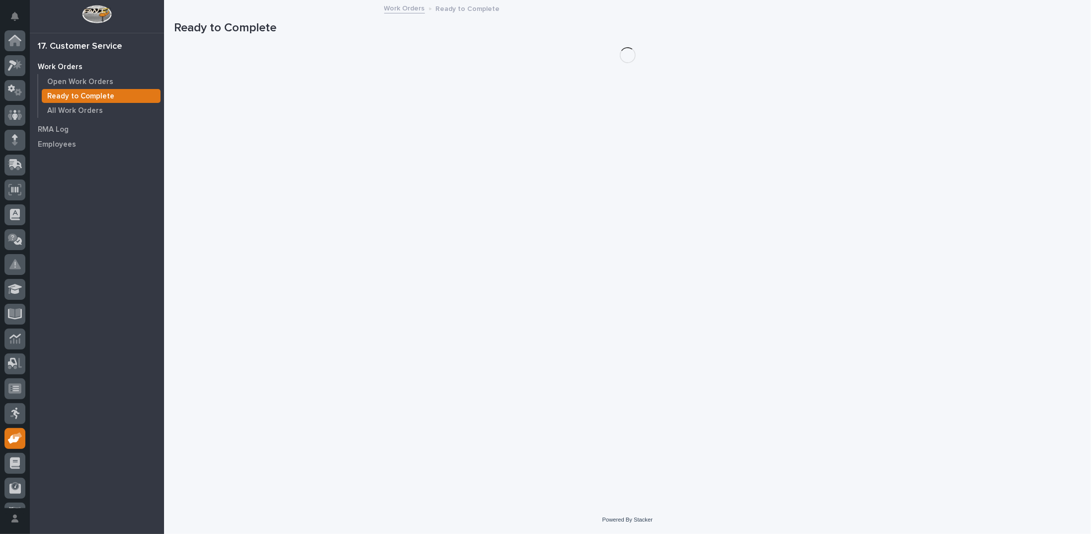
scroll to position [44, 0]
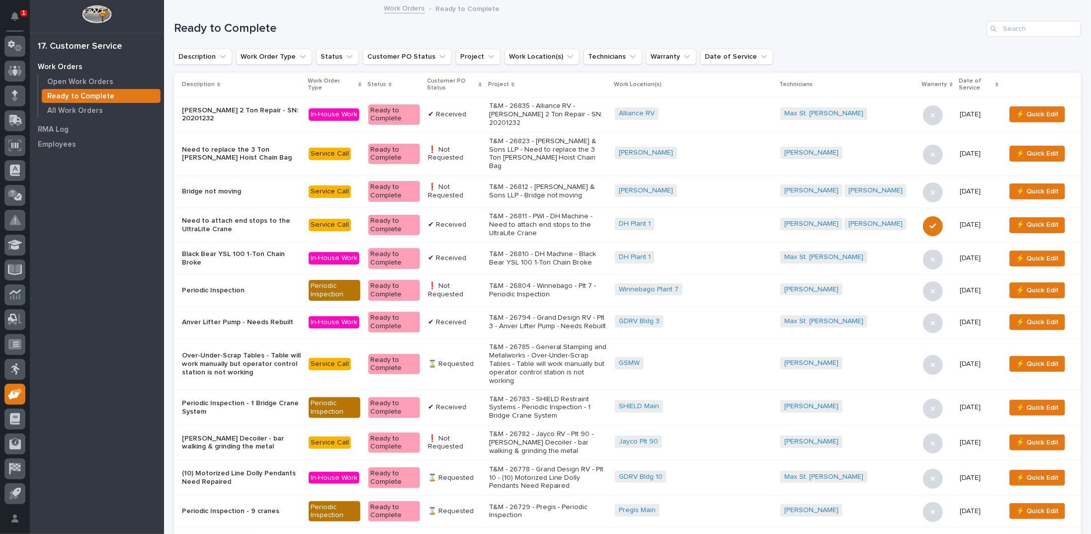
click at [482, 83] on icon at bounding box center [480, 84] width 3 height 5
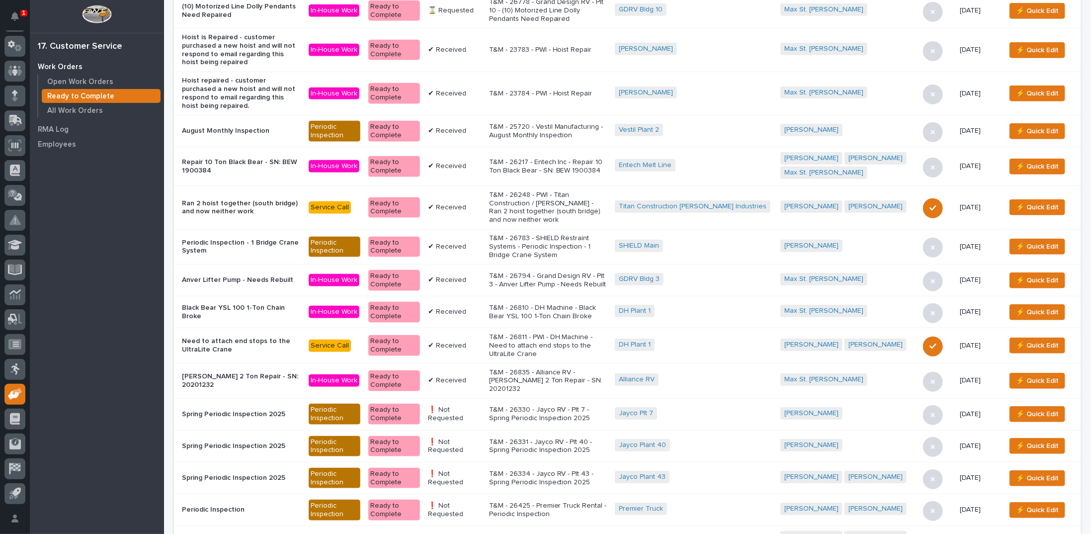
scroll to position [199, 0]
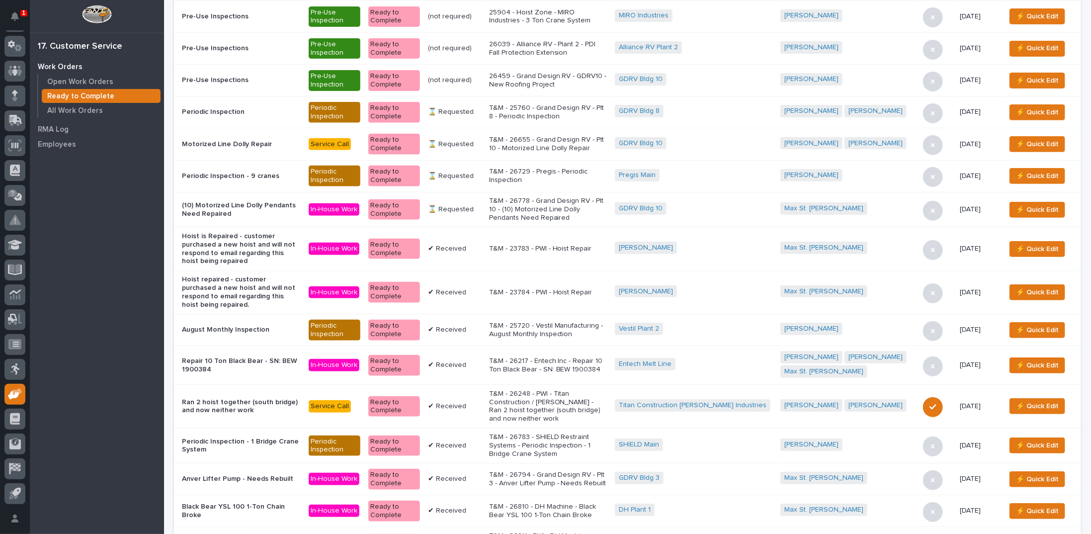
click at [539, 136] on p "T&M - 26655 - Grand Design RV - Plt 10 - Motorized Line Dolly Repair" at bounding box center [548, 144] width 118 height 17
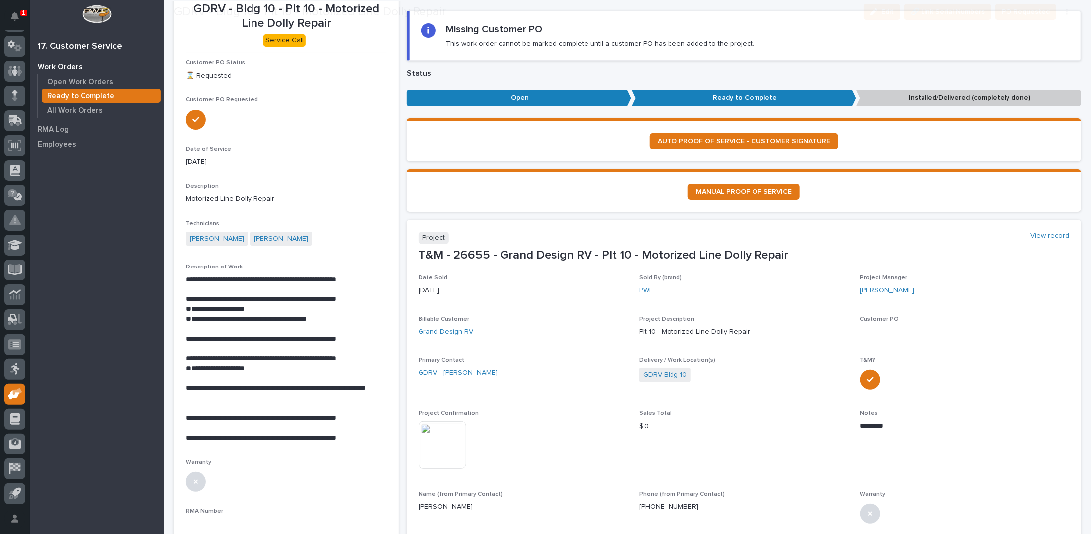
scroll to position [199, 0]
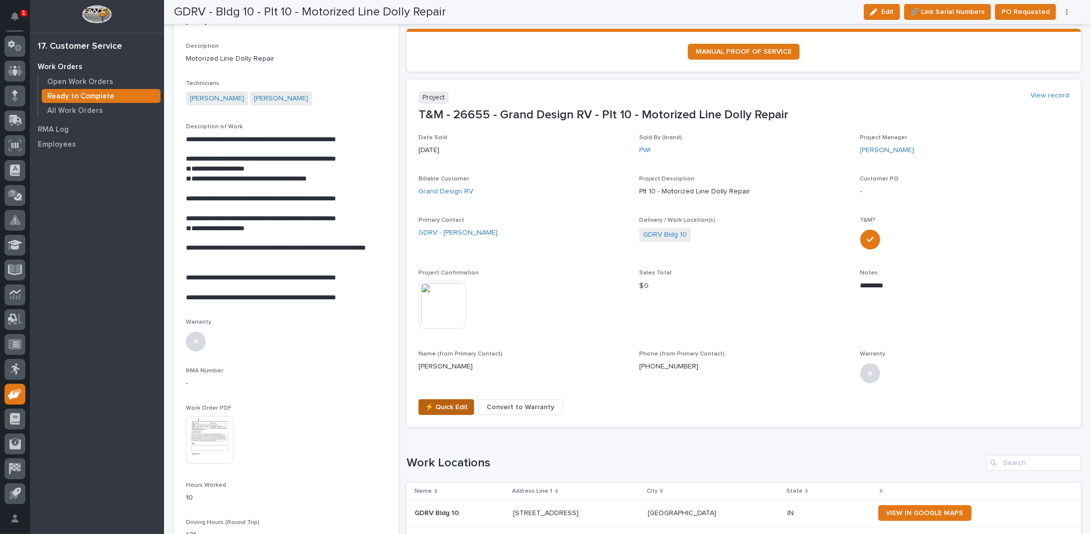
click at [442, 408] on span "⚡ Quick Edit" at bounding box center [446, 407] width 43 height 12
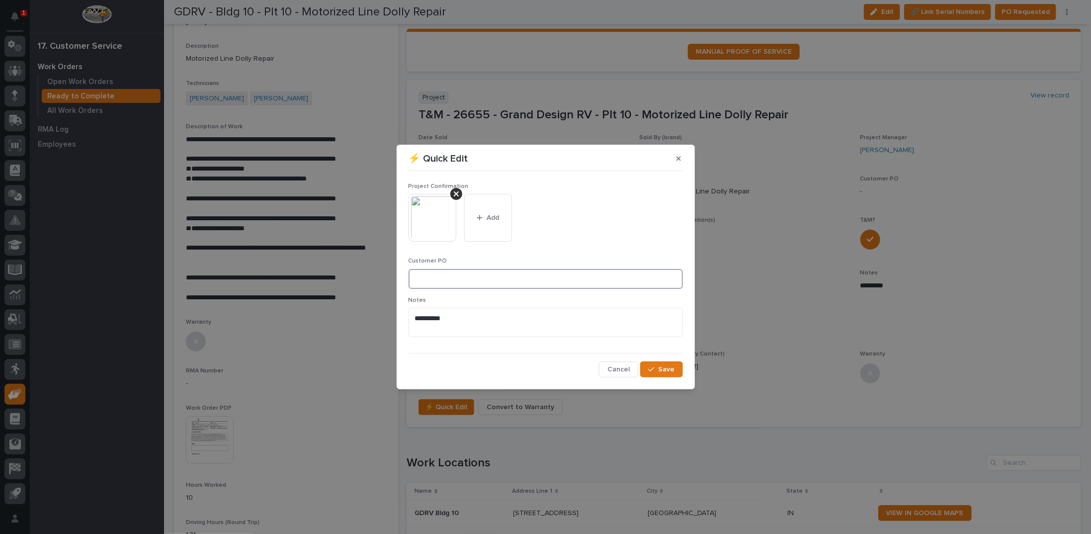
click at [431, 274] on input at bounding box center [546, 279] width 274 height 20
type input "CP10-1050281"
click at [489, 219] on span "Add" at bounding box center [493, 217] width 12 height 9
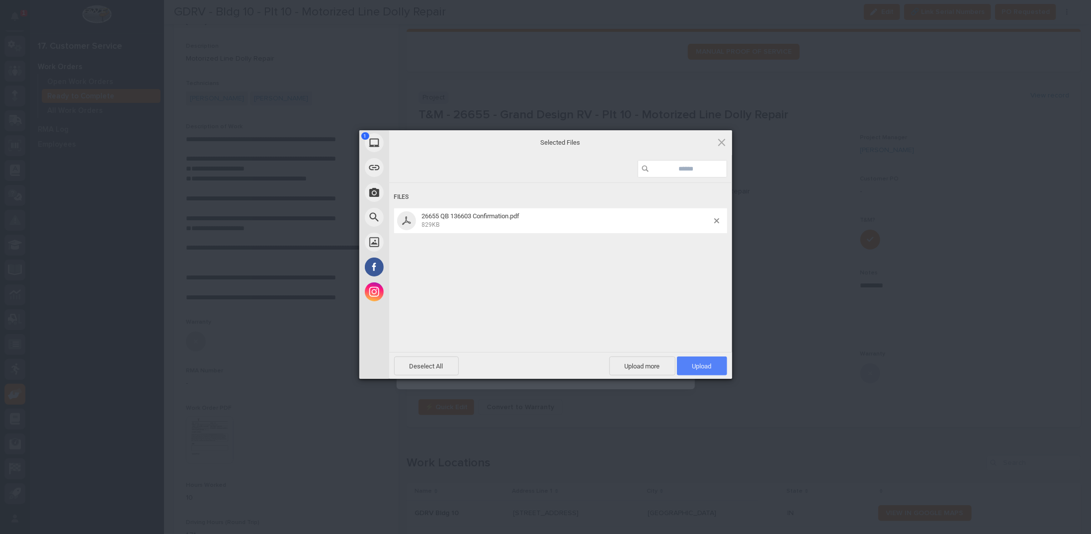
click at [698, 369] on span "Upload 1" at bounding box center [702, 365] width 50 height 19
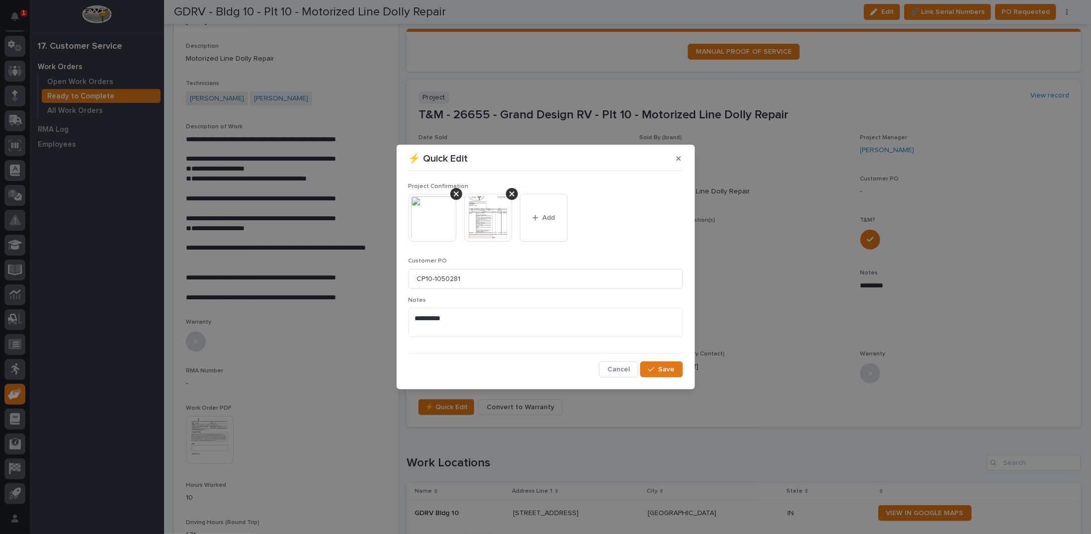
click at [430, 223] on img at bounding box center [433, 218] width 48 height 48
click at [430, 223] on picture at bounding box center [546, 254] width 546 height 231
click at [430, 223] on img at bounding box center [433, 218] width 48 height 48
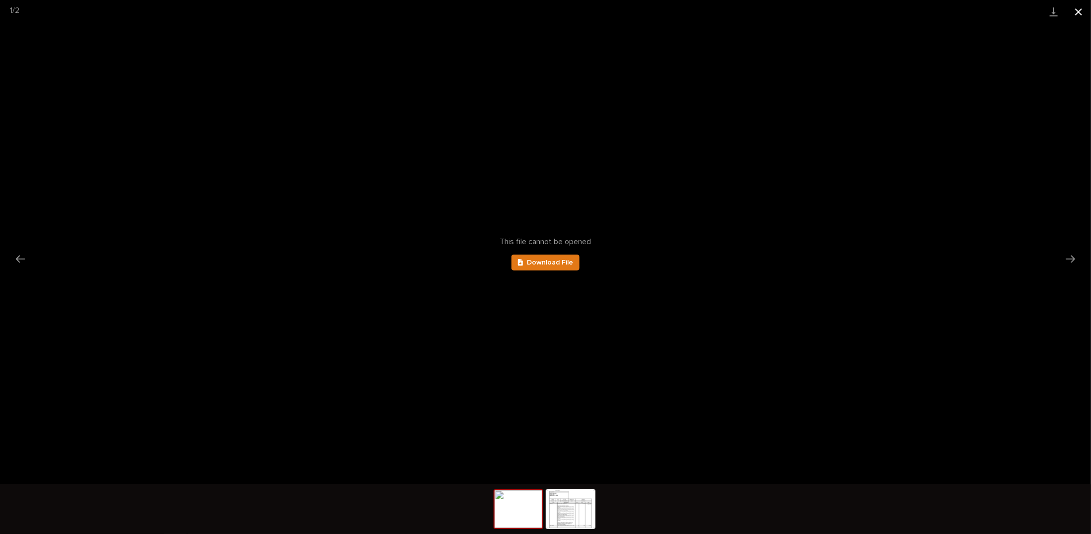
click at [1081, 13] on button "Close gallery" at bounding box center [1078, 11] width 25 height 23
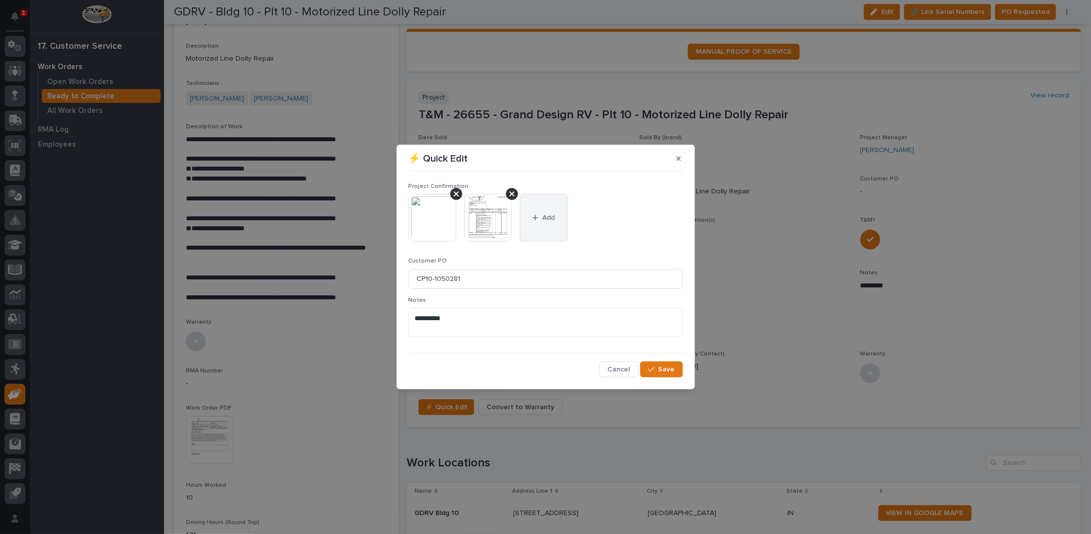
click at [557, 214] on button "Add" at bounding box center [544, 218] width 48 height 48
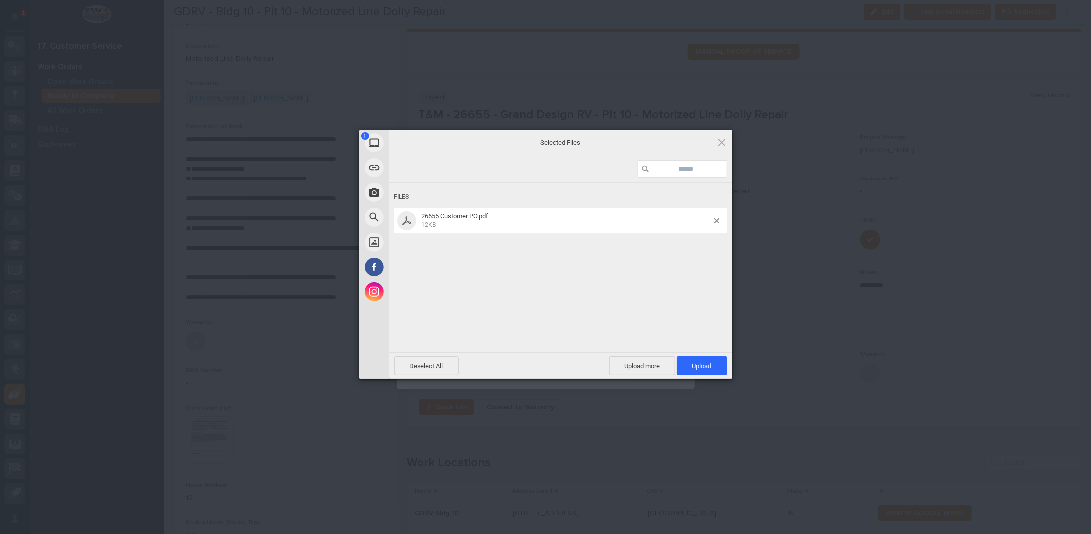
drag, startPoint x: 704, startPoint y: 361, endPoint x: 700, endPoint y: 356, distance: 7.1
click at [704, 362] on span "Upload 1" at bounding box center [702, 365] width 19 height 7
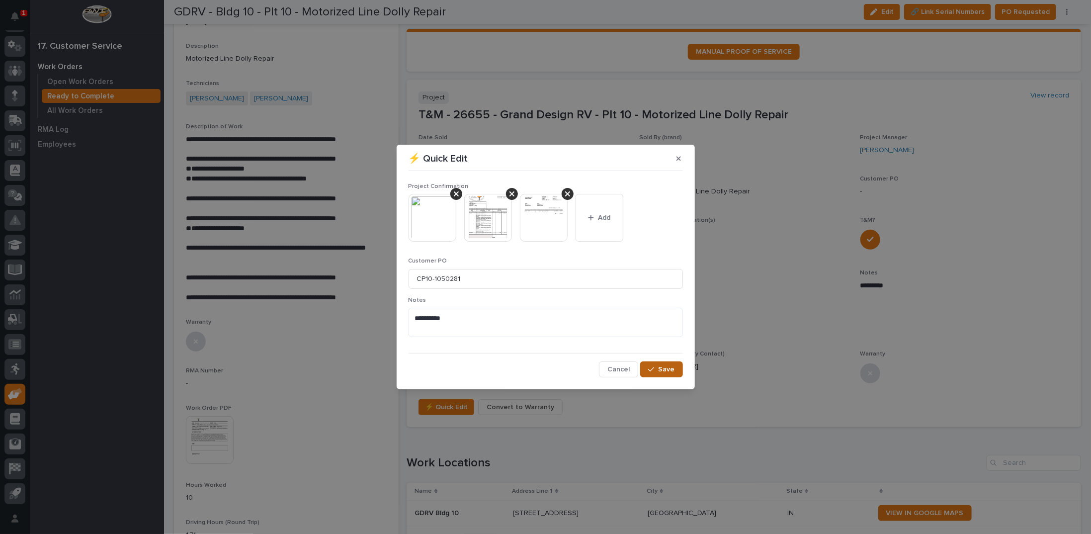
click at [667, 367] on span "Save" at bounding box center [667, 369] width 16 height 9
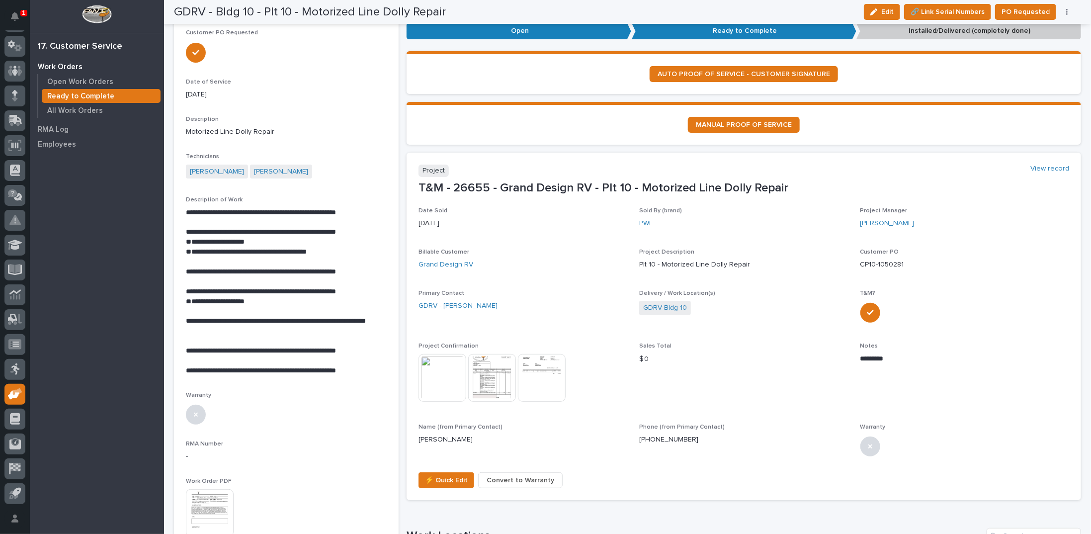
scroll to position [0, 0]
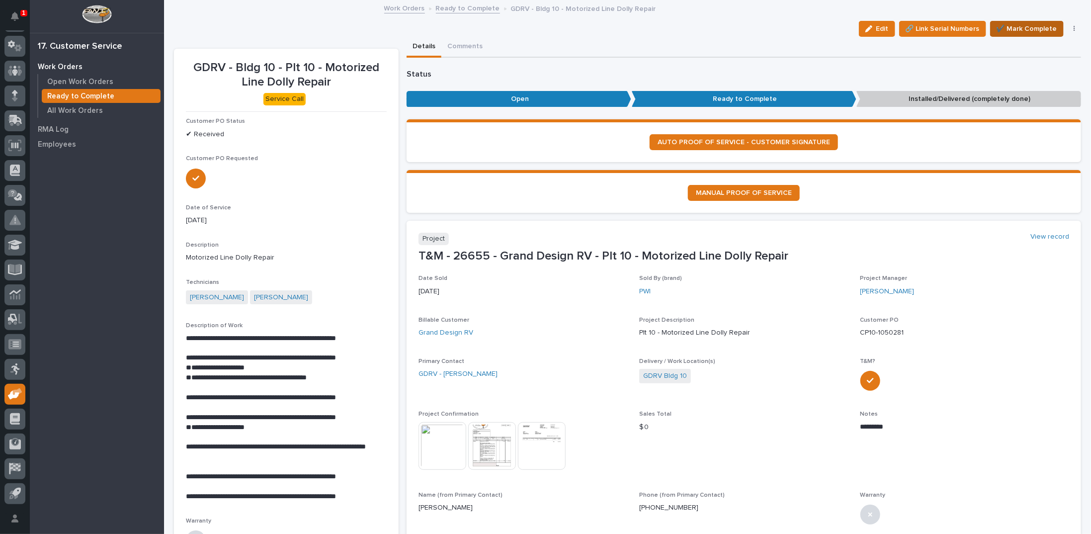
click at [1019, 30] on span "✔️ Mark Complete" at bounding box center [1027, 29] width 61 height 12
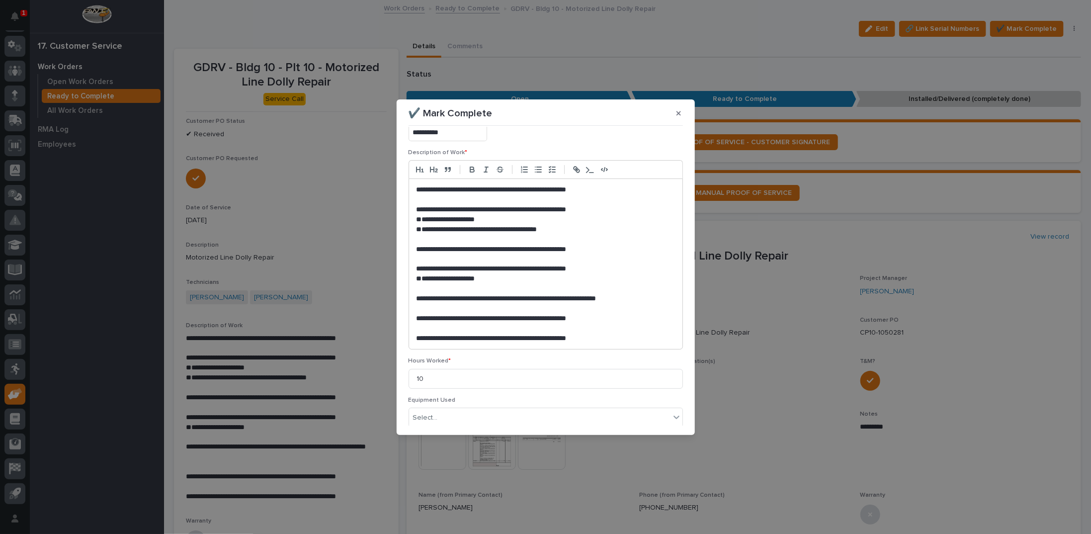
scroll to position [172, 0]
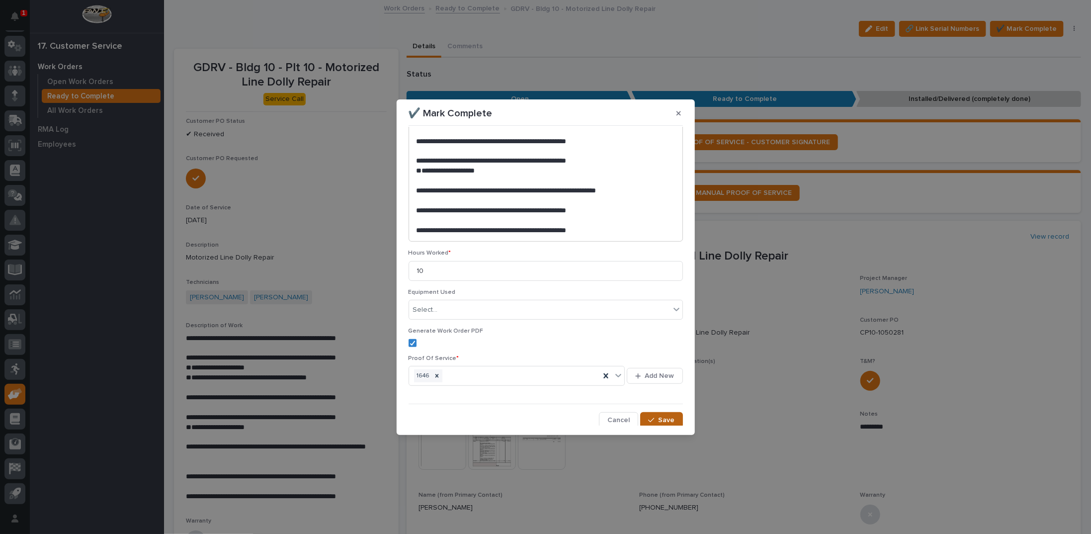
click at [654, 418] on div "button" at bounding box center [653, 420] width 10 height 7
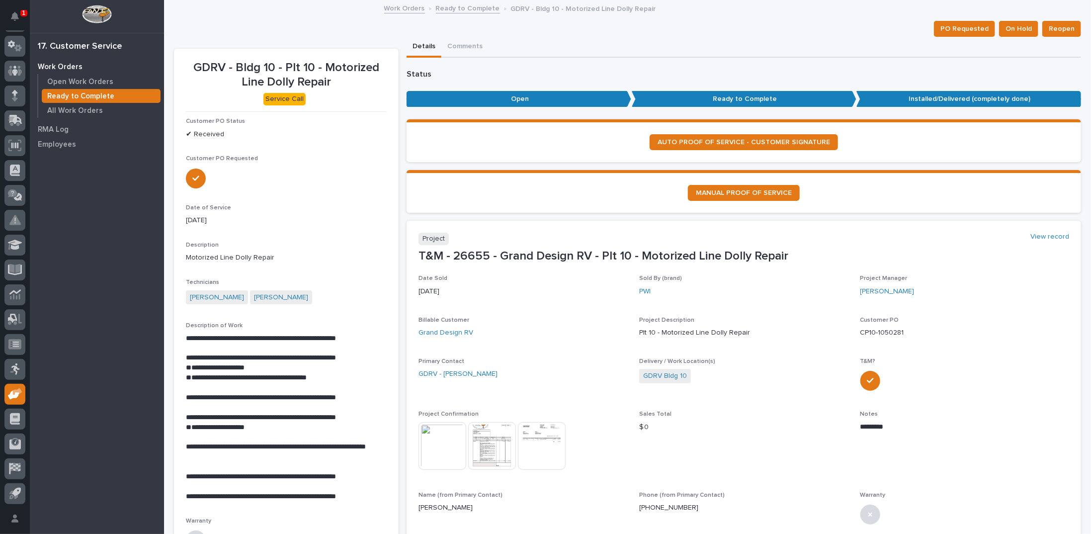
click at [458, 9] on link "Ready to Complete" at bounding box center [468, 7] width 64 height 11
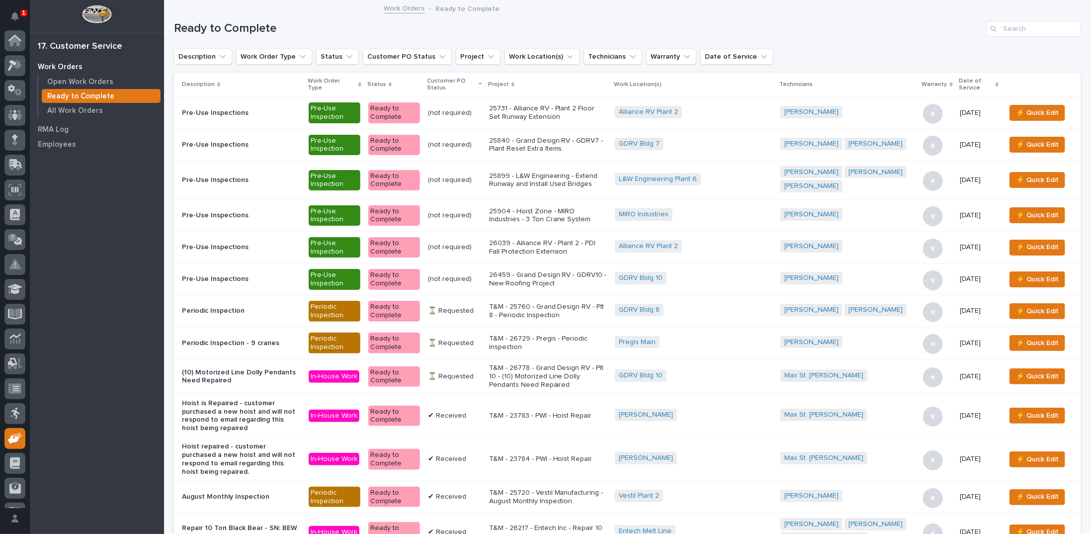
scroll to position [44, 0]
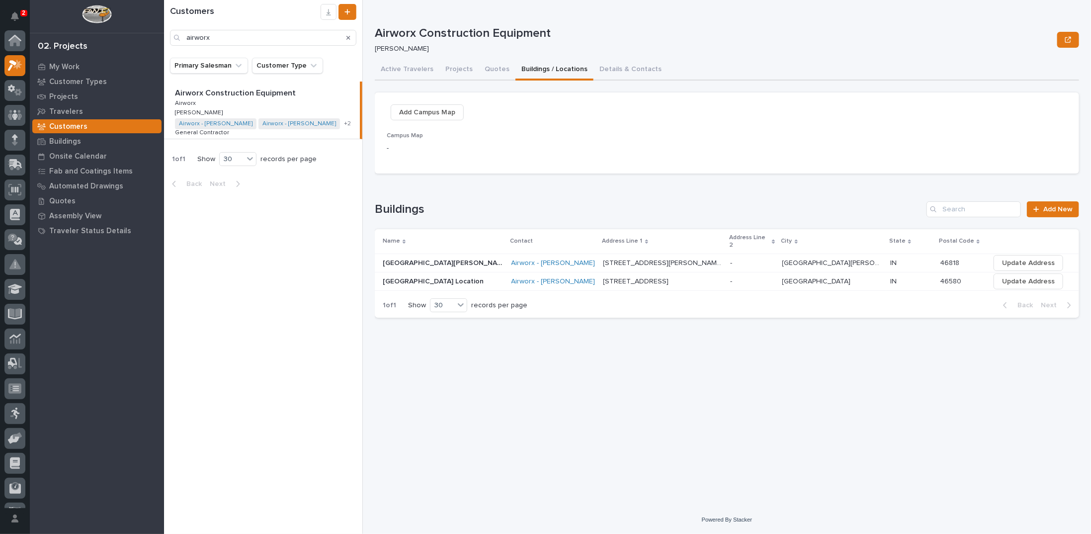
scroll to position [25, 0]
click at [72, 100] on p "Projects" at bounding box center [63, 96] width 29 height 9
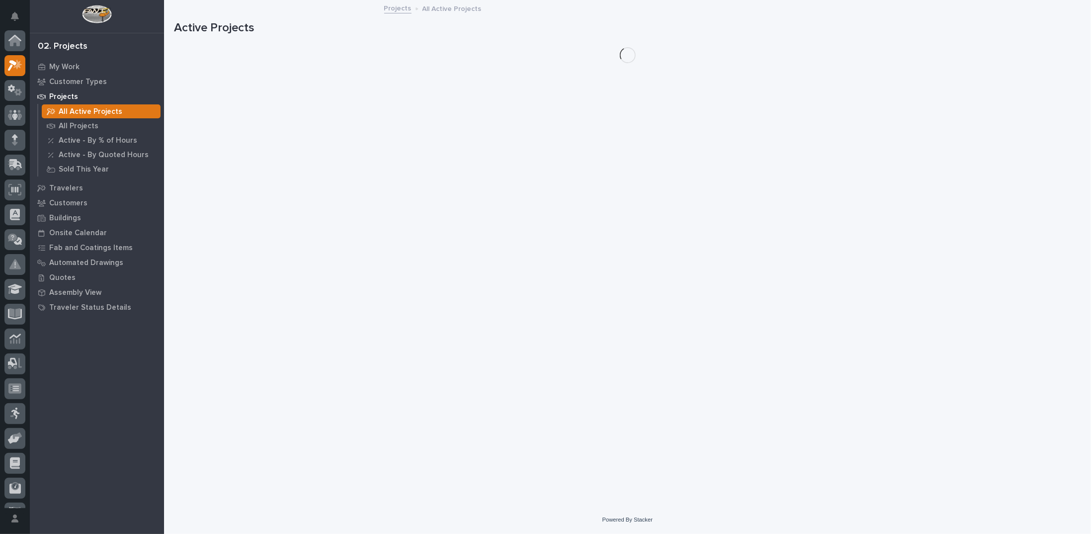
scroll to position [25, 0]
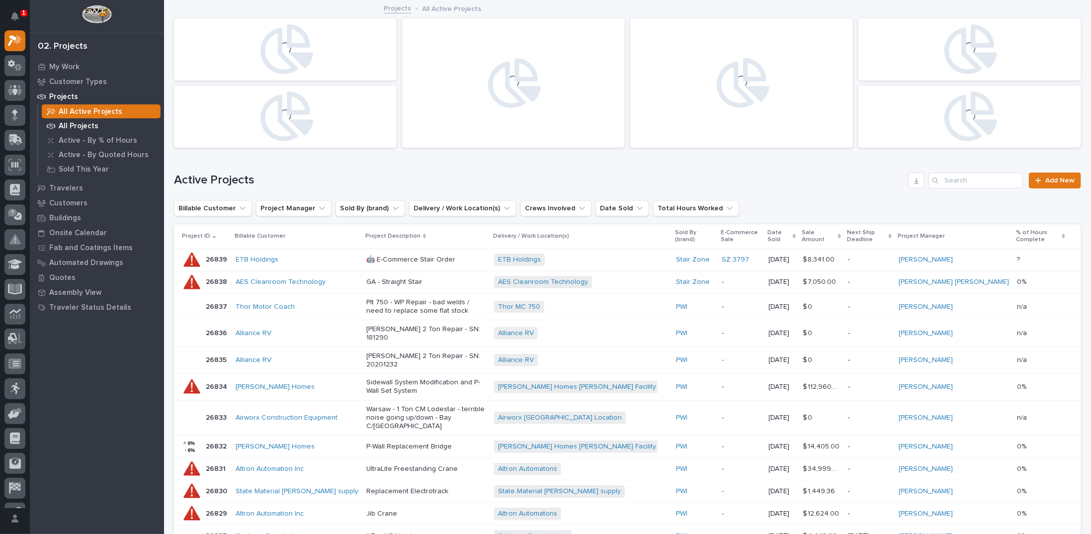
click at [71, 125] on p "All Projects" at bounding box center [79, 126] width 40 height 9
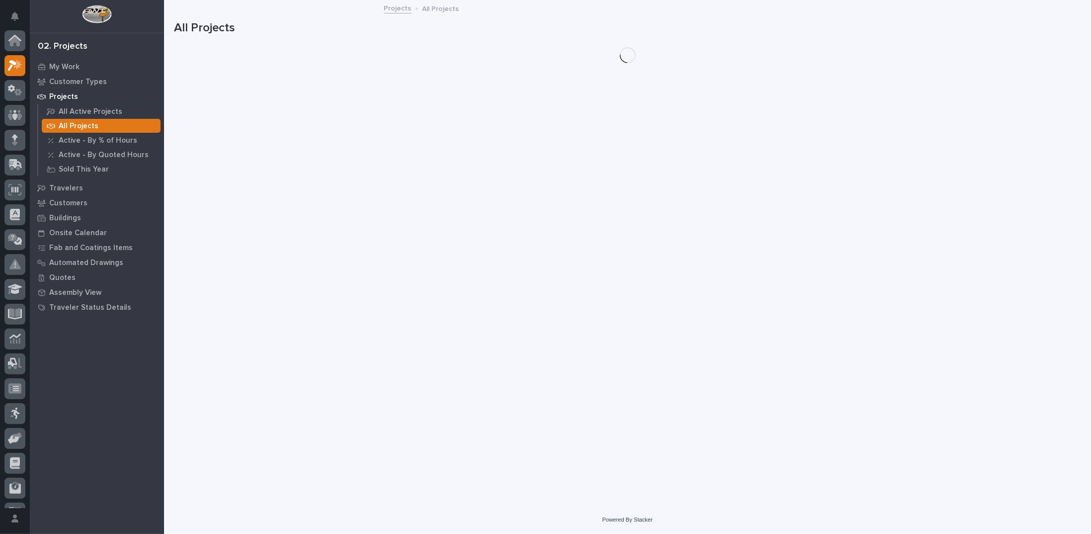
scroll to position [25, 0]
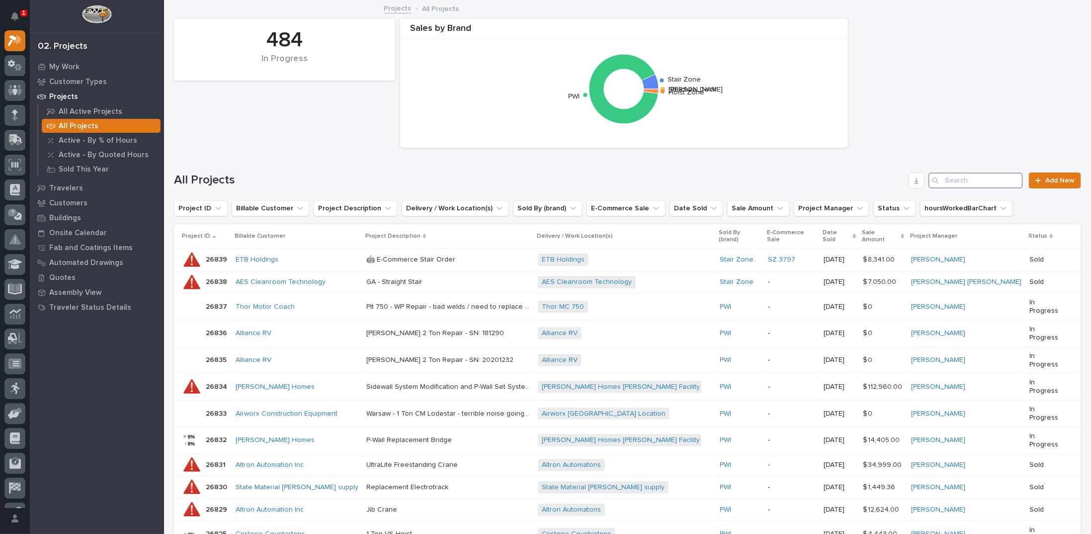
click at [963, 178] on input "Search" at bounding box center [976, 181] width 94 height 16
type input "26617"
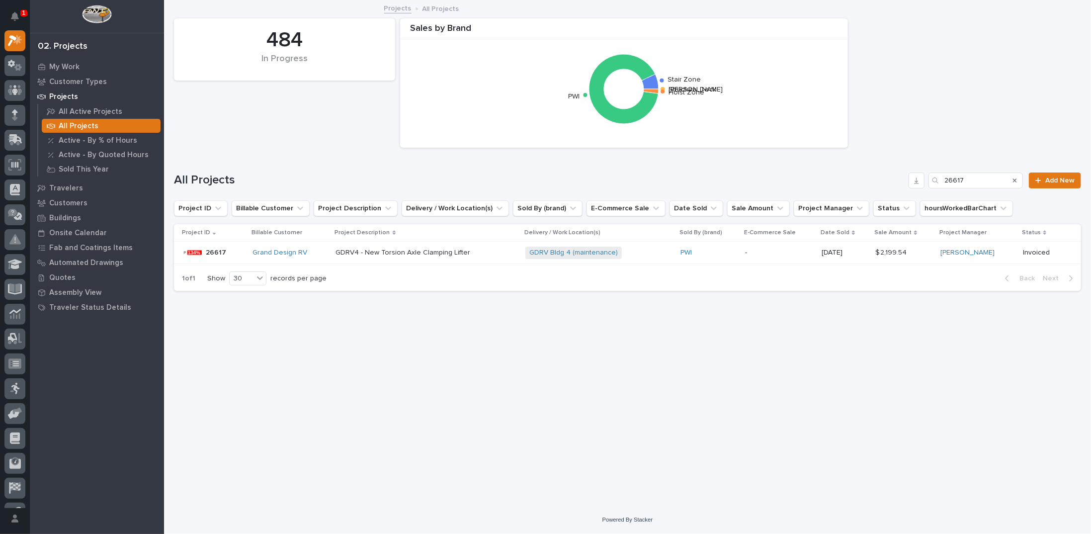
click at [444, 253] on p "GDRV4 - New Torsion Axle Clamping Lifter" at bounding box center [404, 252] width 137 height 10
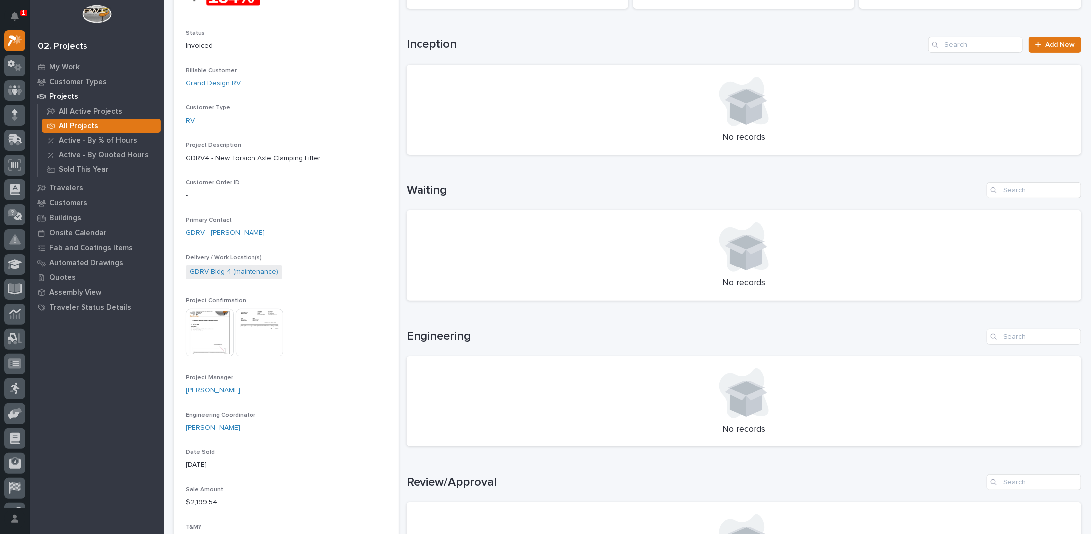
scroll to position [149, 0]
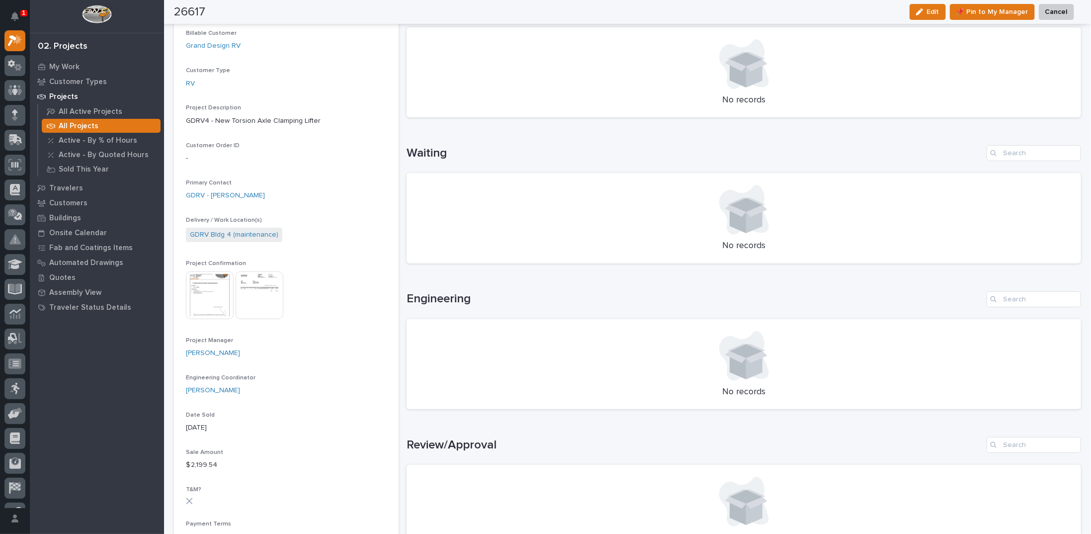
click at [198, 296] on img at bounding box center [210, 295] width 48 height 48
